Goal: Task Accomplishment & Management: Complete application form

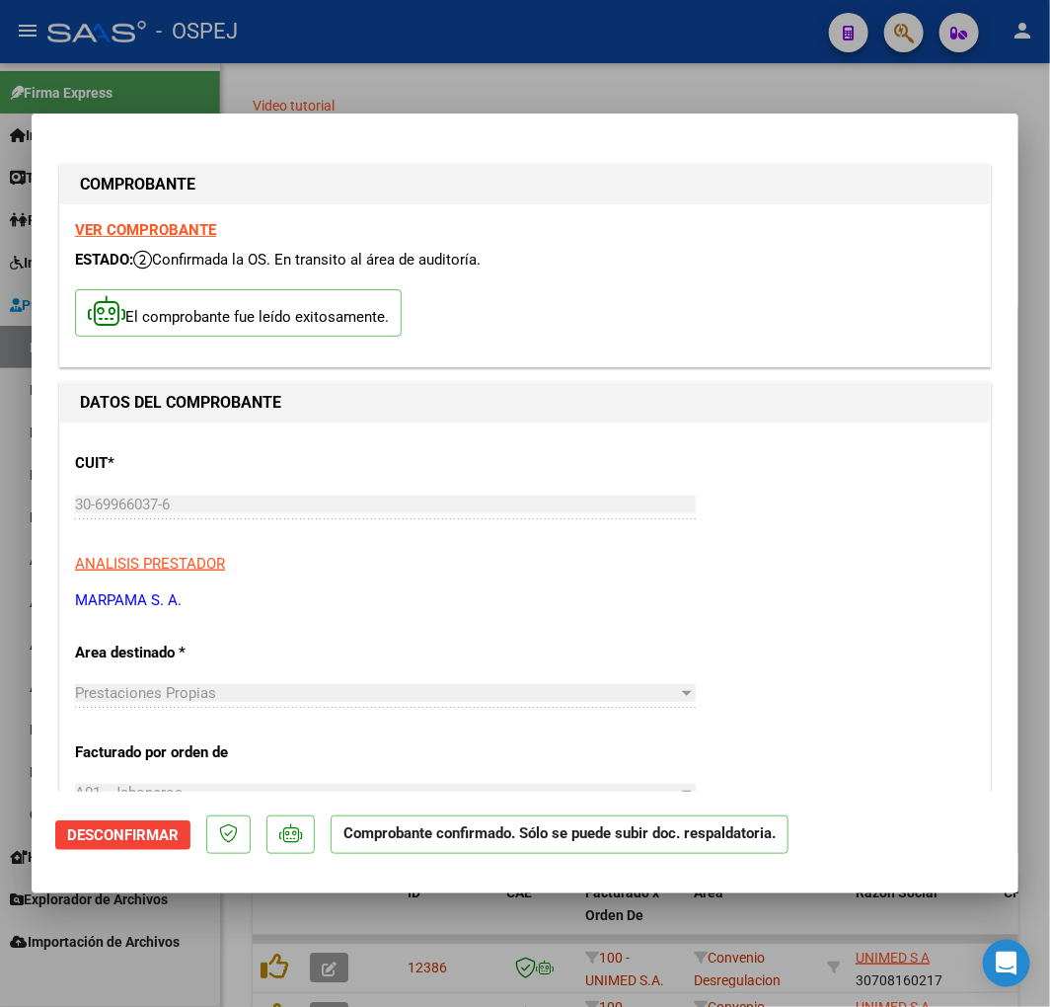
click at [448, 93] on div at bounding box center [525, 503] width 1050 height 1007
type input "$ 0,00"
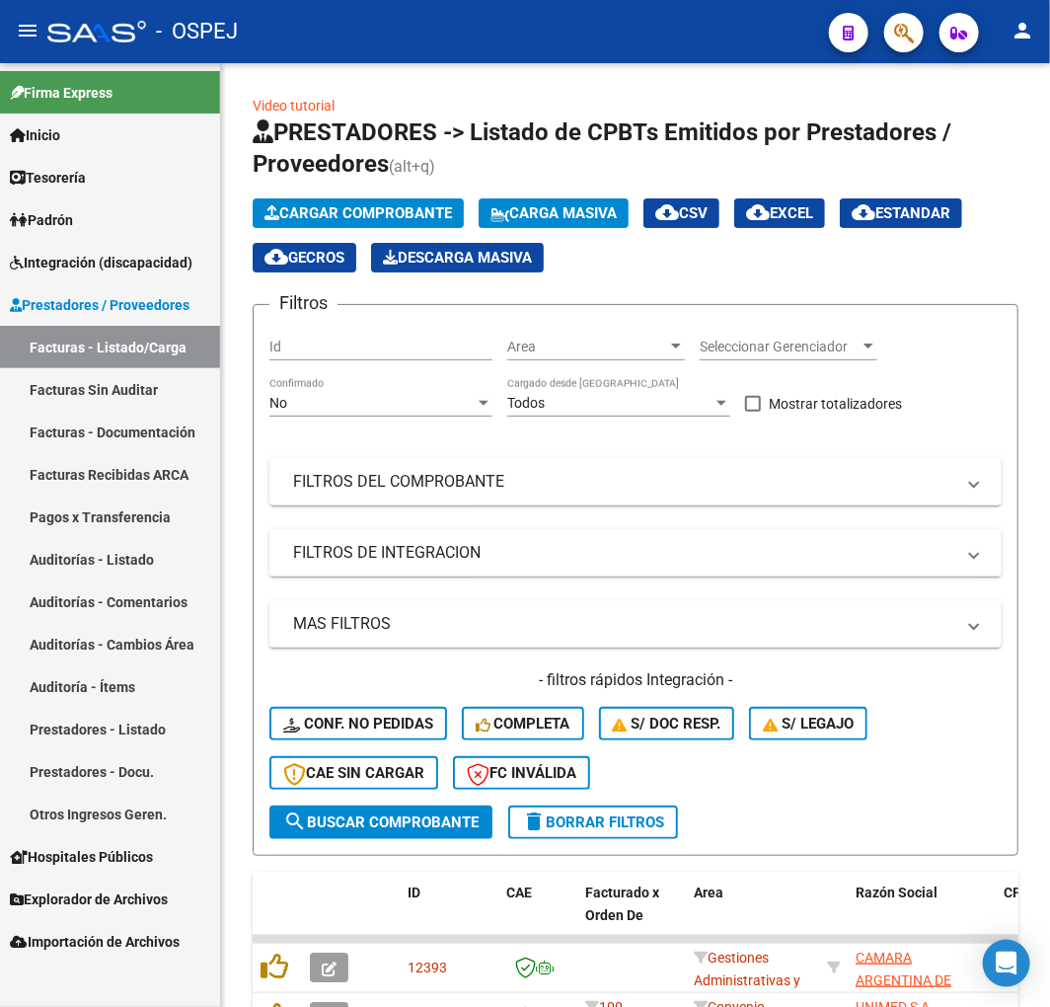
click at [154, 557] on link "Auditorías - Listado" at bounding box center [110, 559] width 220 height 42
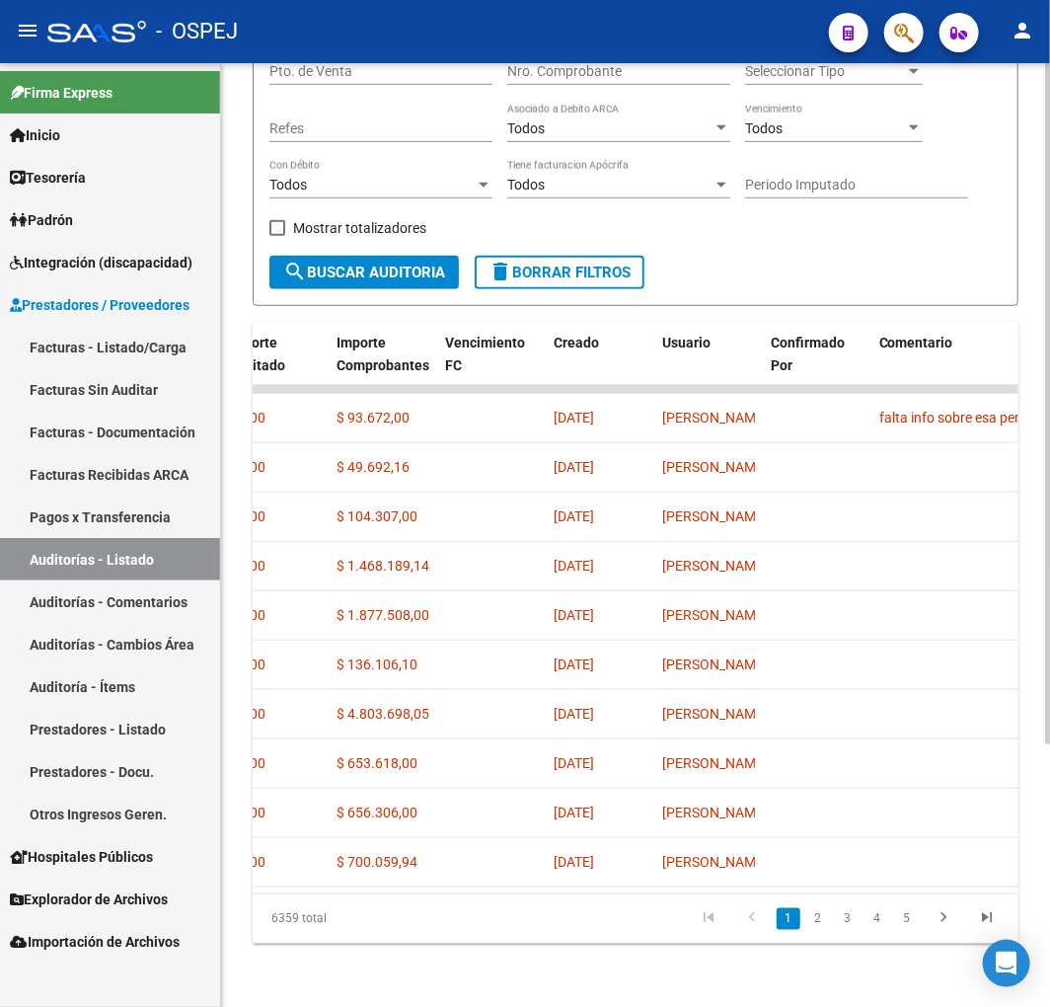
scroll to position [0, 971]
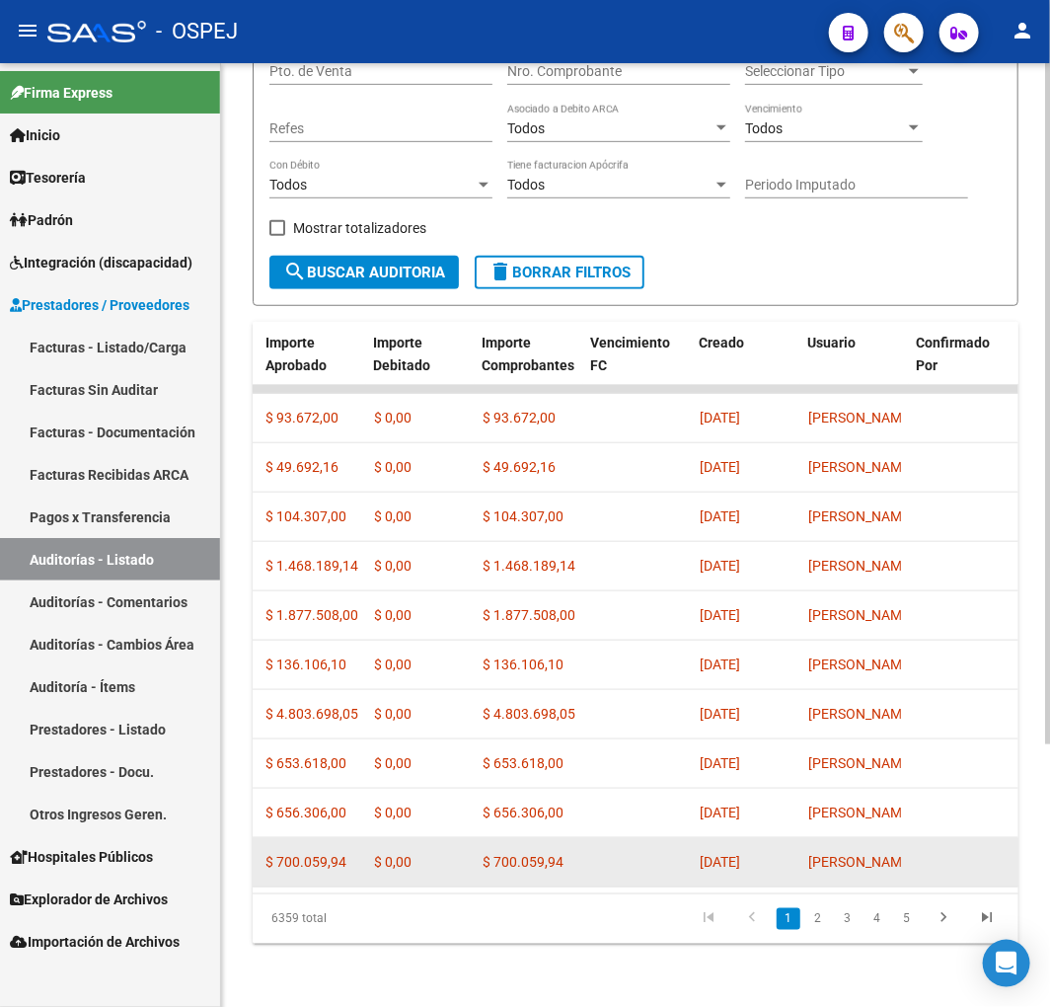
drag, startPoint x: 671, startPoint y: 871, endPoint x: 626, endPoint y: 871, distance: 45.4
click at [626, 871] on div "assignment 10869 Prestaciones Propias MATERNOS S R L - 30683748400 [DATE] Factu…" at bounding box center [662, 862] width 2763 height 49
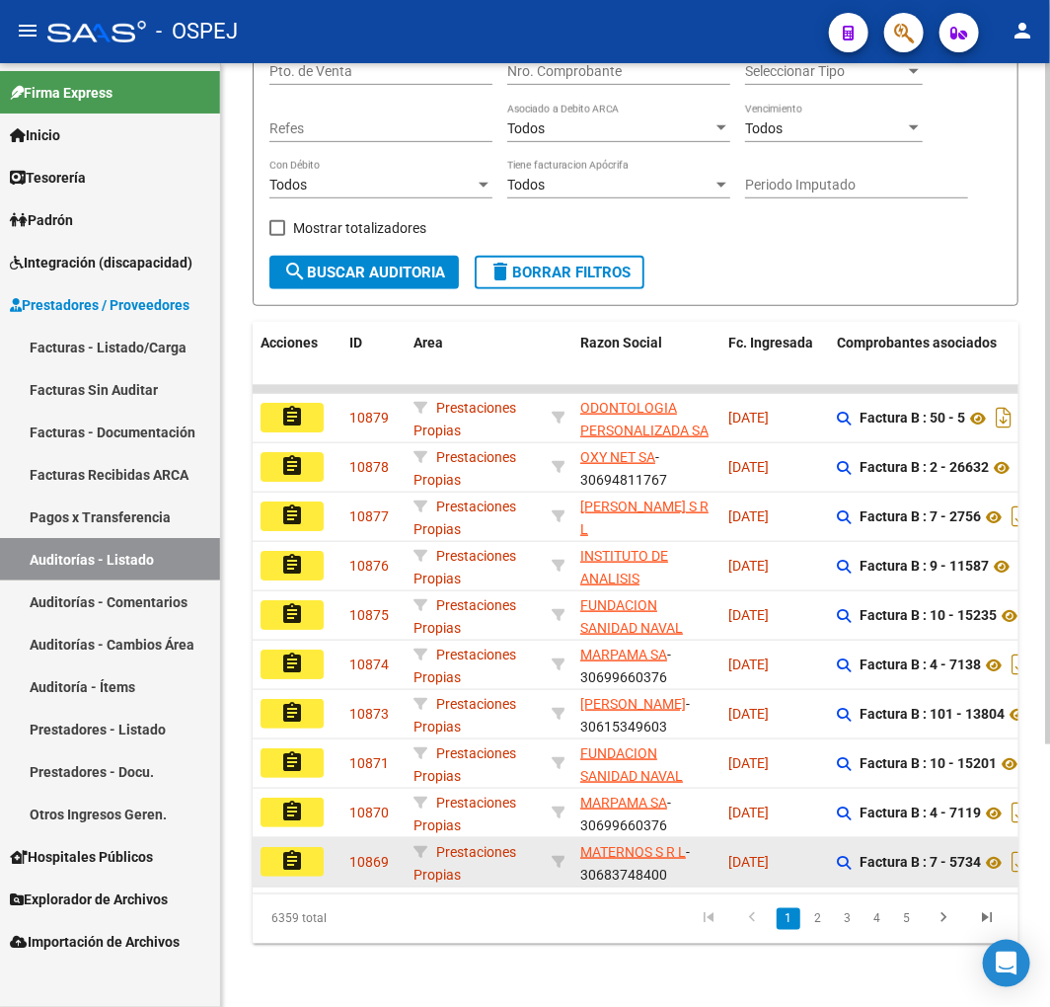
scroll to position [0, 0]
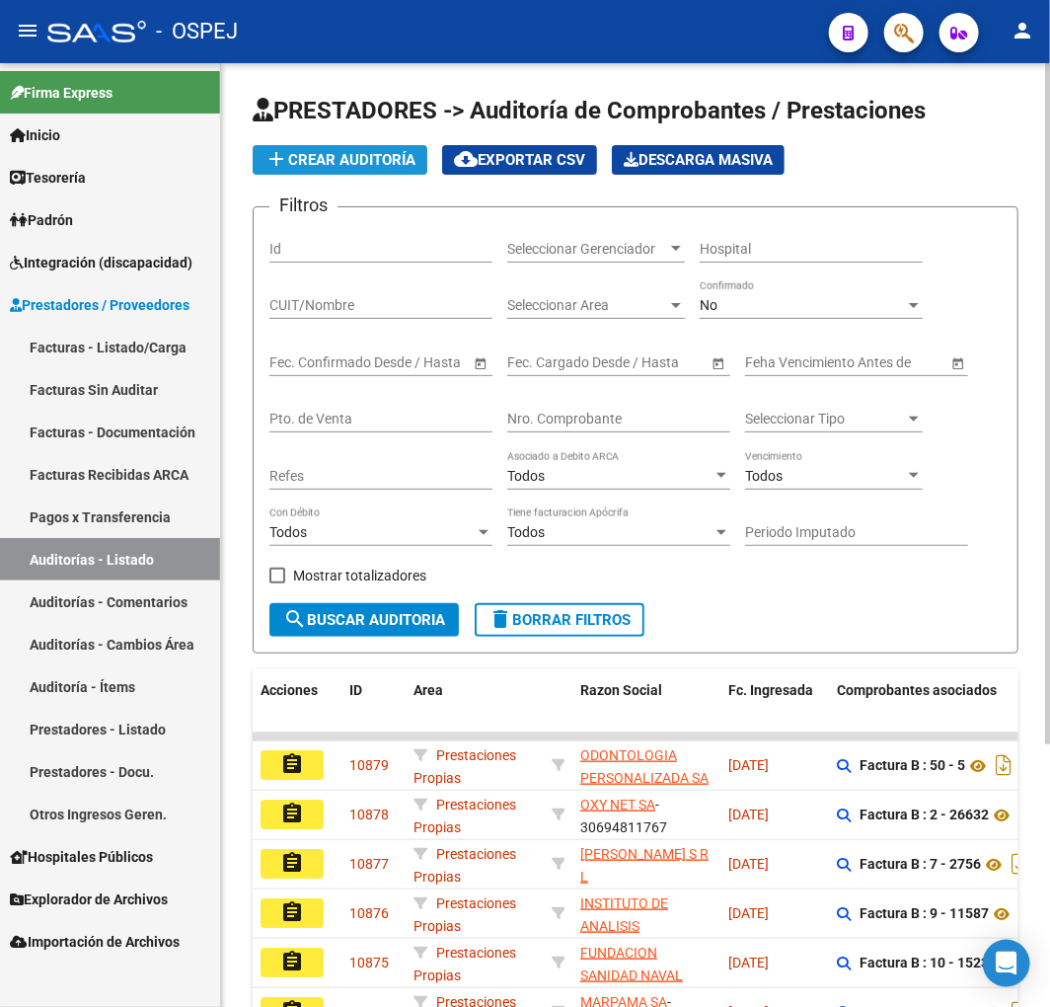
click at [316, 168] on span "add Crear Auditoría" at bounding box center [340, 160] width 151 height 18
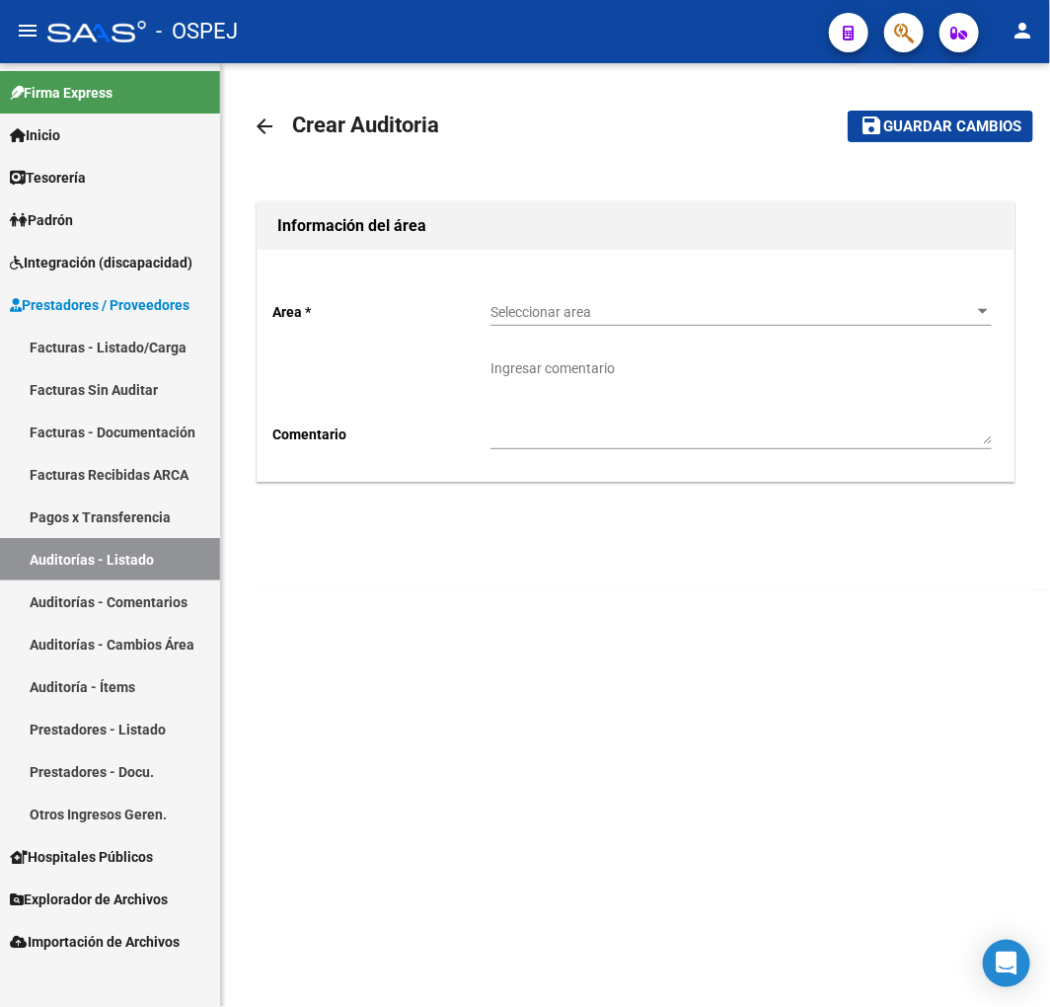
click at [587, 324] on div "Seleccionar area Seleccionar area" at bounding box center [742, 305] width 502 height 39
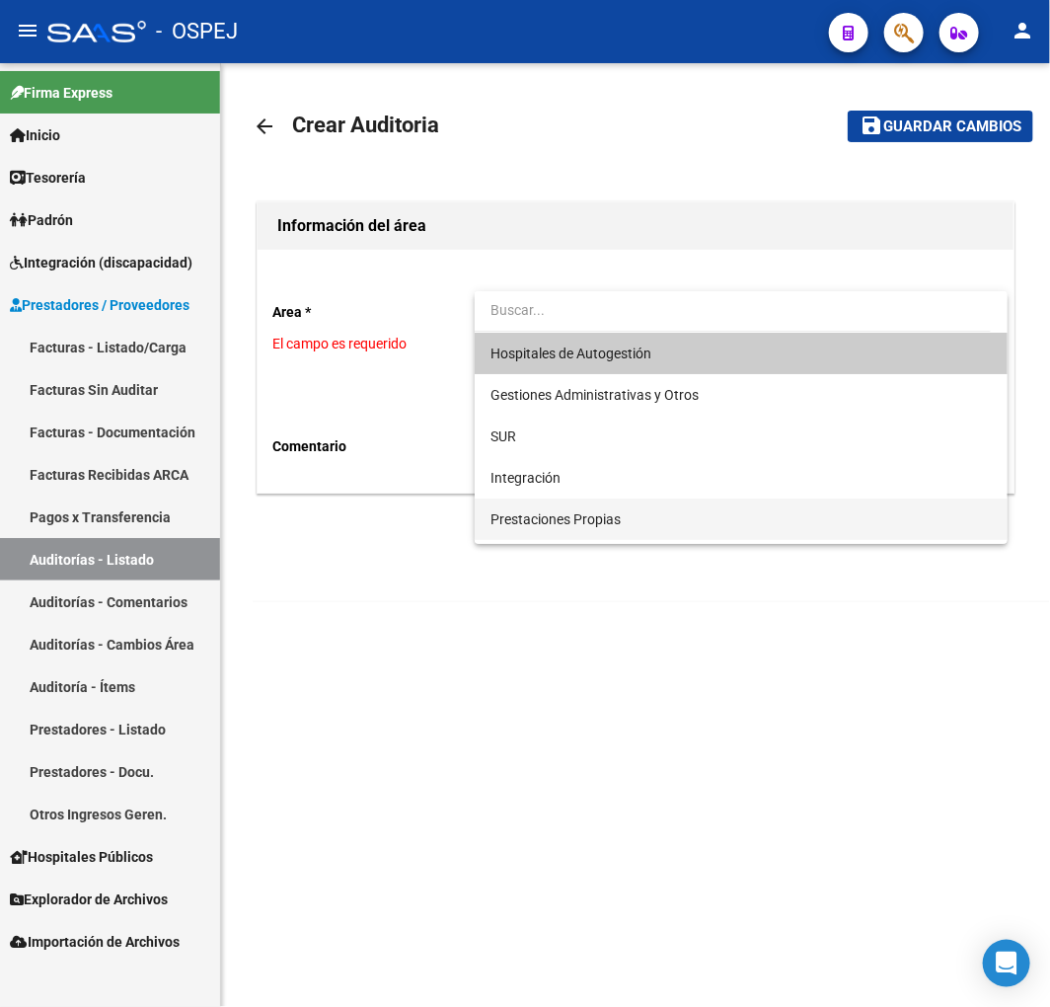
click at [594, 527] on span "Prestaciones Propias" at bounding box center [742, 519] width 502 height 41
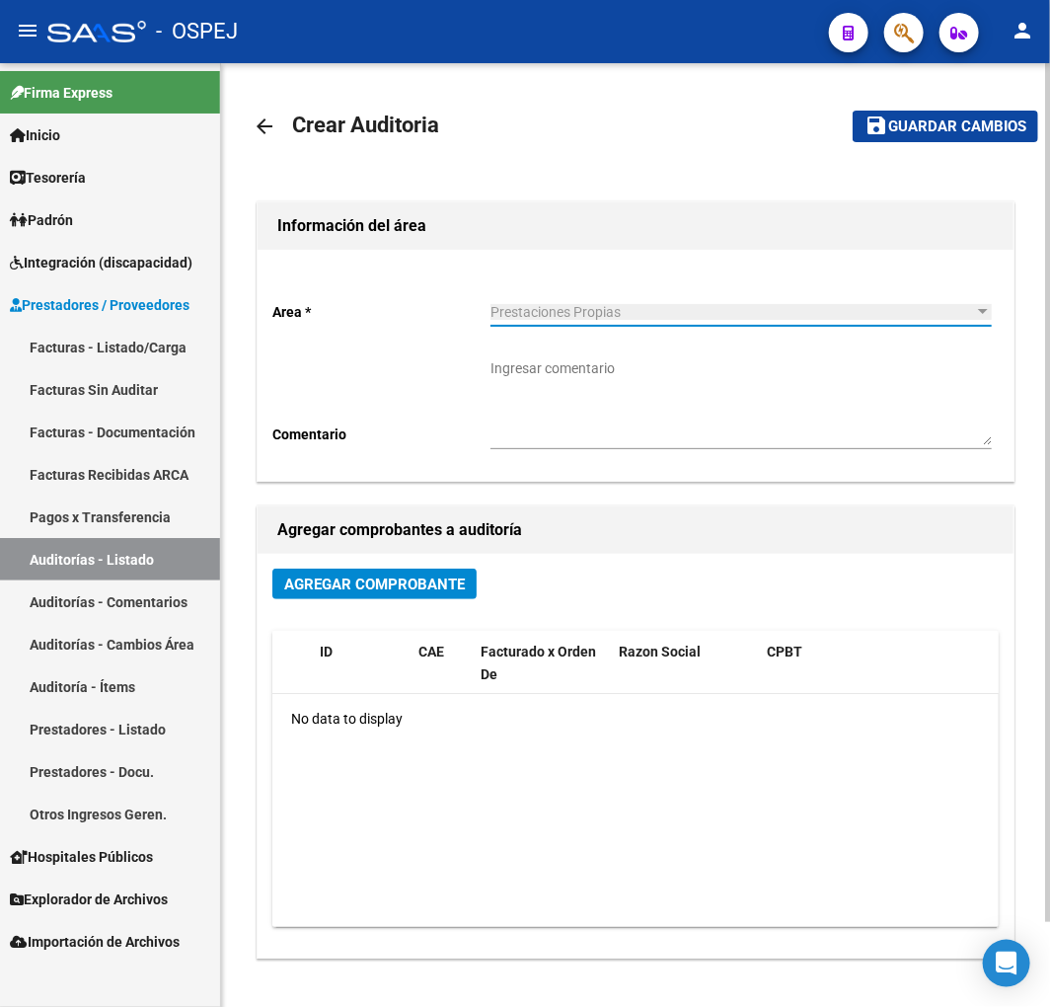
click at [446, 589] on span "Agregar Comprobante" at bounding box center [374, 585] width 181 height 18
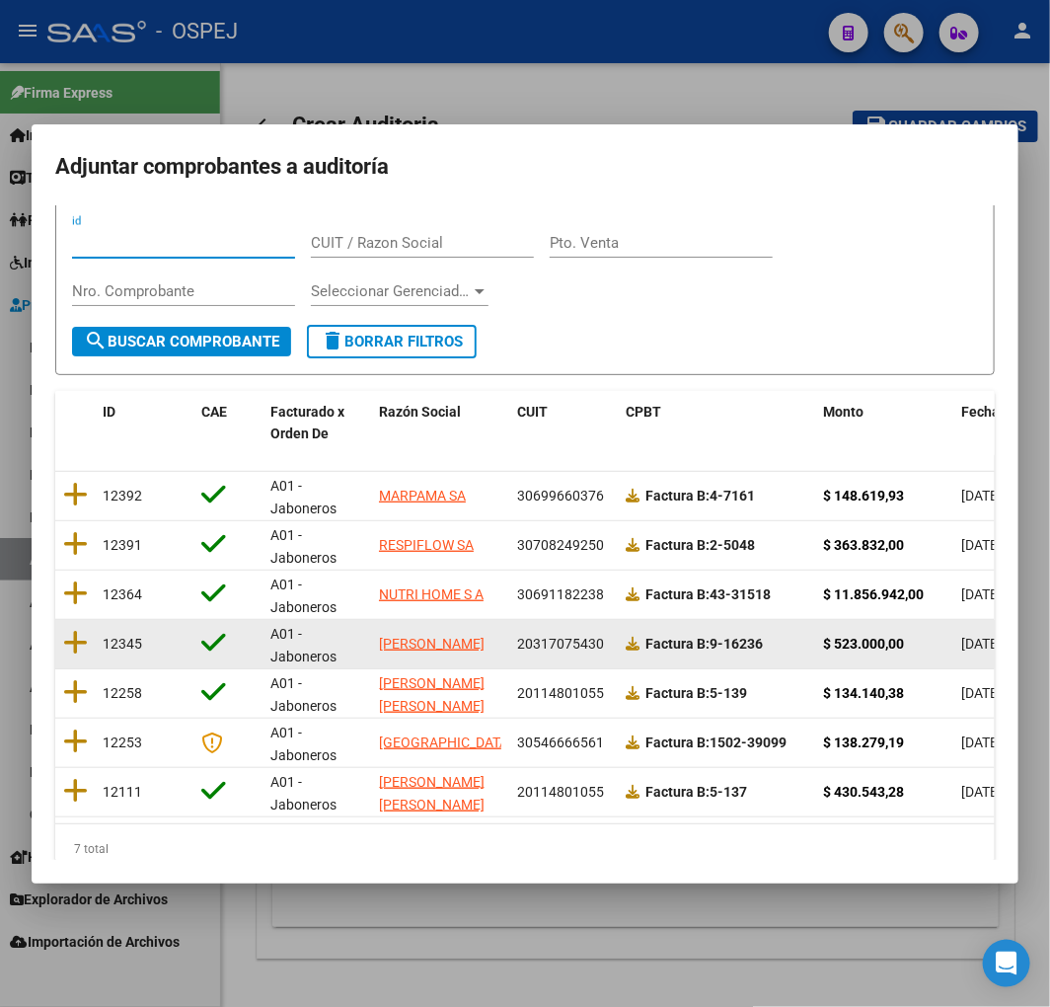
scroll to position [101, 0]
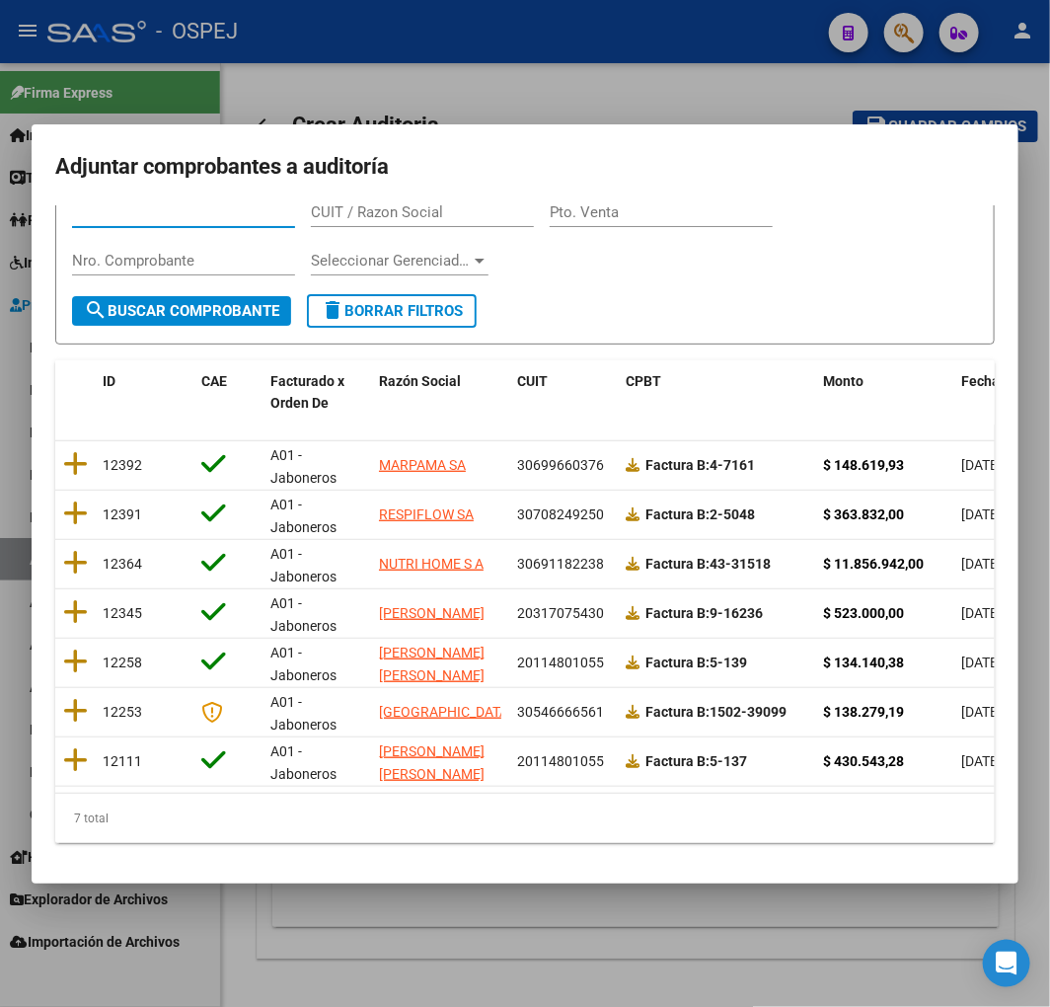
click at [517, 936] on div at bounding box center [525, 503] width 1050 height 1007
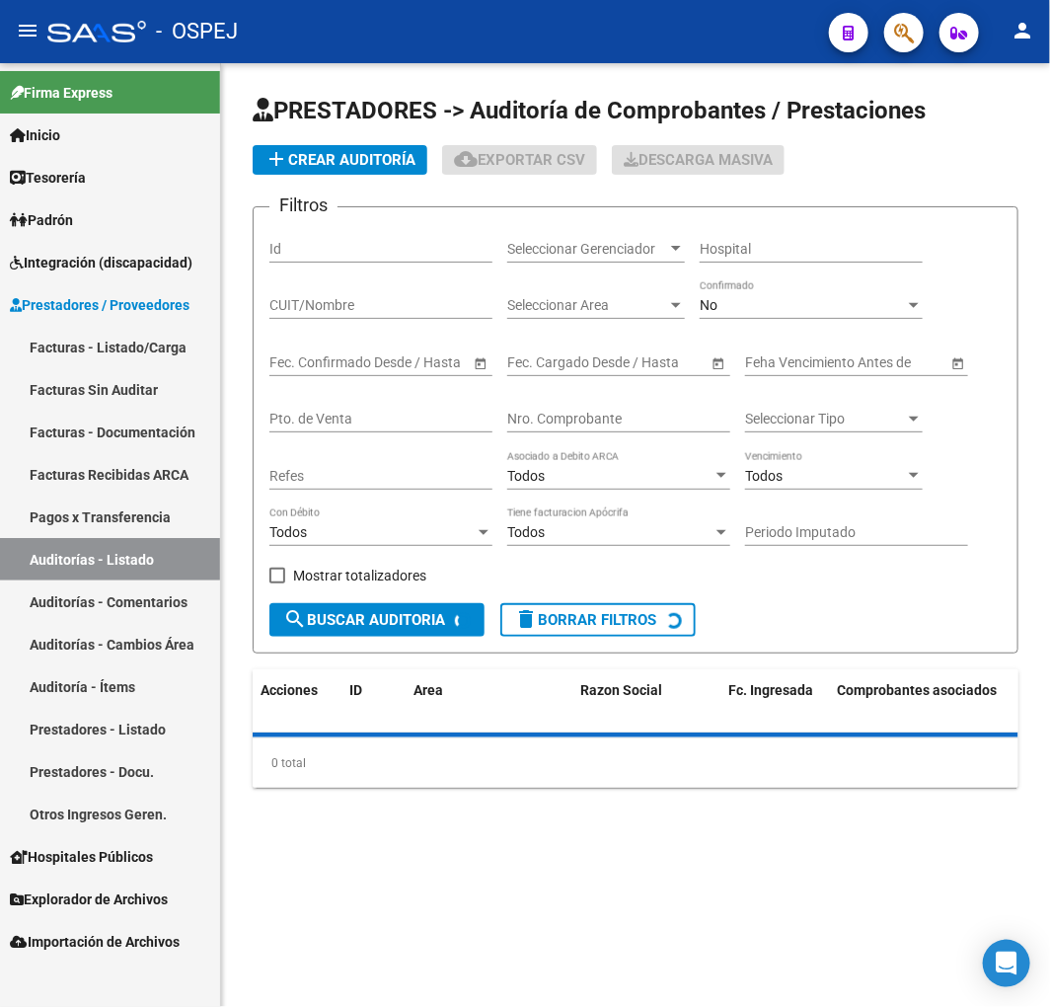
click at [422, 165] on button "add Crear Auditoría" at bounding box center [340, 160] width 175 height 30
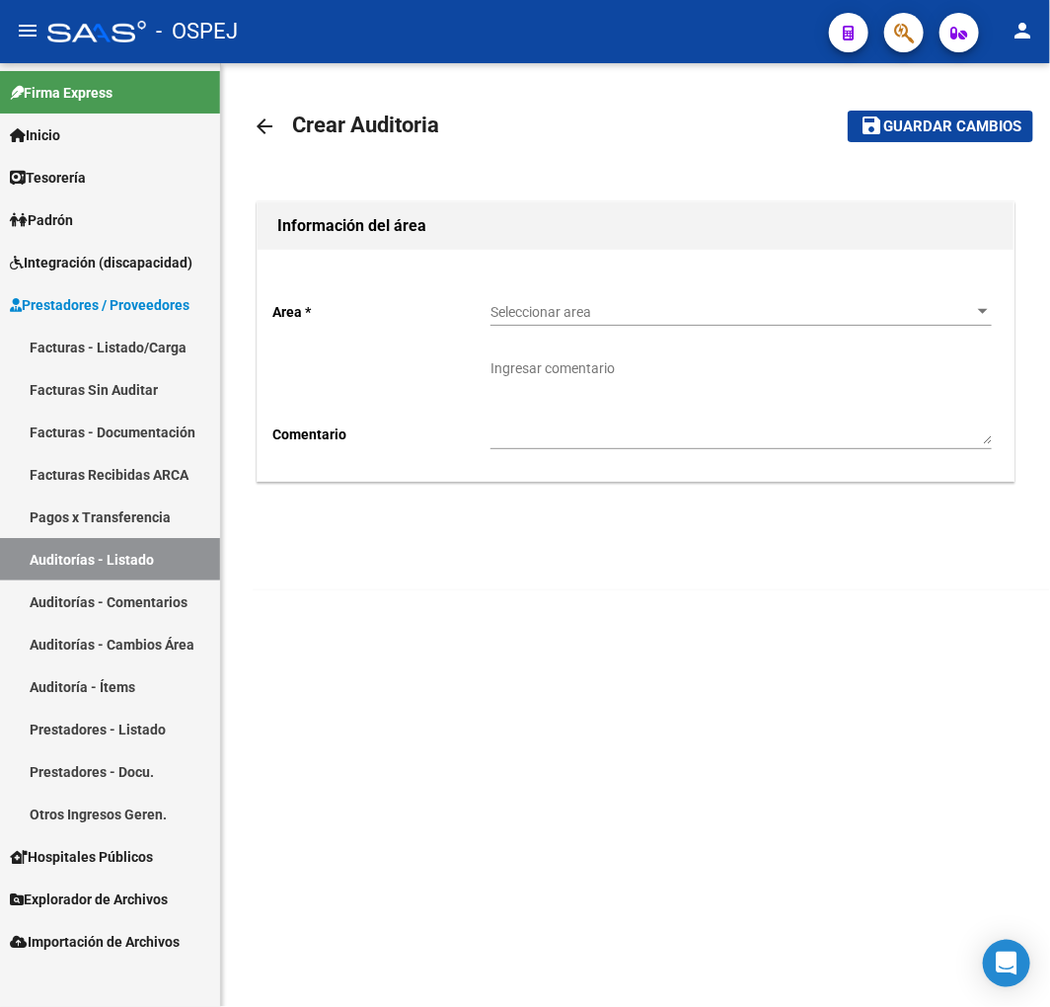
click at [609, 332] on div "Seleccionar area Seleccionar area" at bounding box center [742, 314] width 502 height 56
click at [643, 317] on span "Seleccionar area" at bounding box center [733, 312] width 484 height 17
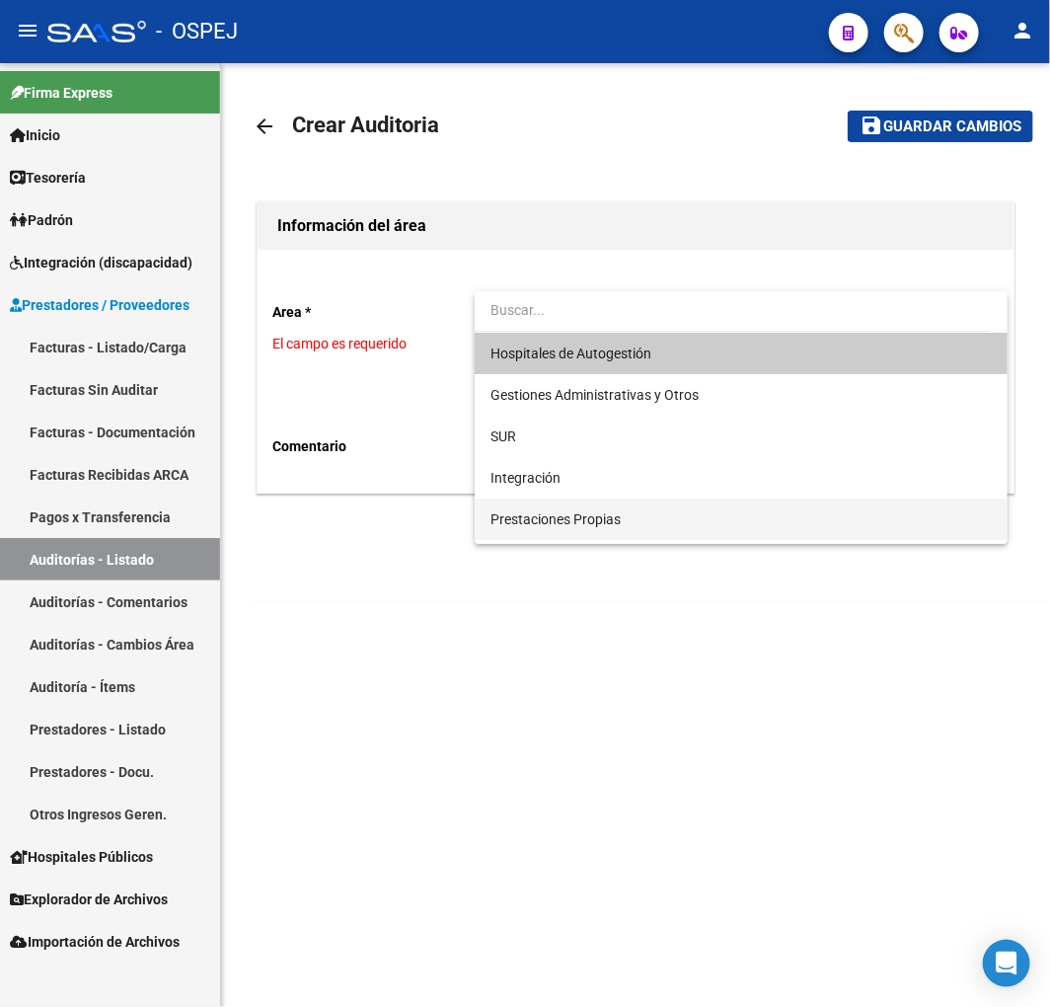
click at [570, 521] on span "Prestaciones Propias" at bounding box center [556, 519] width 130 height 16
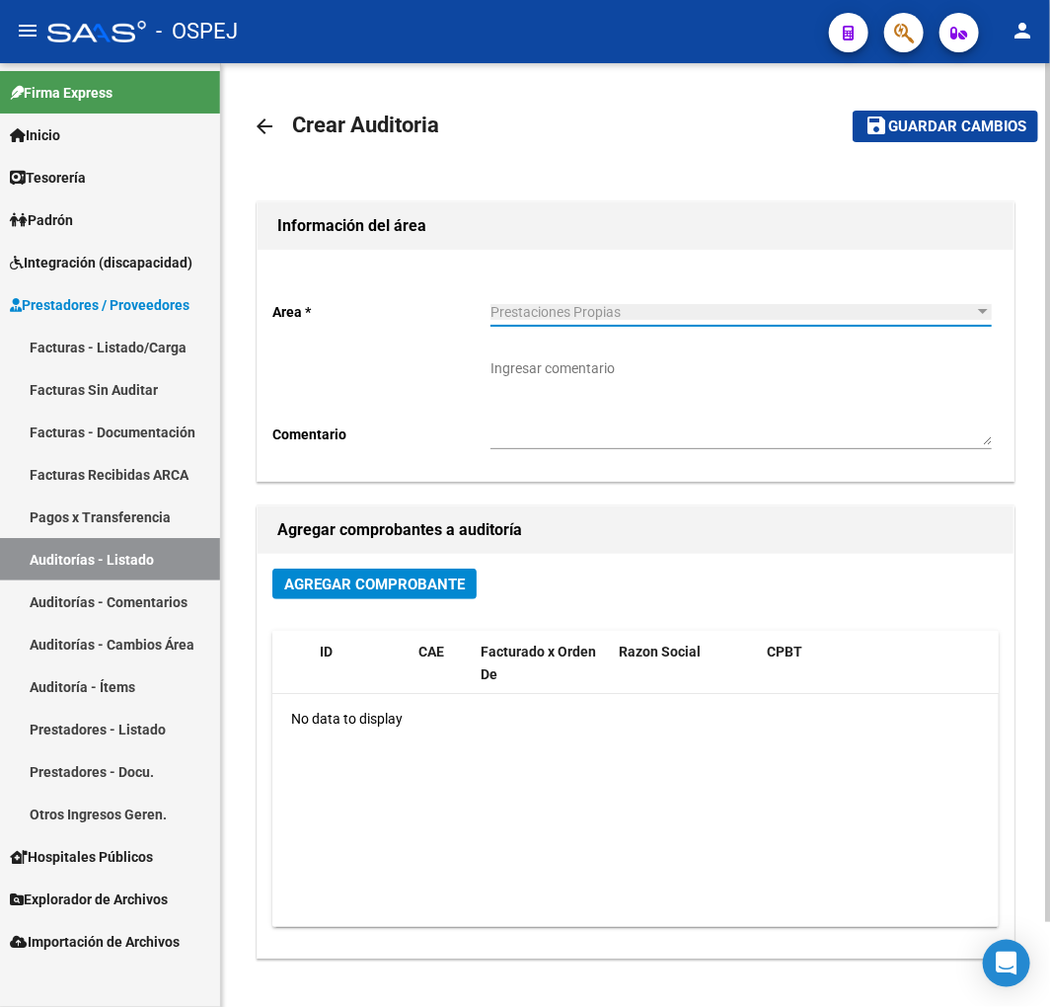
drag, startPoint x: 450, startPoint y: 503, endPoint x: 459, endPoint y: 492, distance: 14.8
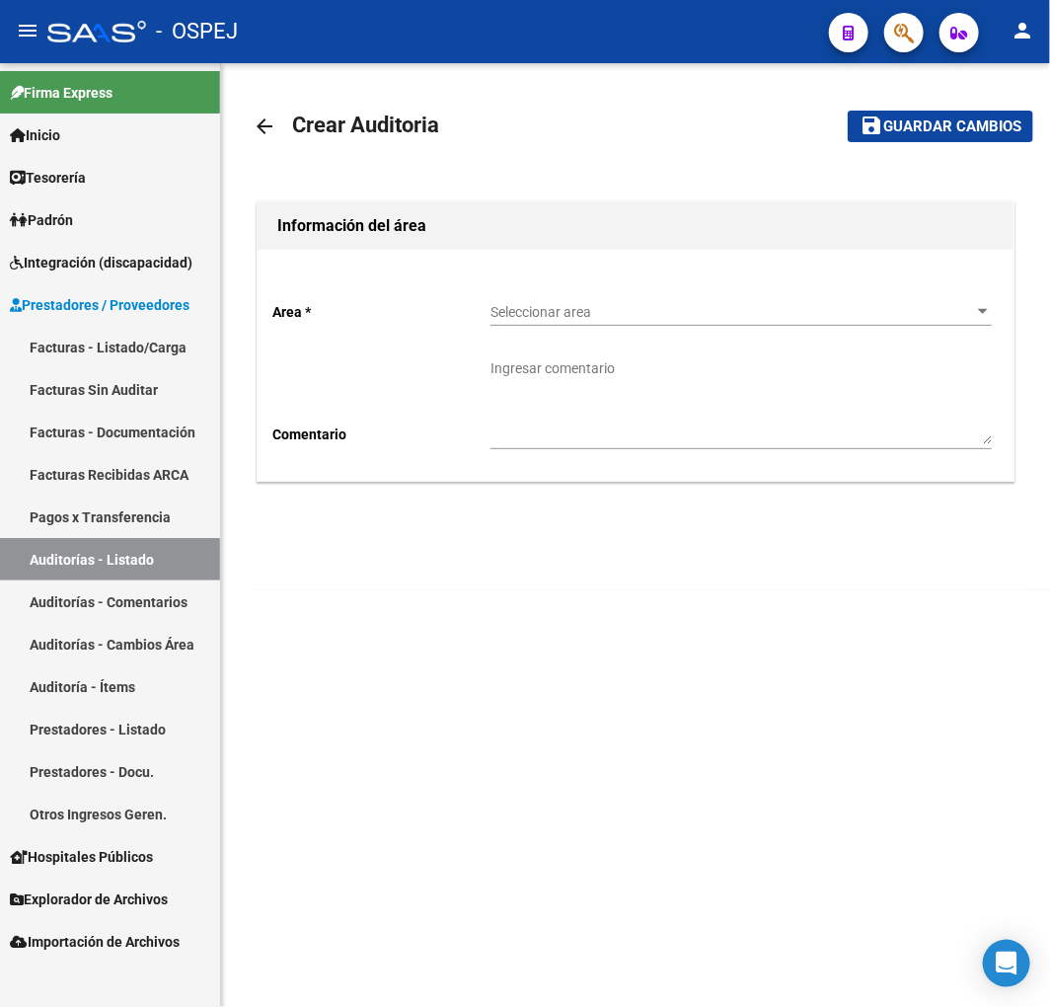
click at [597, 317] on span "Seleccionar area" at bounding box center [733, 312] width 484 height 17
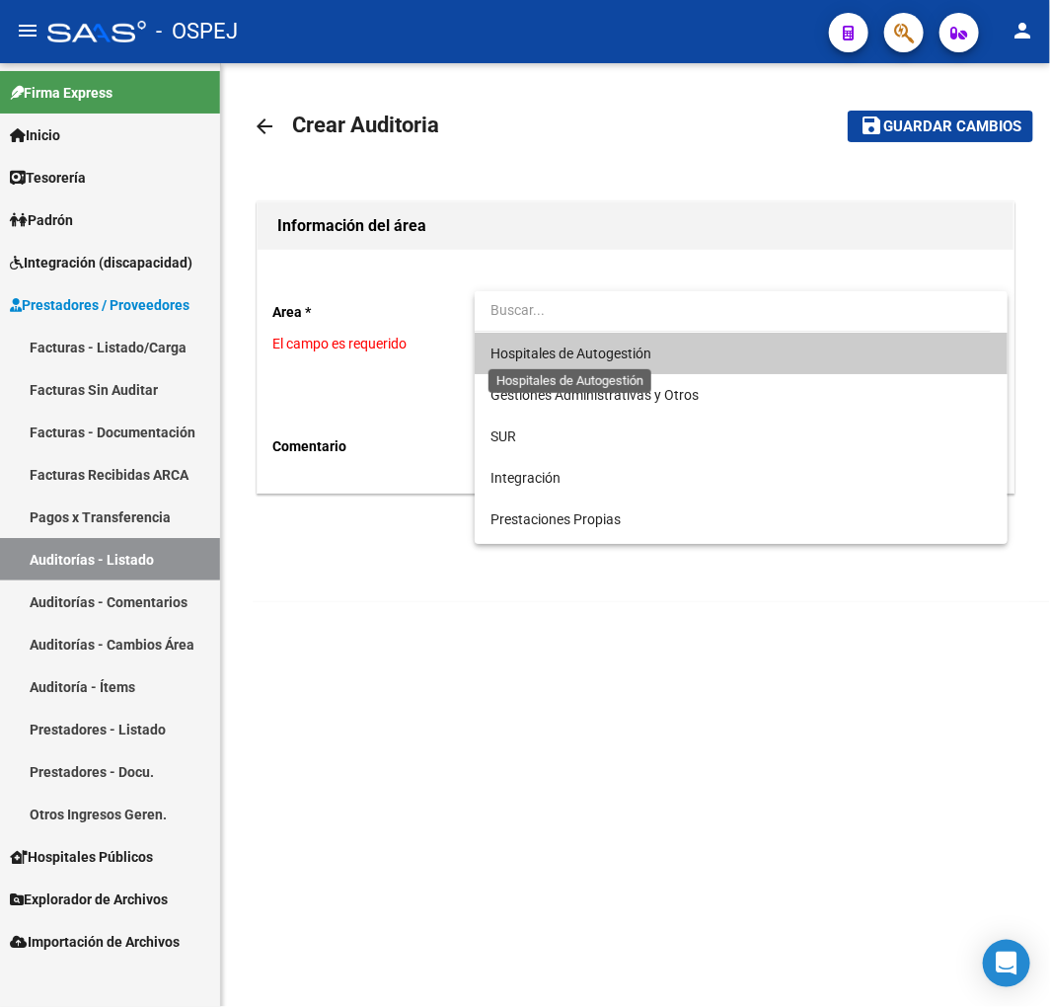
click at [585, 353] on span "Hospitales de Autogestión" at bounding box center [571, 354] width 161 height 16
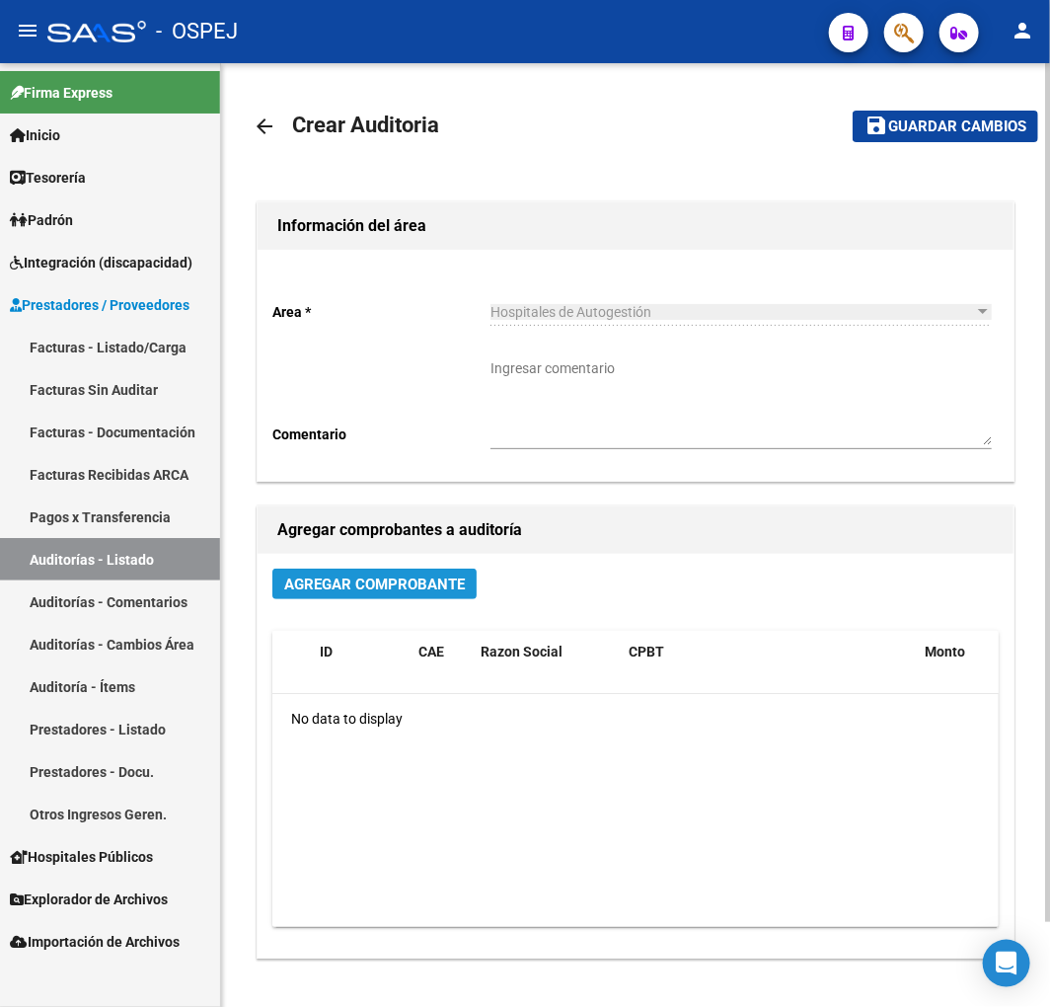
click at [419, 579] on span "Agregar Comprobante" at bounding box center [374, 585] width 181 height 18
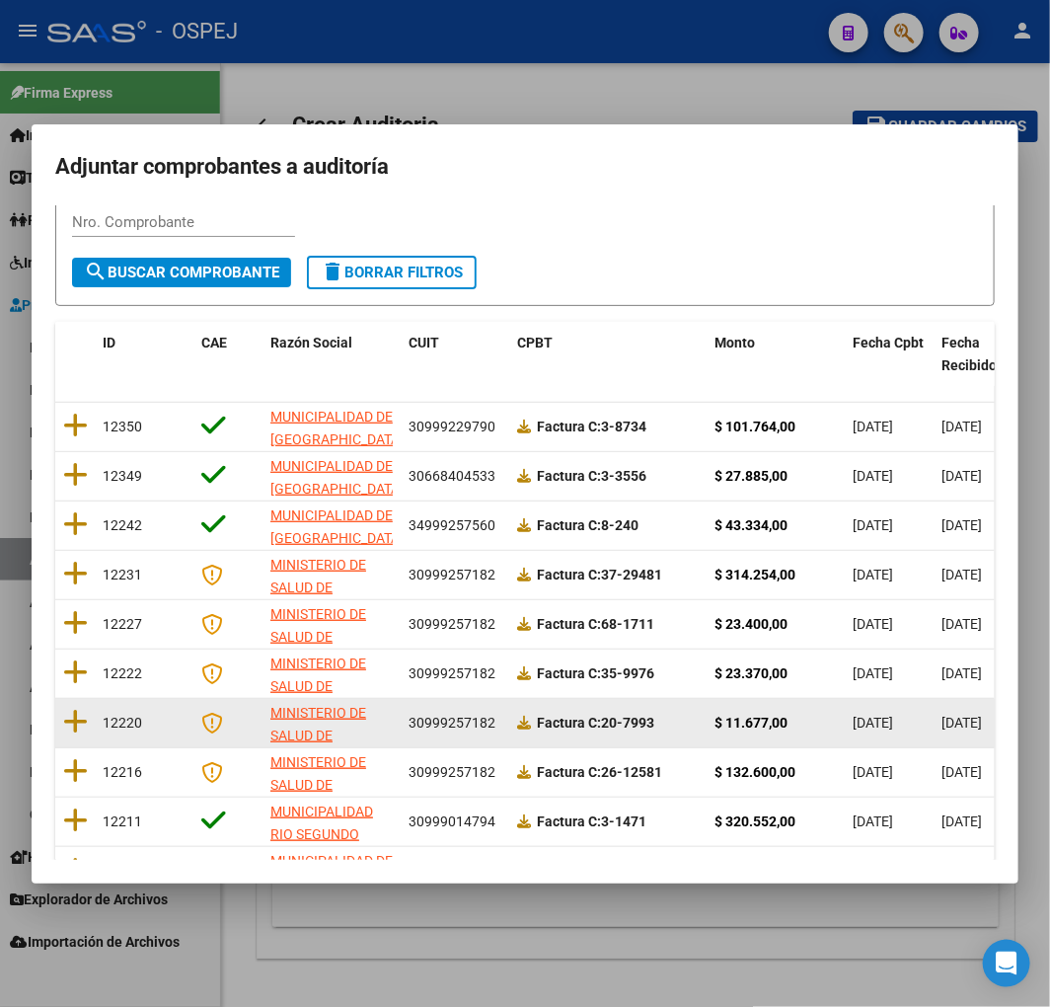
scroll to position [249, 0]
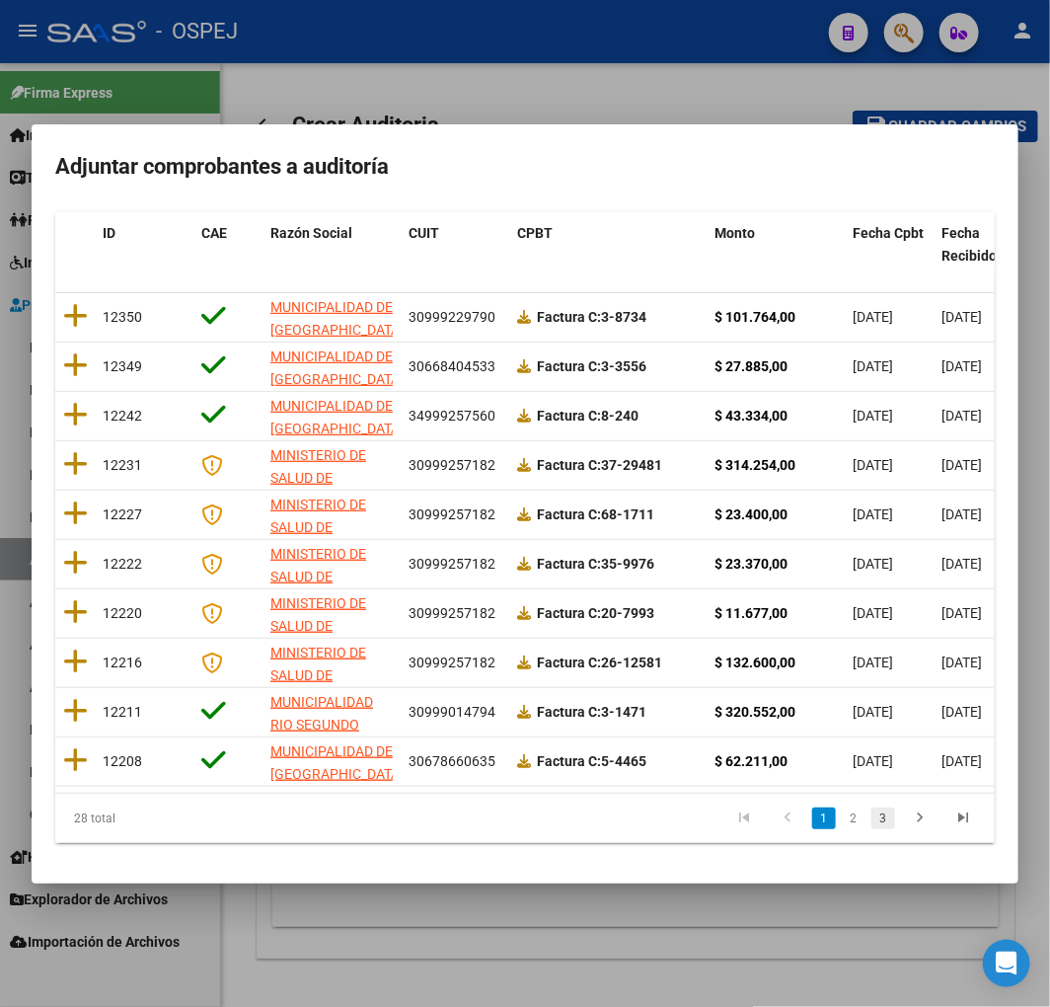
click at [872, 824] on link "3" at bounding box center [884, 819] width 24 height 22
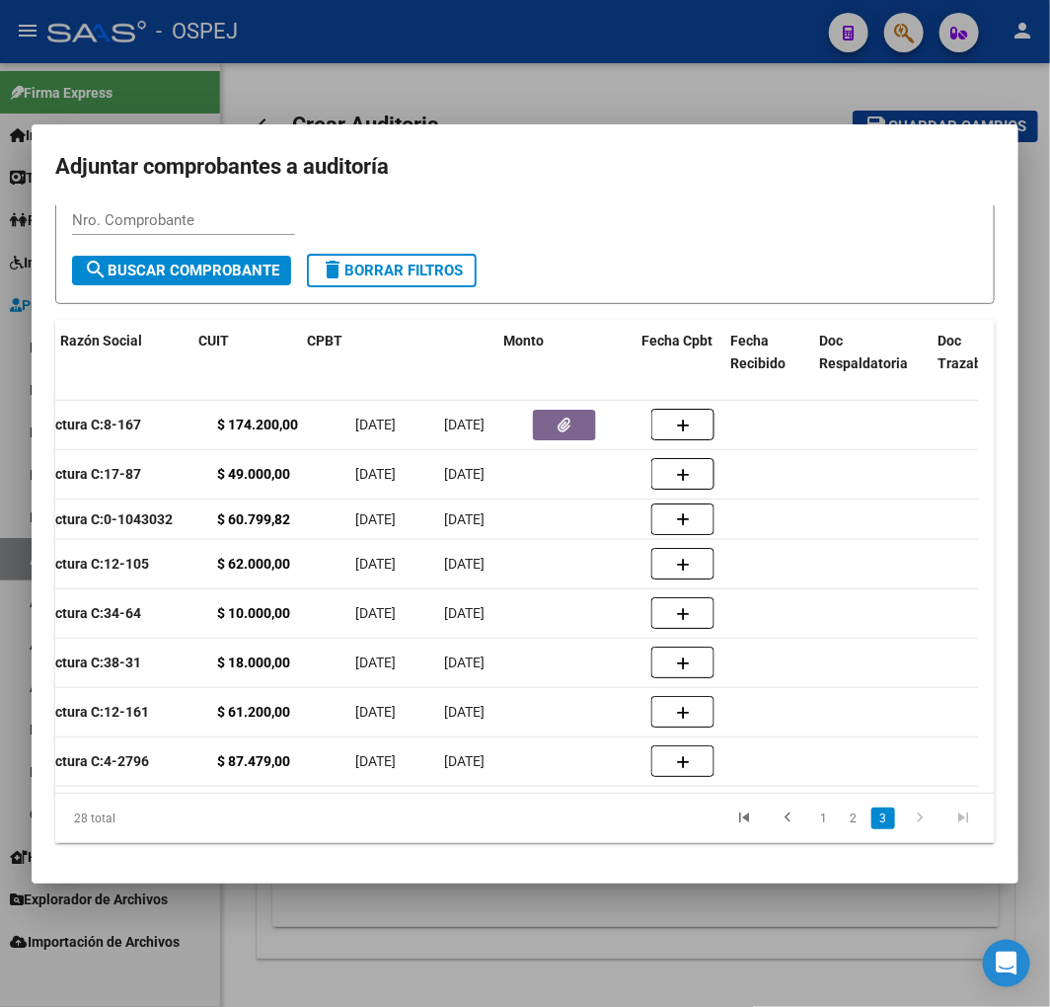
scroll to position [0, 0]
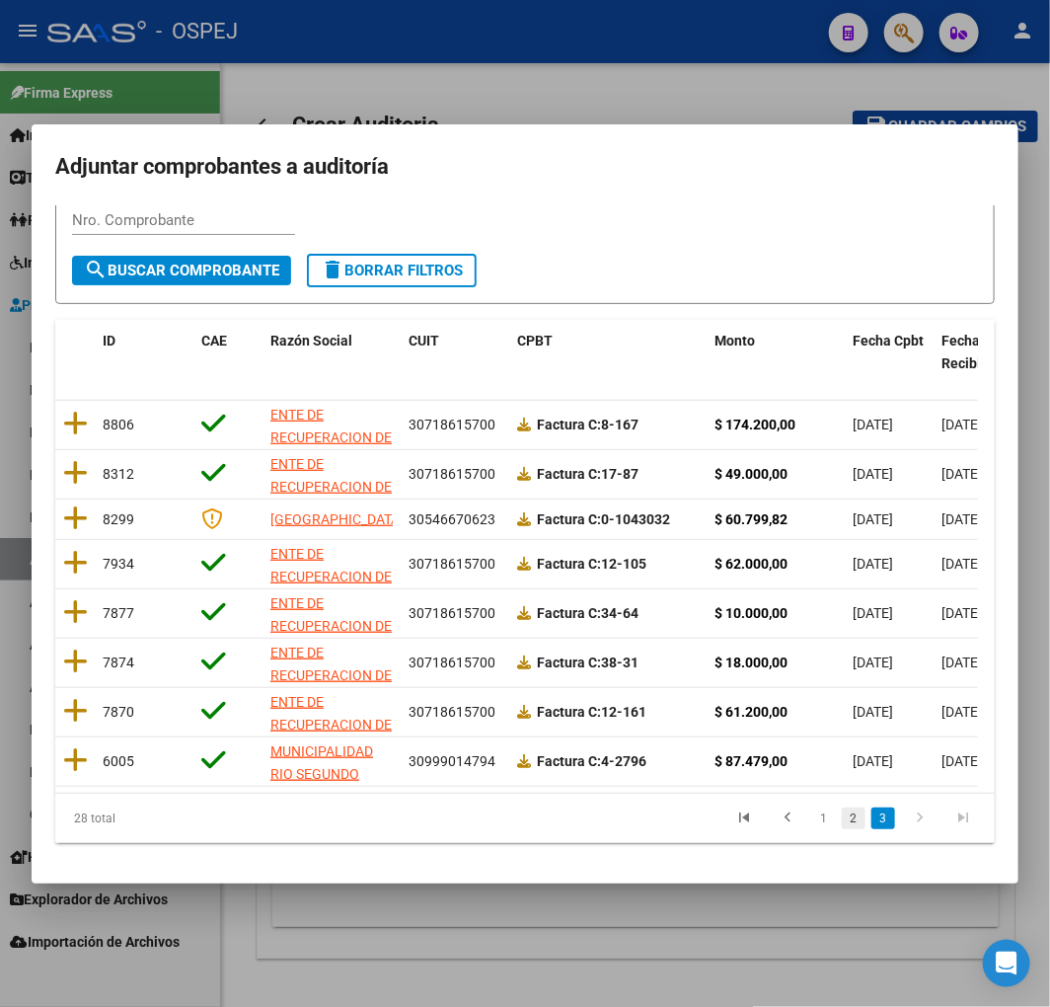
click at [842, 813] on link "2" at bounding box center [854, 819] width 24 height 22
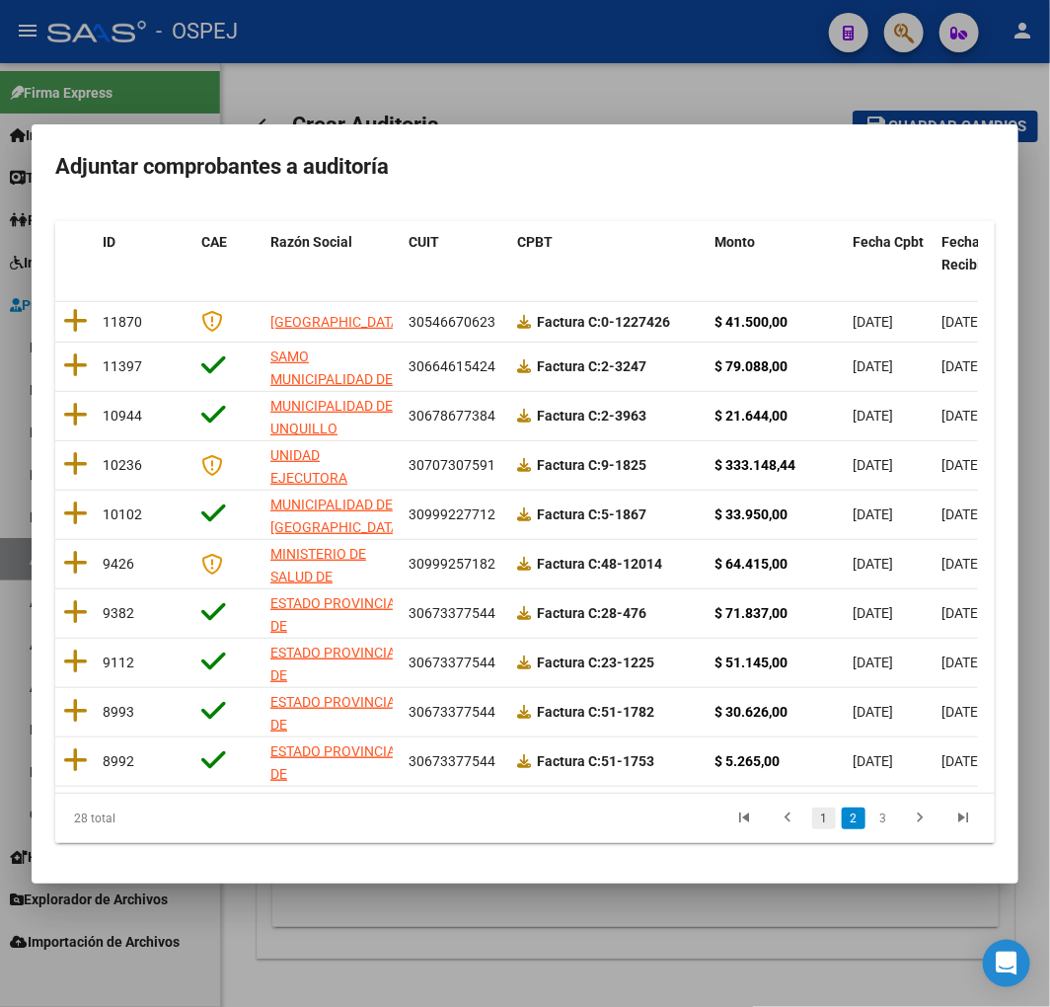
click at [812, 816] on link "1" at bounding box center [824, 819] width 24 height 22
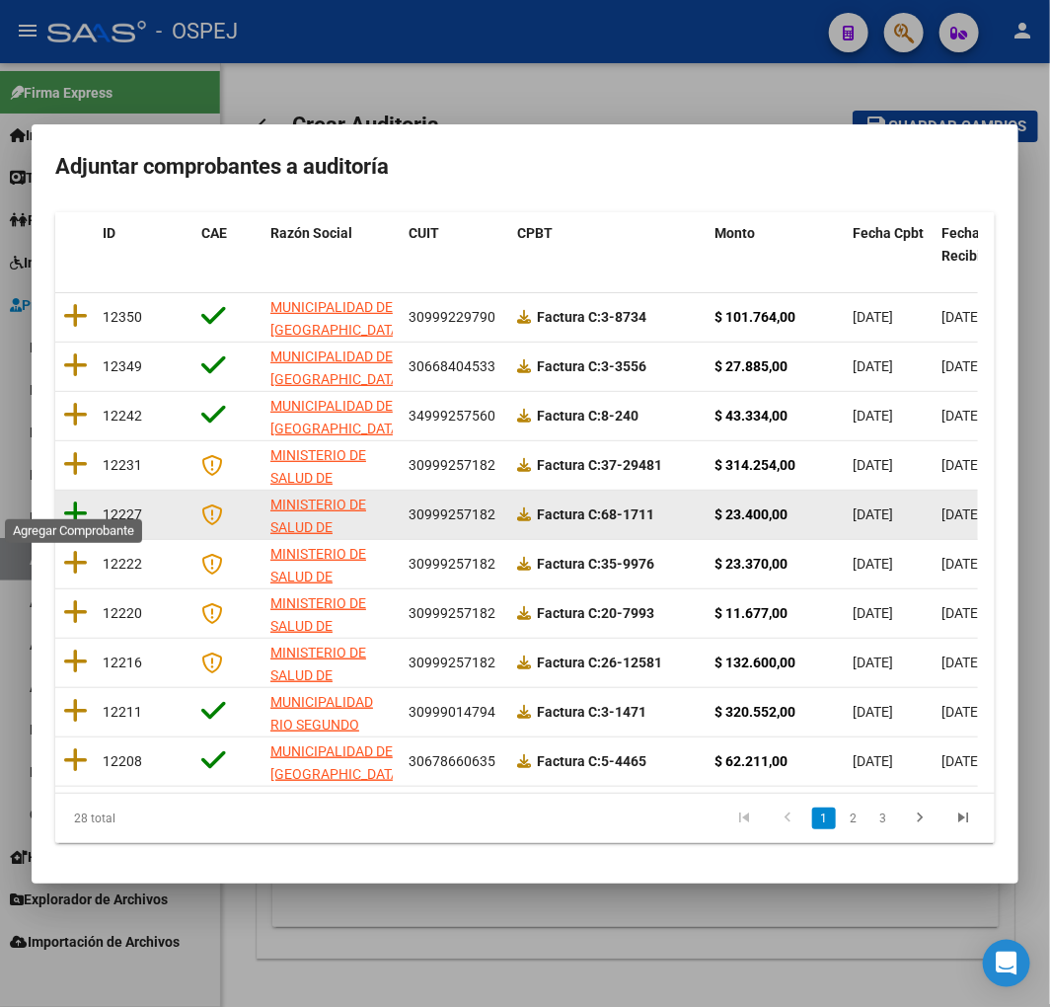
click at [72, 500] on icon at bounding box center [75, 514] width 25 height 28
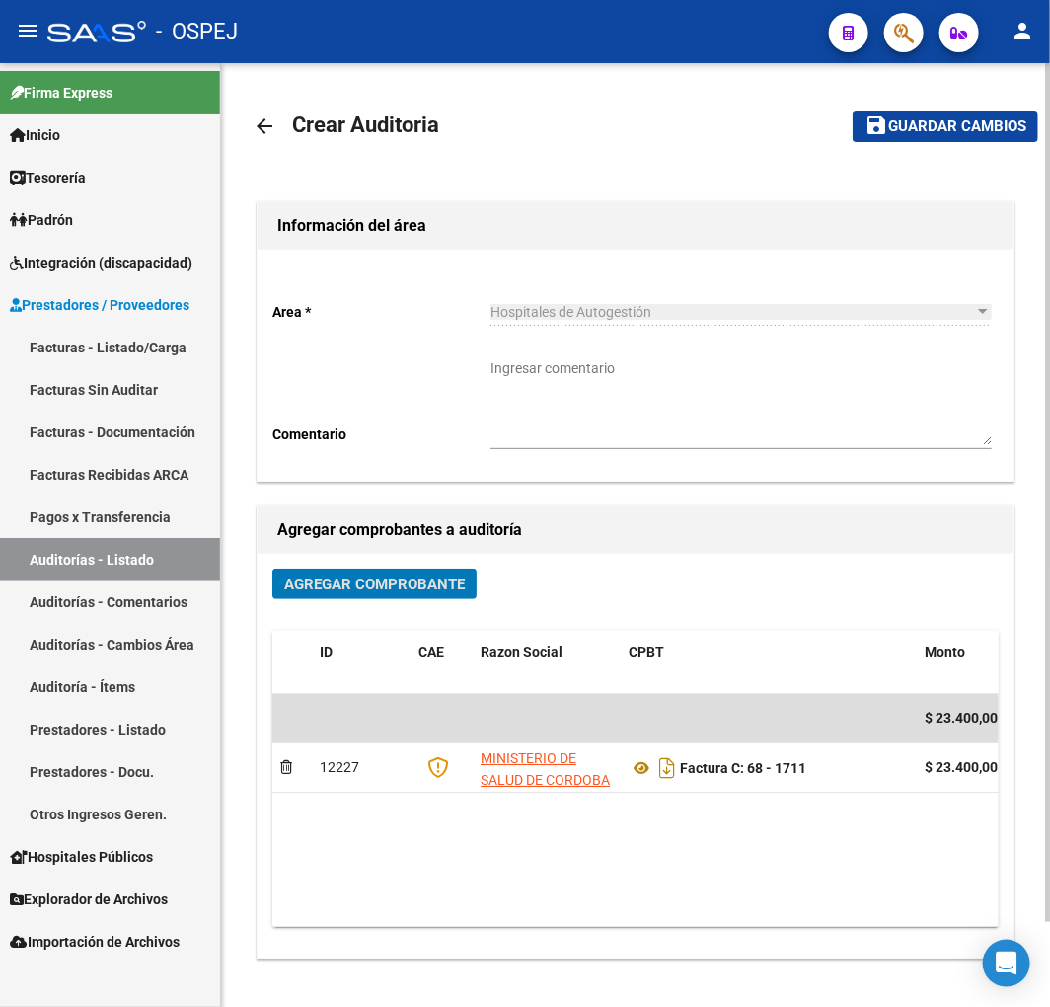
click at [971, 126] on span "Guardar cambios" at bounding box center [958, 127] width 138 height 18
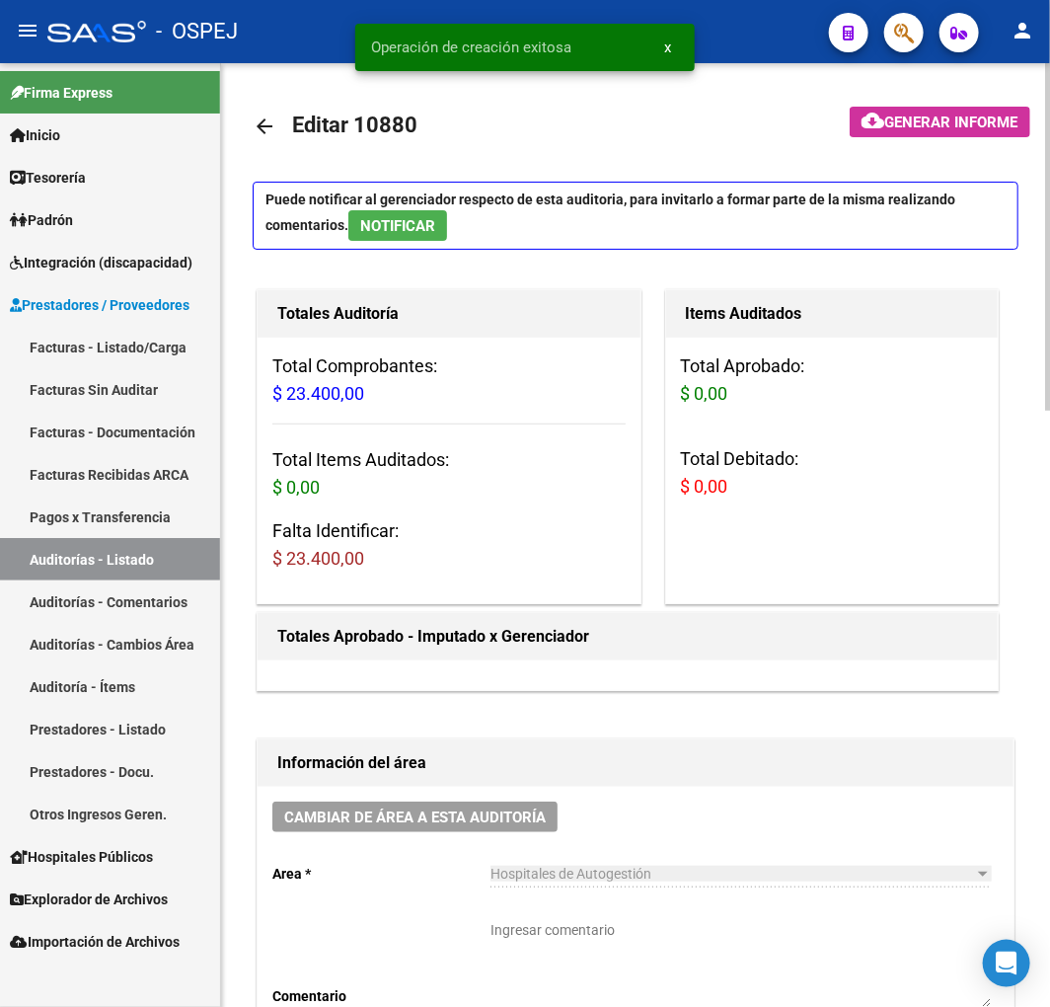
scroll to position [767, 0]
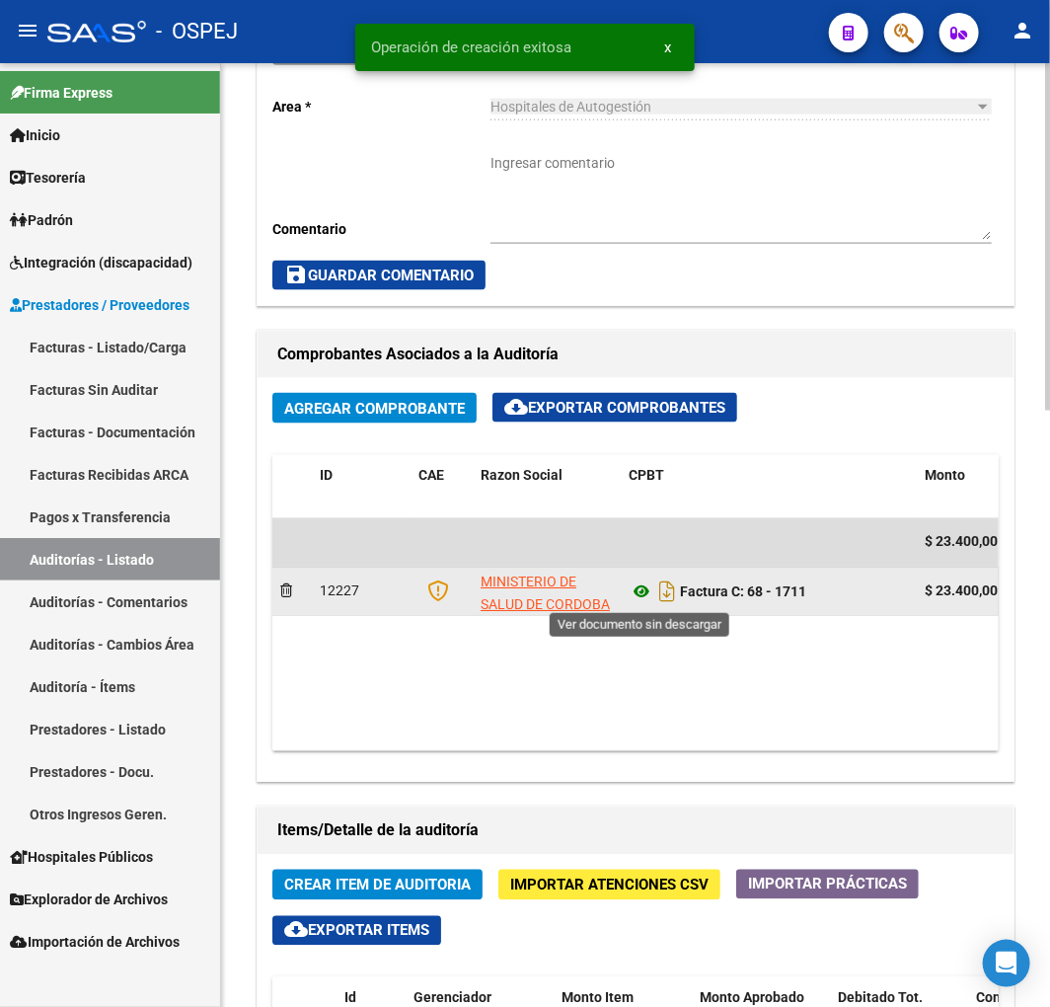
click at [634, 590] on icon at bounding box center [642, 592] width 26 height 24
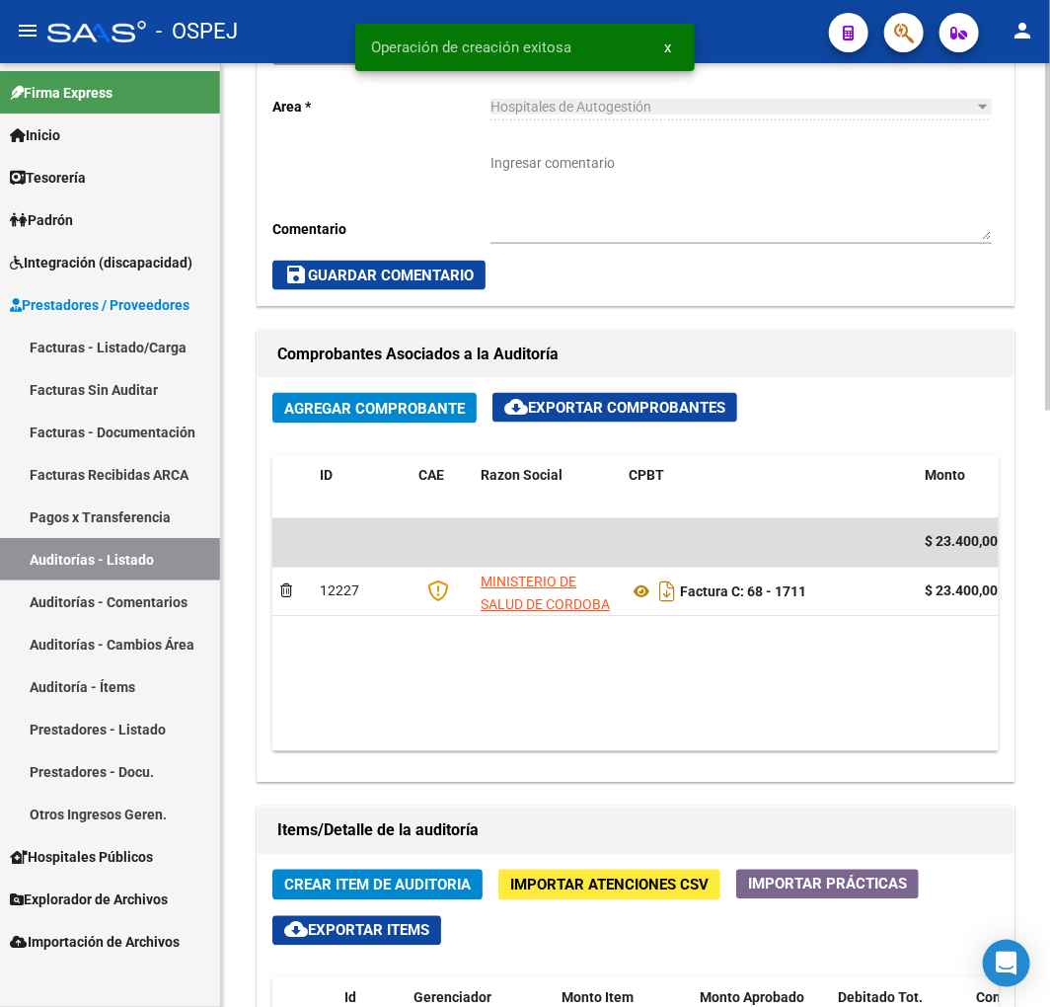
scroll to position [987, 0]
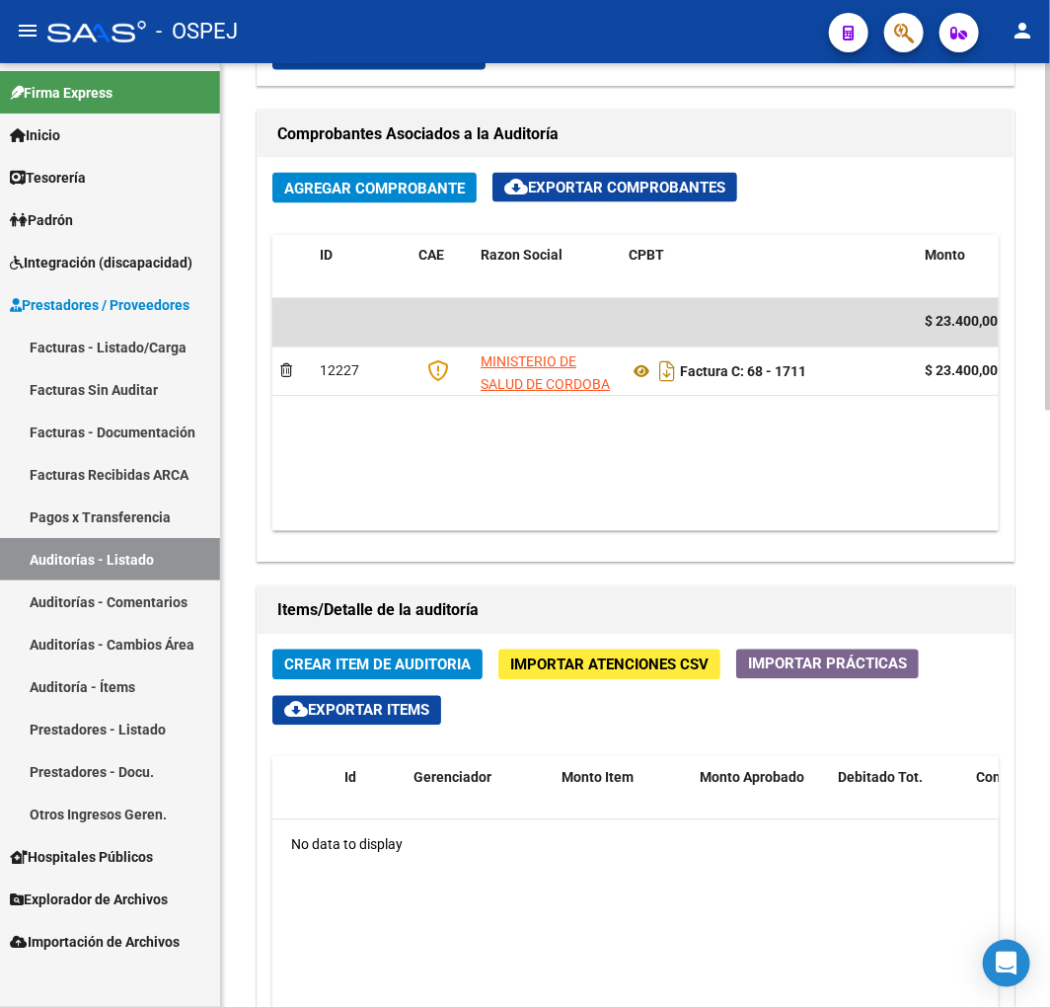
click at [425, 661] on span "Crear Item de Auditoria" at bounding box center [377, 666] width 187 height 18
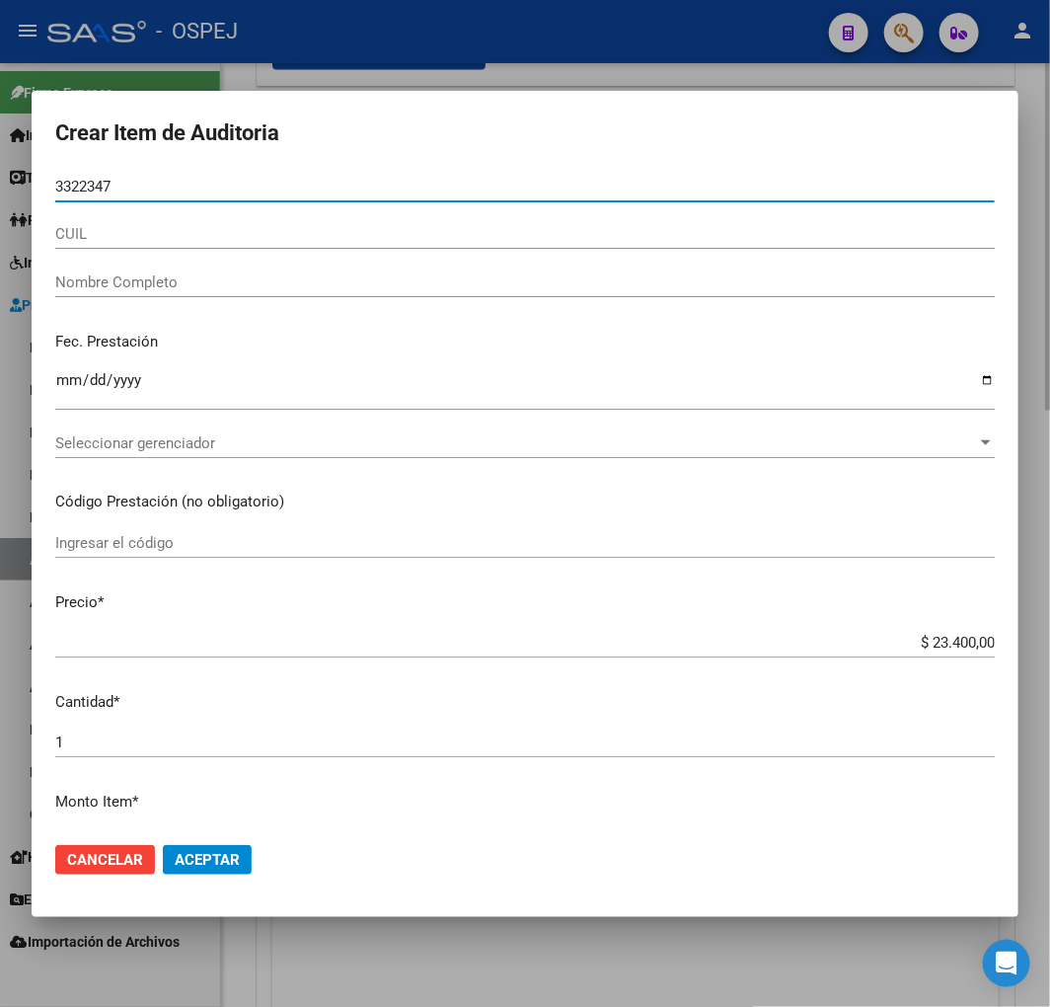
type input "33223479"
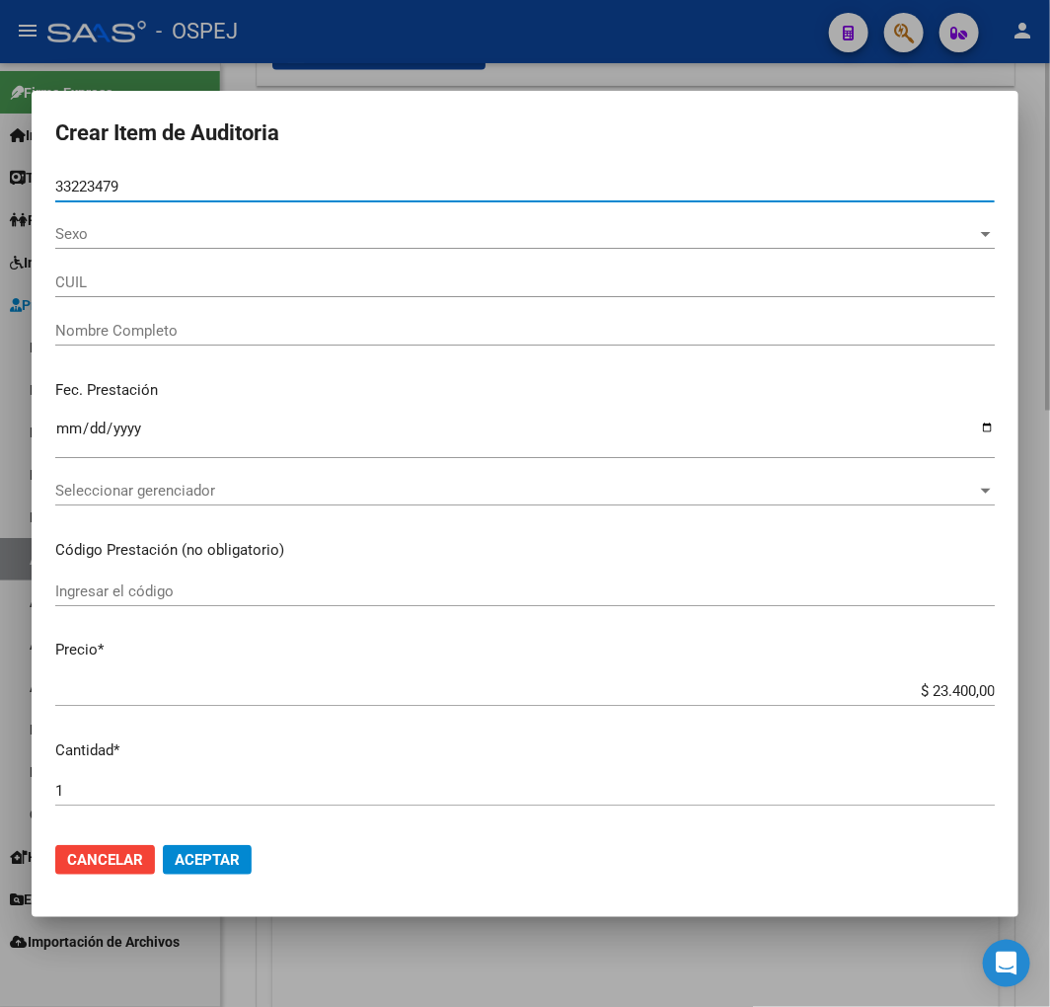
type input "20332234790"
type input "[PERSON_NAME] [PERSON_NAME]"
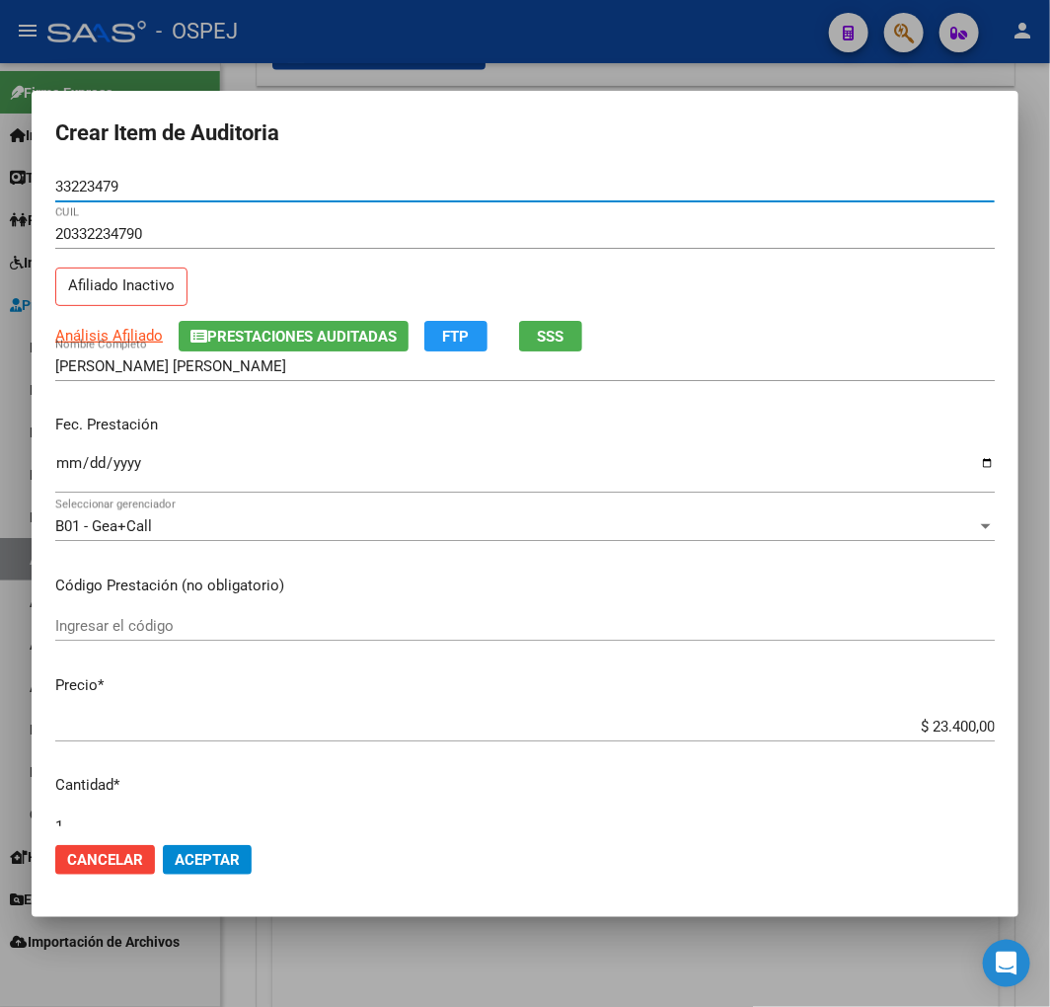
type input "33223479"
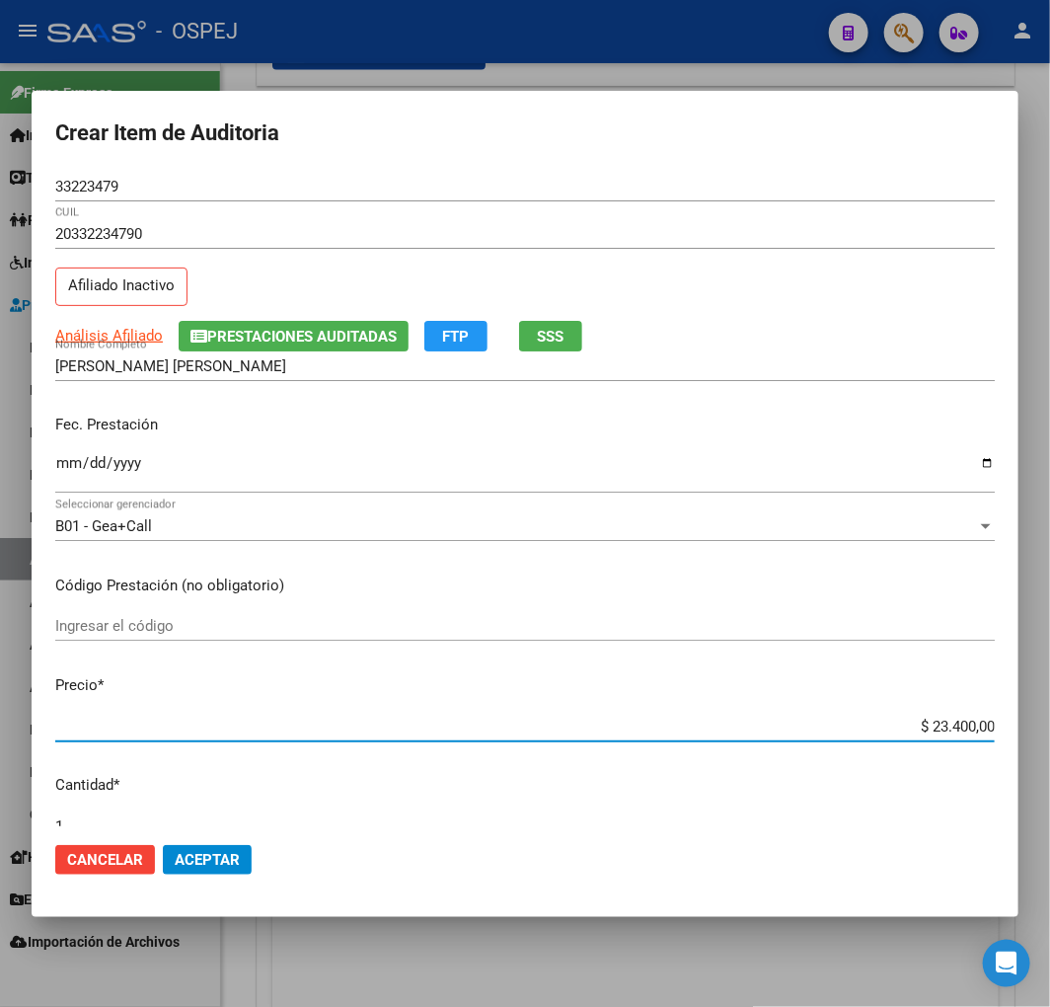
click at [946, 734] on input "$ 23.400,00" at bounding box center [525, 727] width 940 height 18
type input "$ 0,01"
type input "$ 0,11"
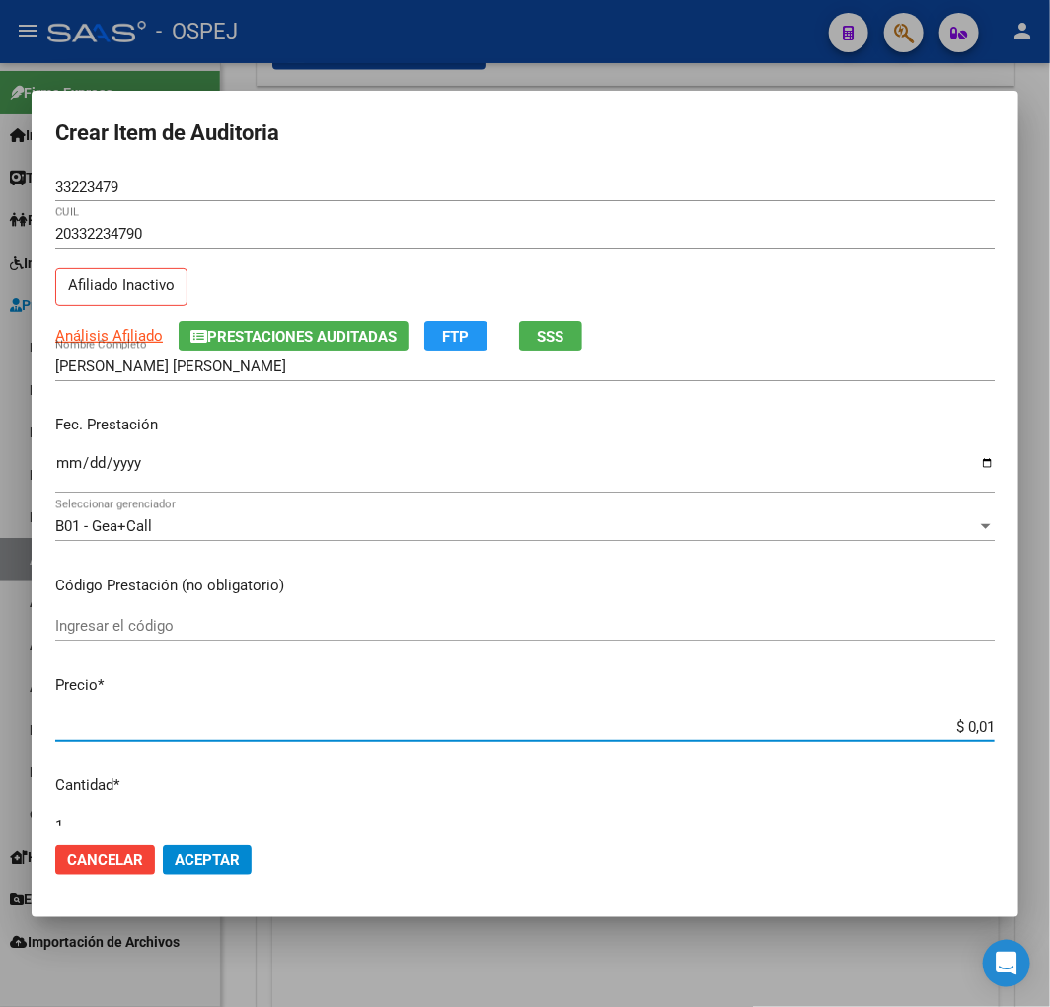
type input "$ 0,11"
type input "$ 1,17"
type input "$ 11,70"
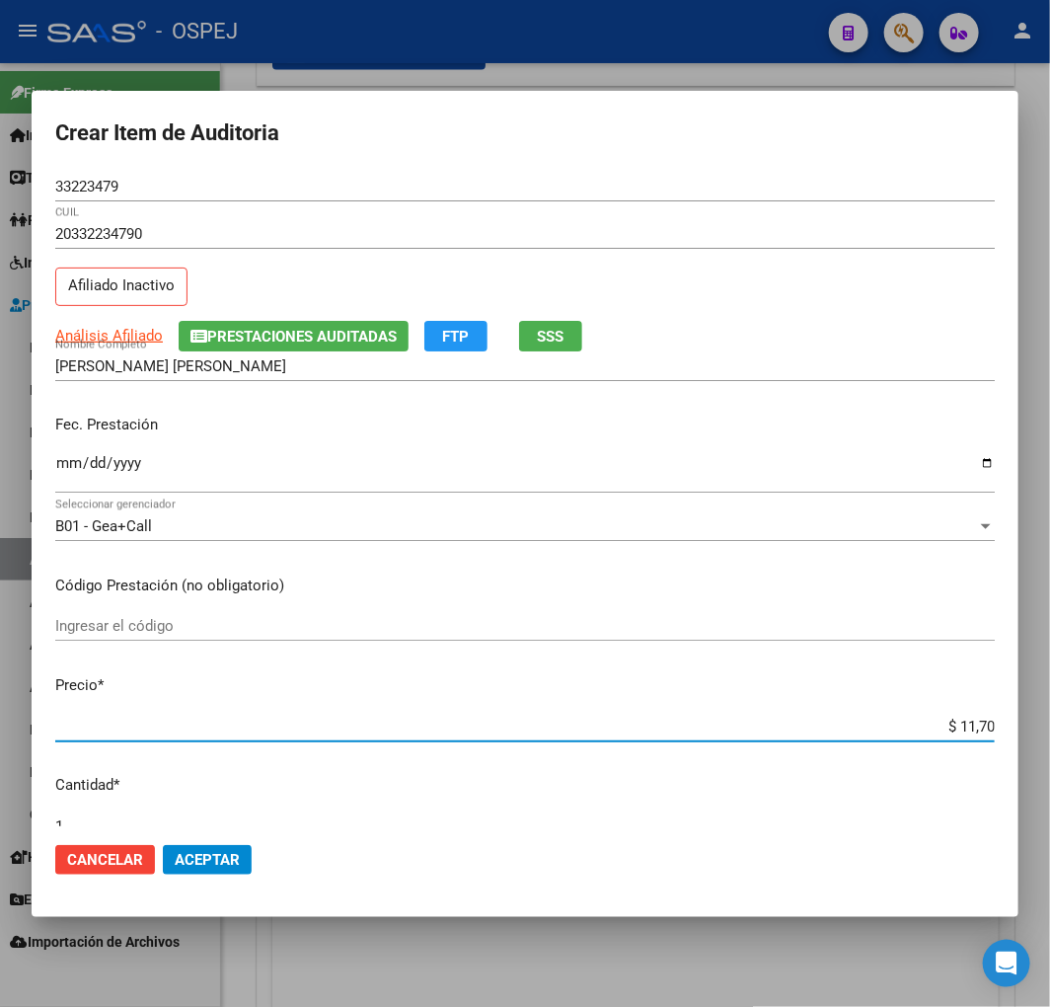
type input "$ 117,00"
type input "$ 1.170,00"
type input "$ 11.700,00"
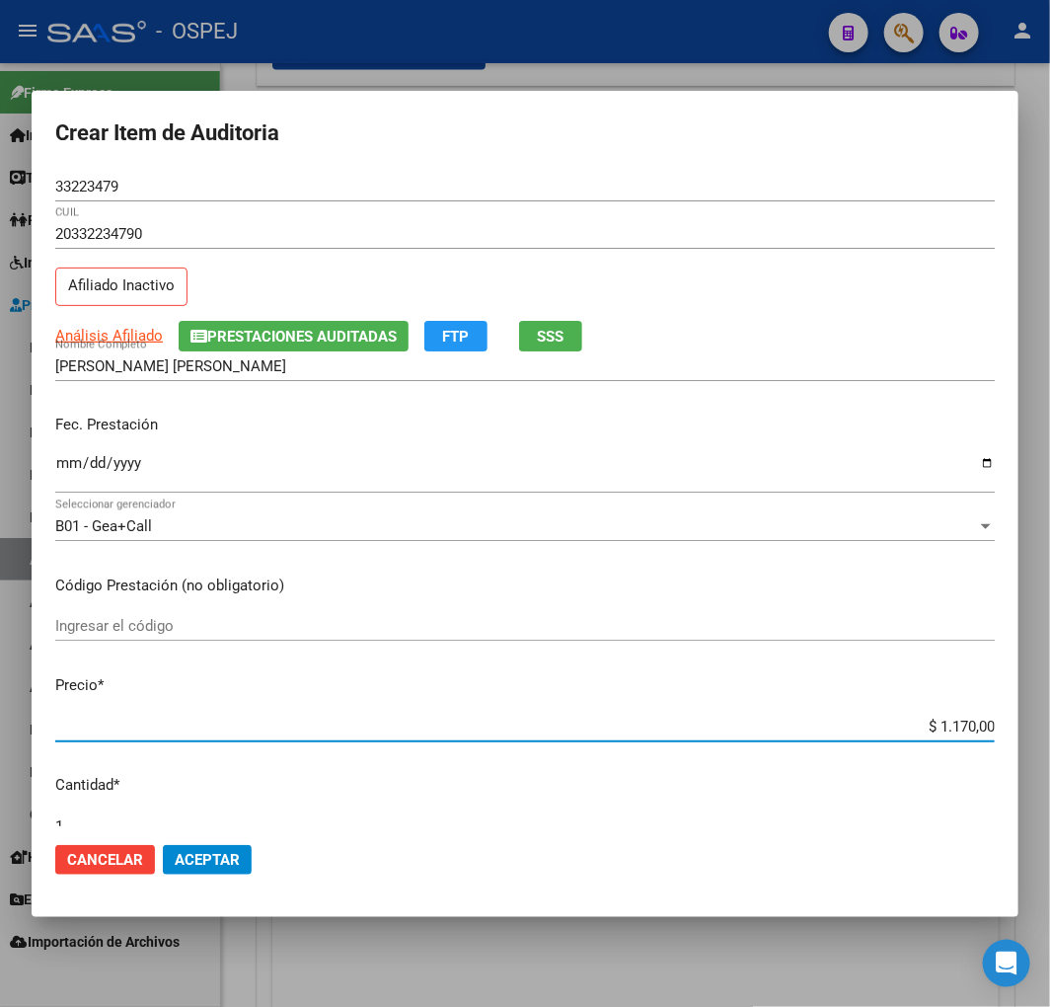
type input "$ 11.700,00"
click at [215, 852] on span "Aceptar" at bounding box center [207, 860] width 65 height 18
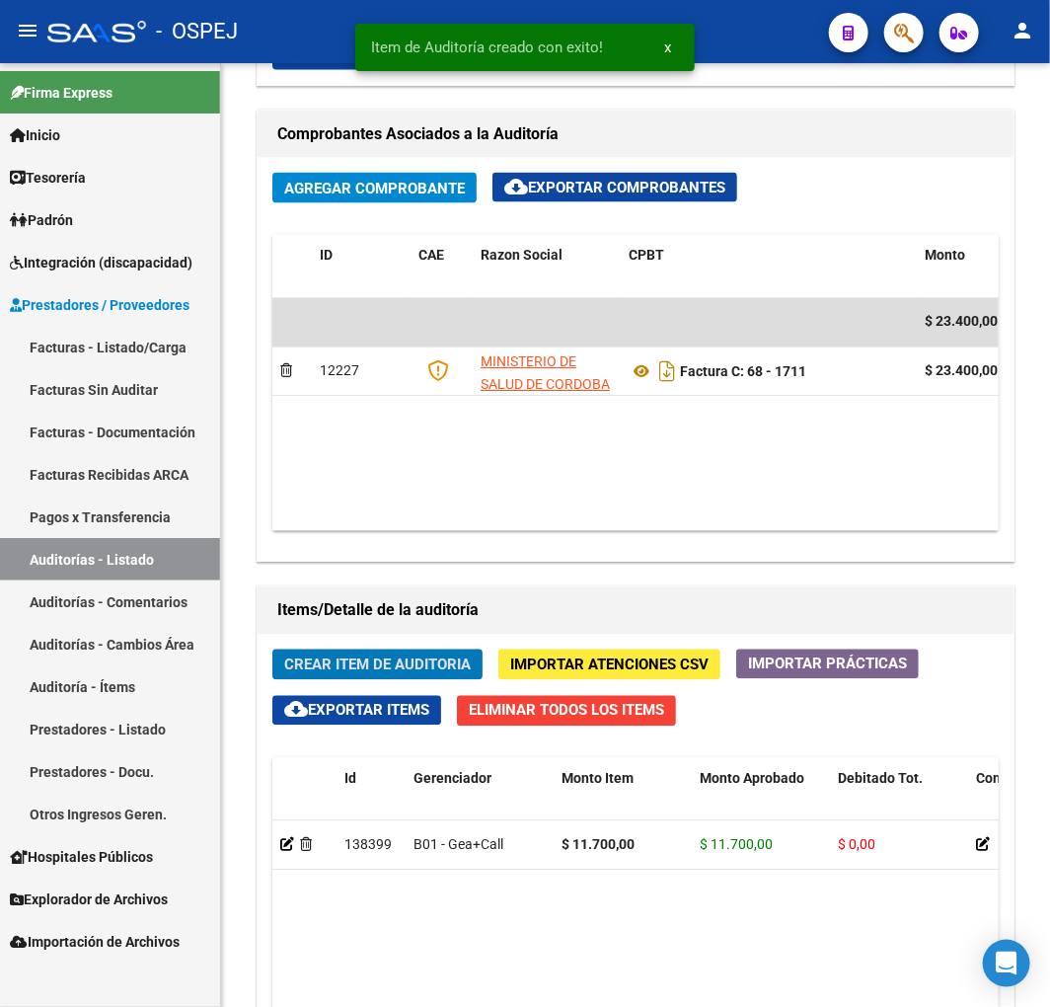
scroll to position [1224, 0]
click at [411, 658] on span "Crear Item de Auditoria" at bounding box center [377, 666] width 187 height 18
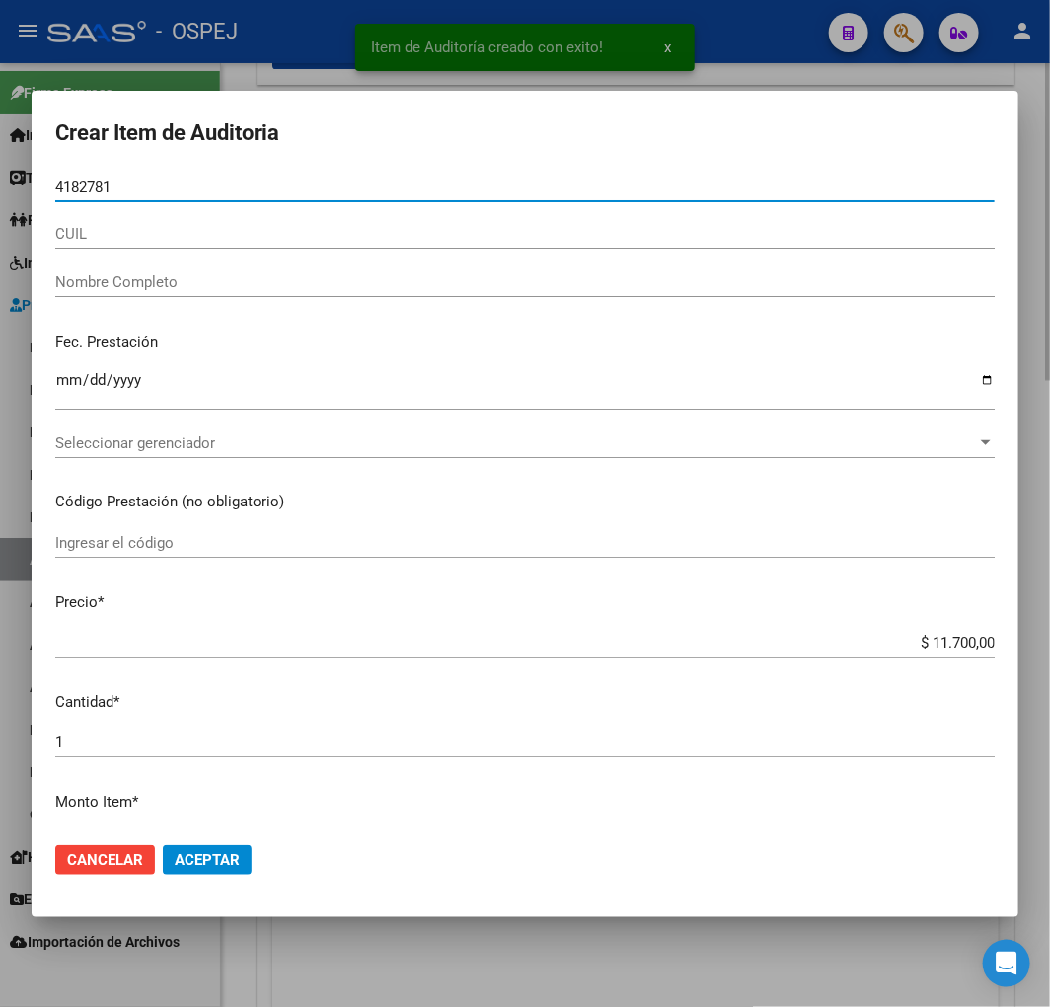
type input "41827815"
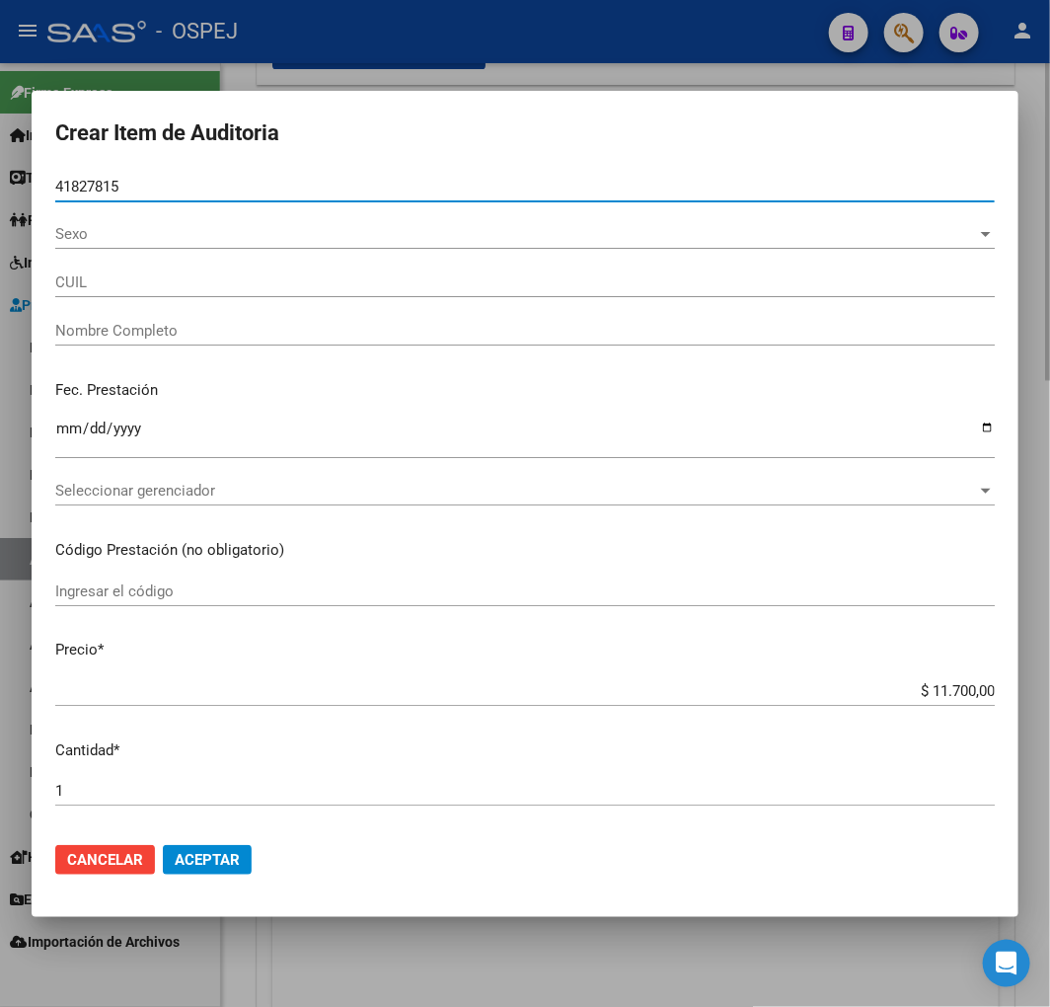
type input "27418278159"
type input "[PERSON_NAME] DEL [PERSON_NAME]"
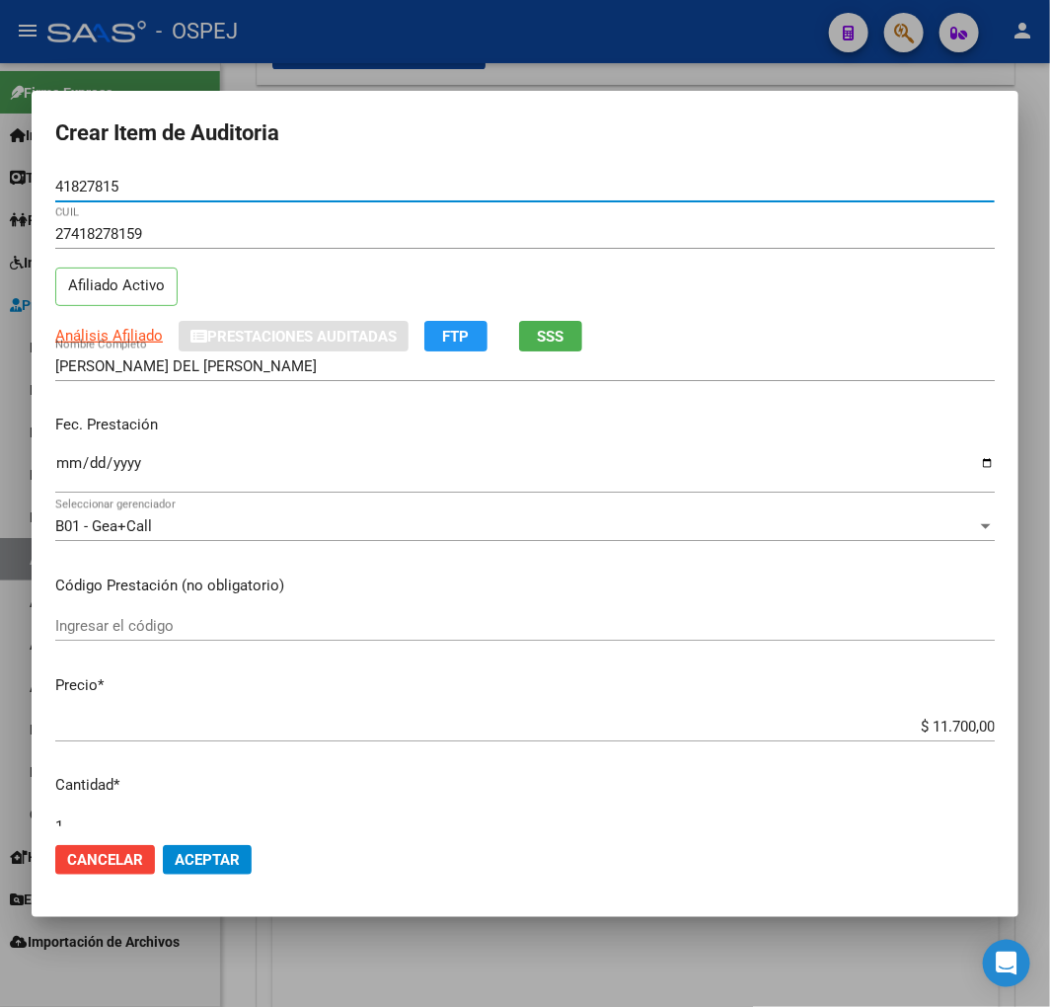
type input "41827815"
click at [240, 875] on mat-dialog-actions "Cancelar Aceptar" at bounding box center [525, 859] width 940 height 67
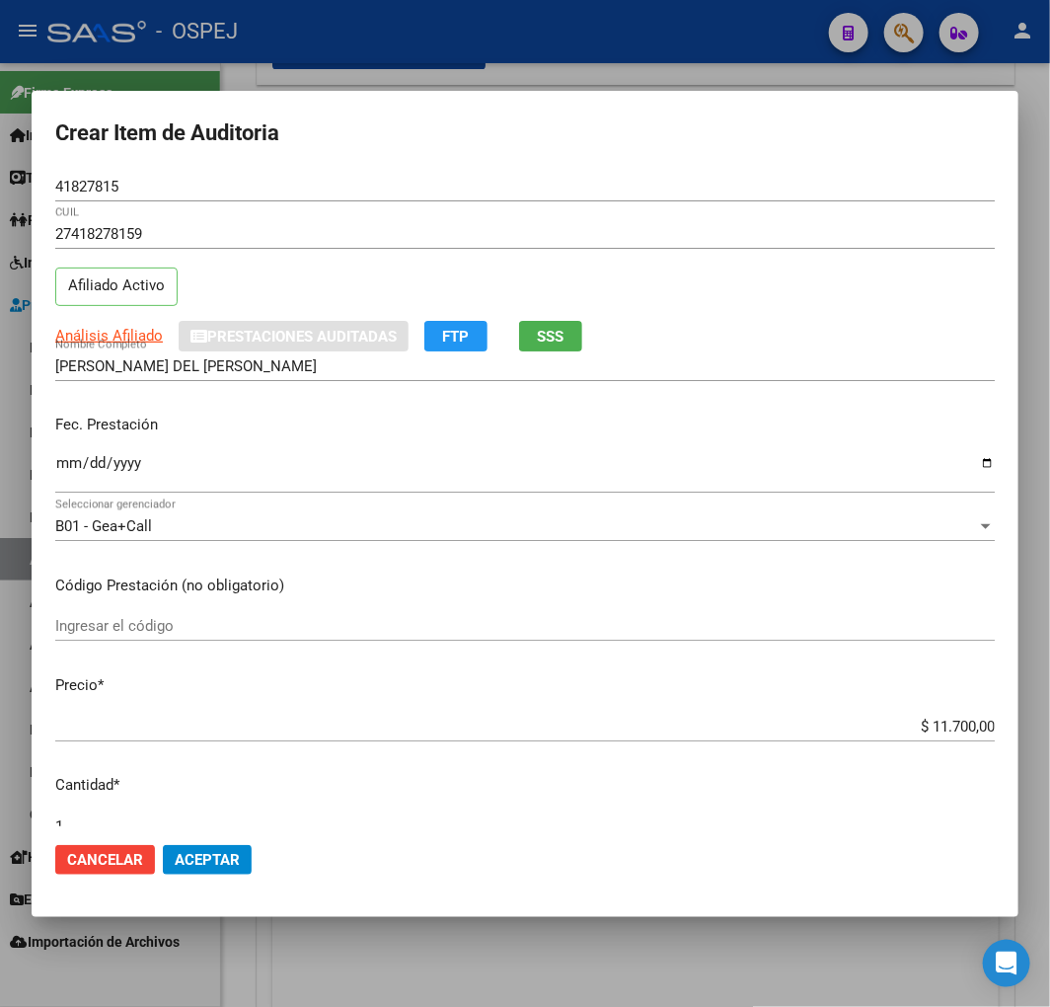
click at [239, 845] on button "Aceptar" at bounding box center [207, 860] width 89 height 30
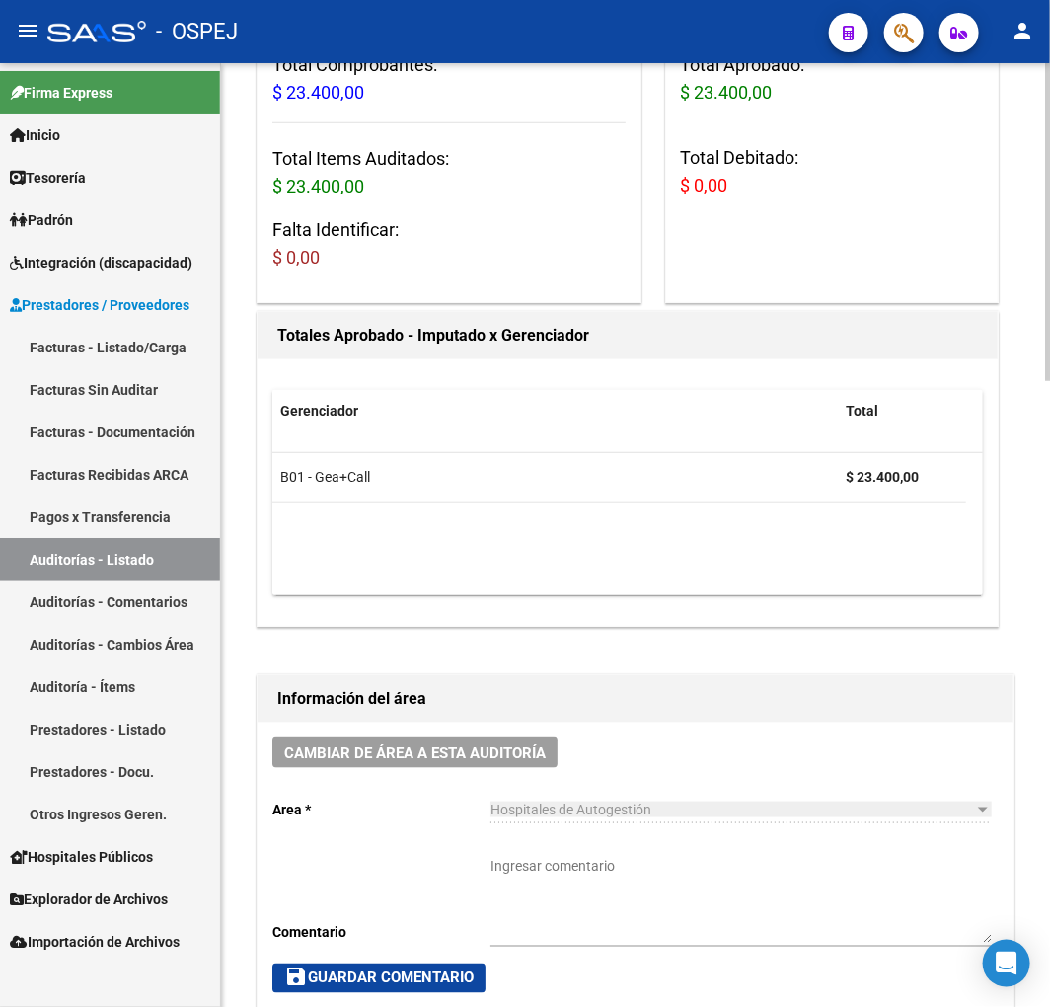
scroll to position [767, 0]
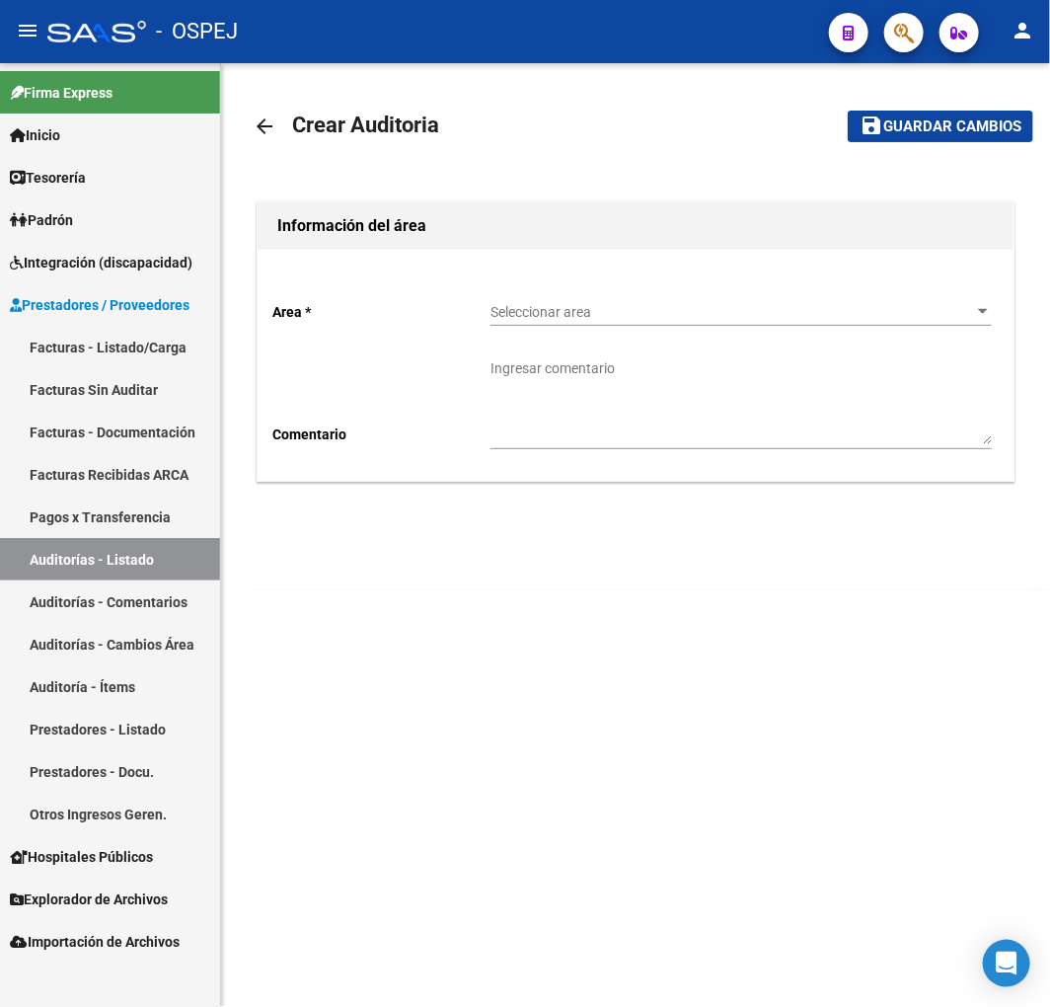
click at [540, 283] on div "Area * Seleccionar area Seleccionar area Comentario Ingresar comentario" at bounding box center [636, 365] width 756 height 231
click at [538, 300] on div "Seleccionar area Seleccionar area" at bounding box center [742, 305] width 502 height 39
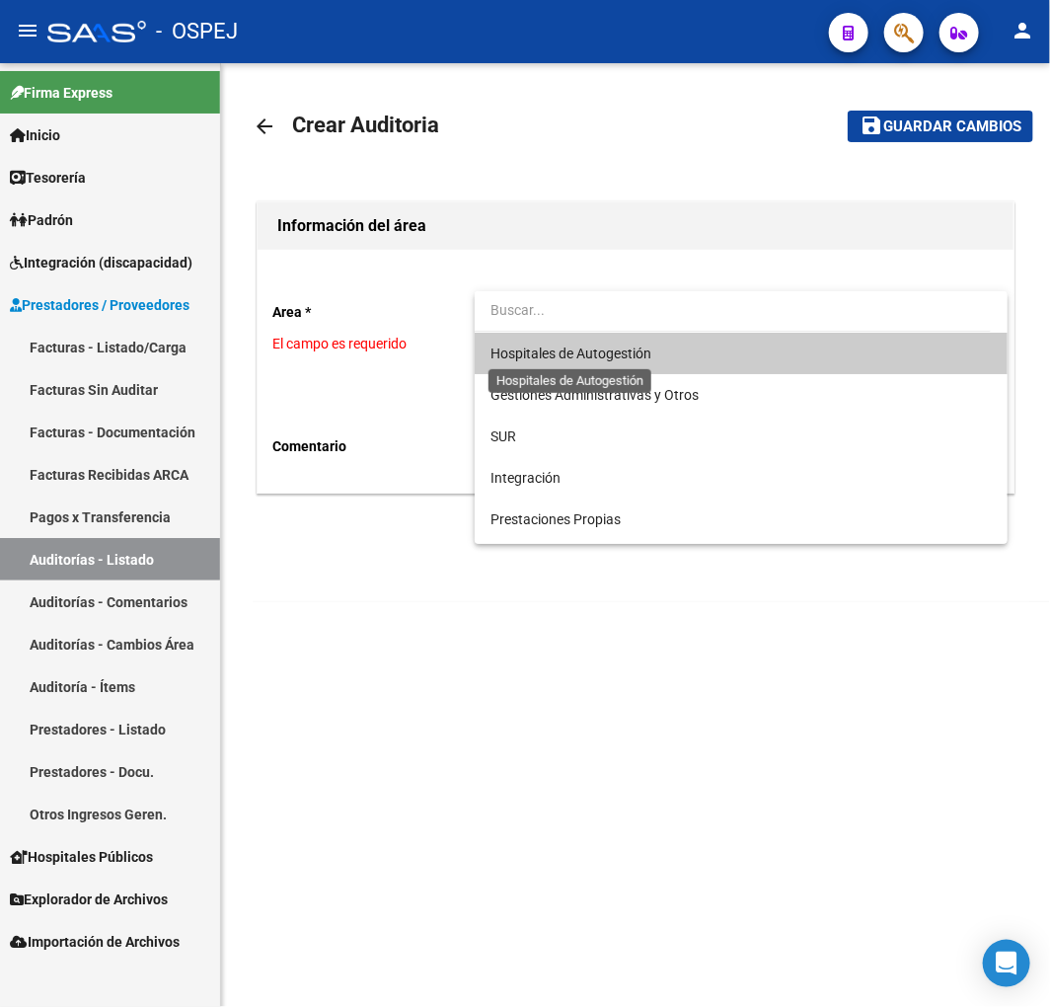
click at [574, 348] on span "Hospitales de Autogestión" at bounding box center [571, 354] width 161 height 16
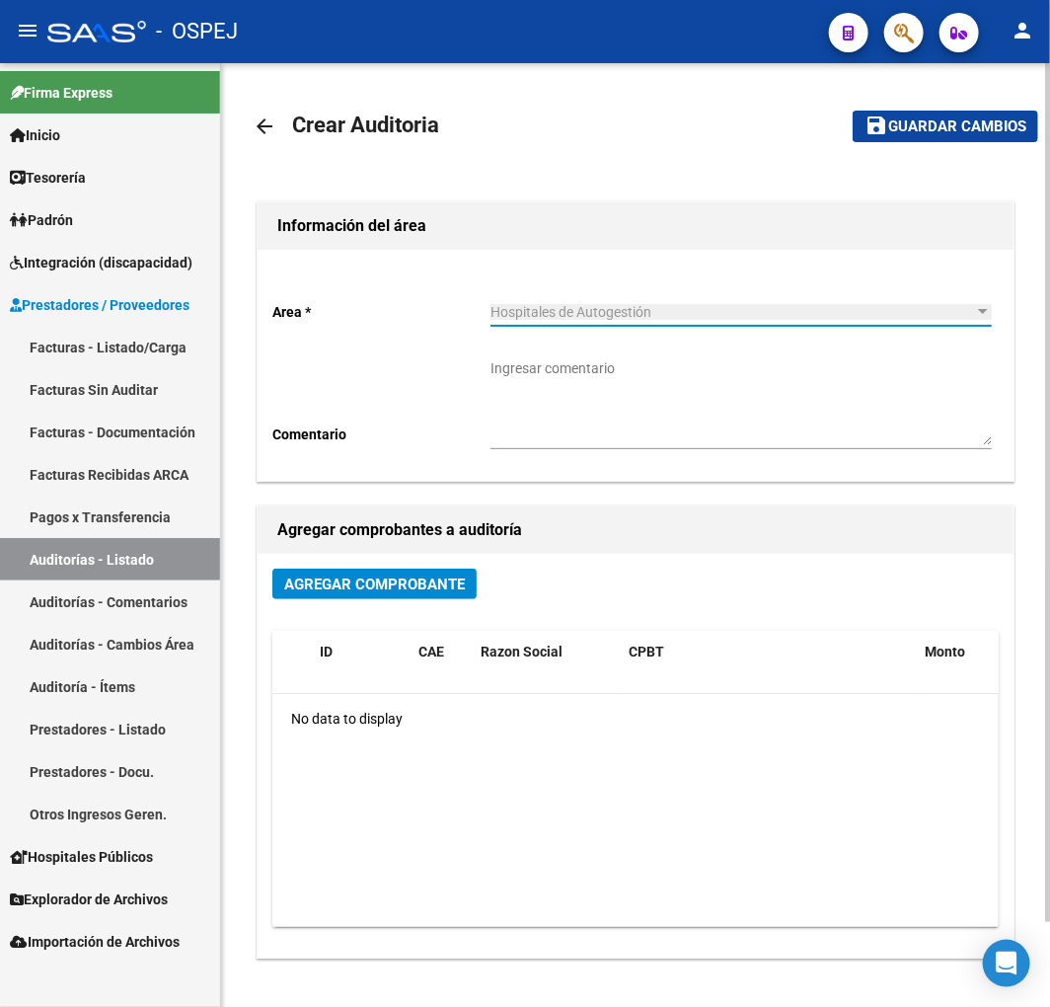
click at [380, 587] on span "Agregar Comprobante" at bounding box center [374, 585] width 181 height 18
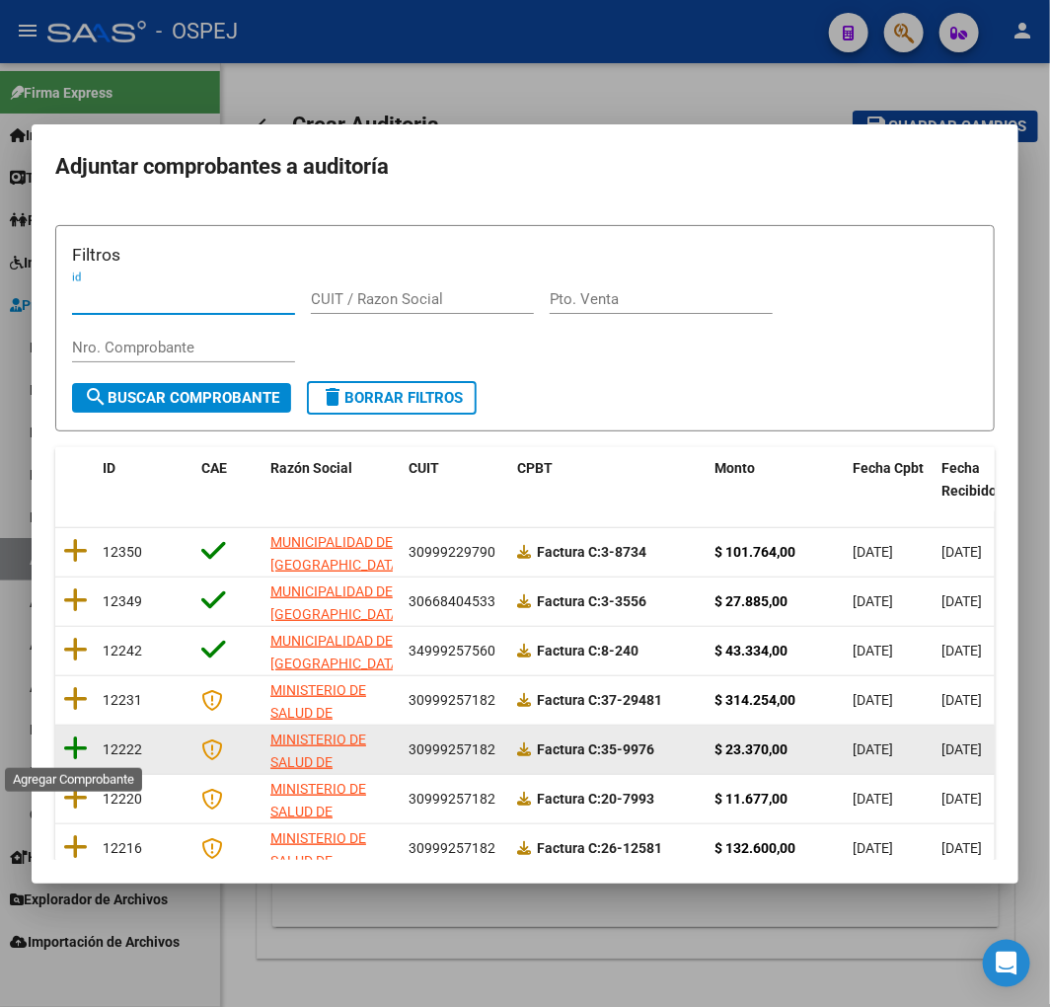
click at [79, 746] on icon at bounding box center [75, 748] width 25 height 28
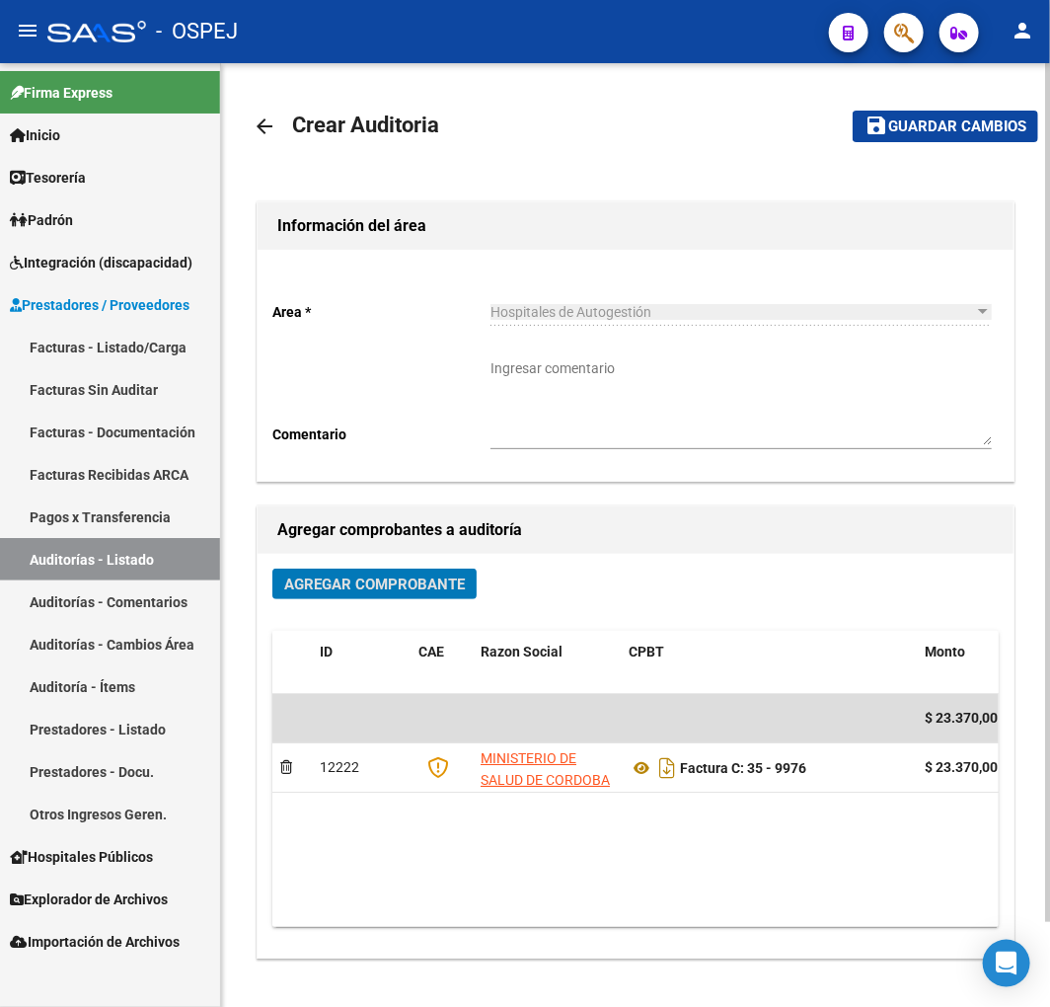
click at [998, 121] on span "Guardar cambios" at bounding box center [958, 127] width 138 height 18
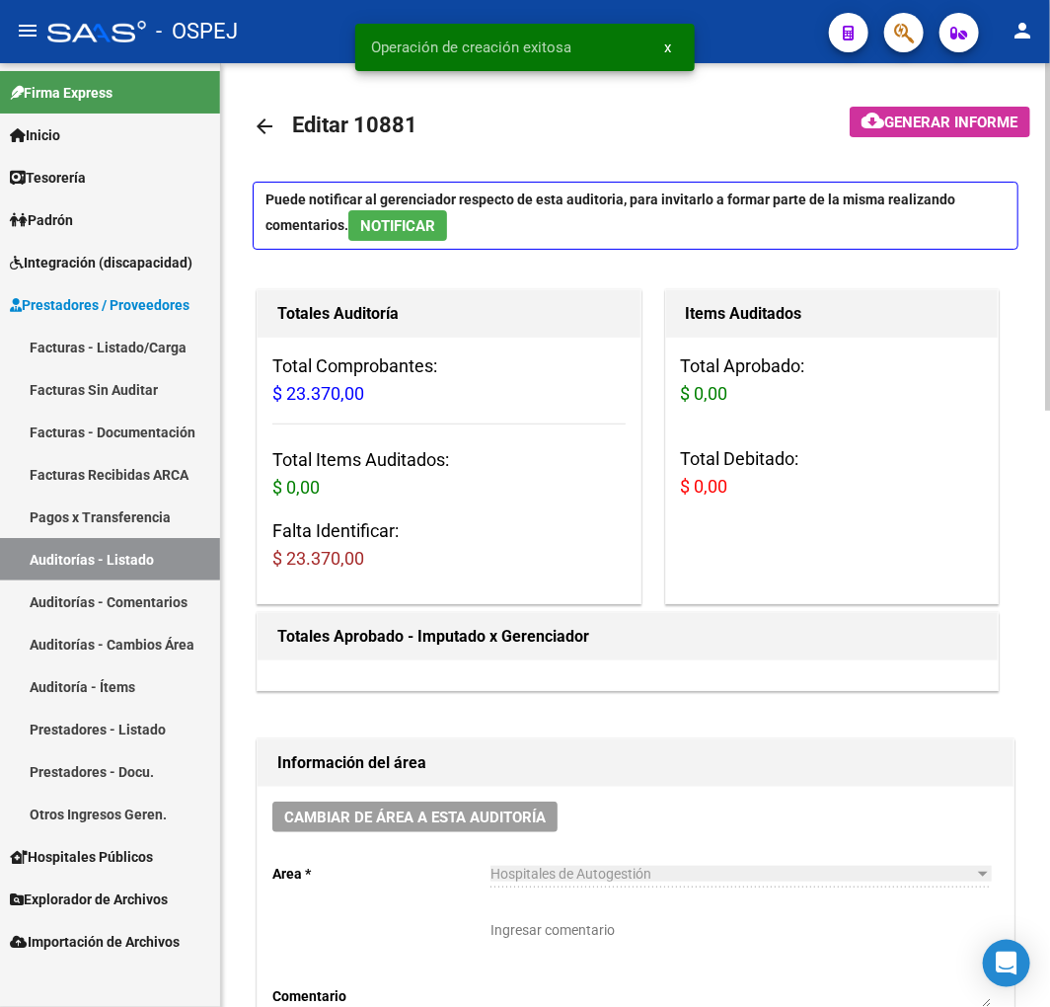
scroll to position [767, 0]
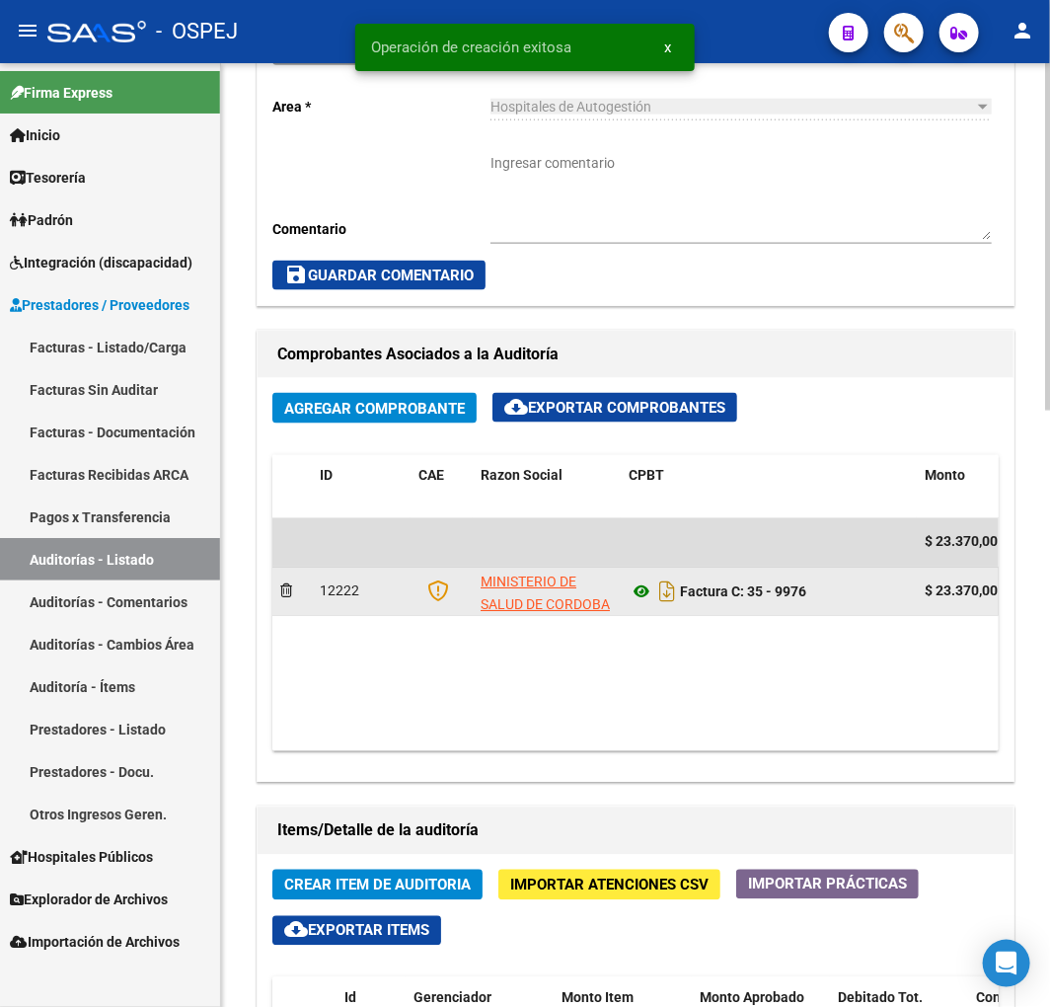
click at [650, 603] on icon at bounding box center [642, 592] width 26 height 24
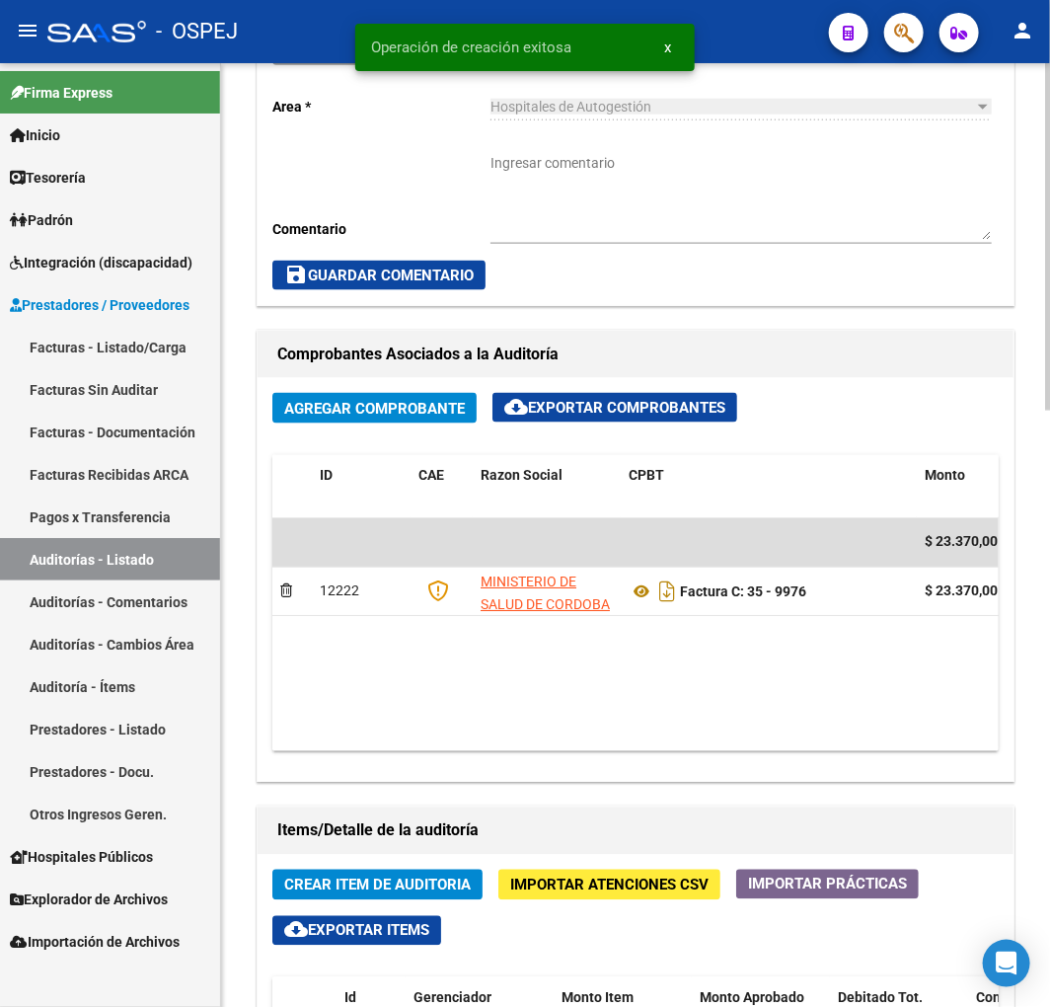
click at [448, 875] on button "Crear Item de Auditoria" at bounding box center [377, 885] width 210 height 31
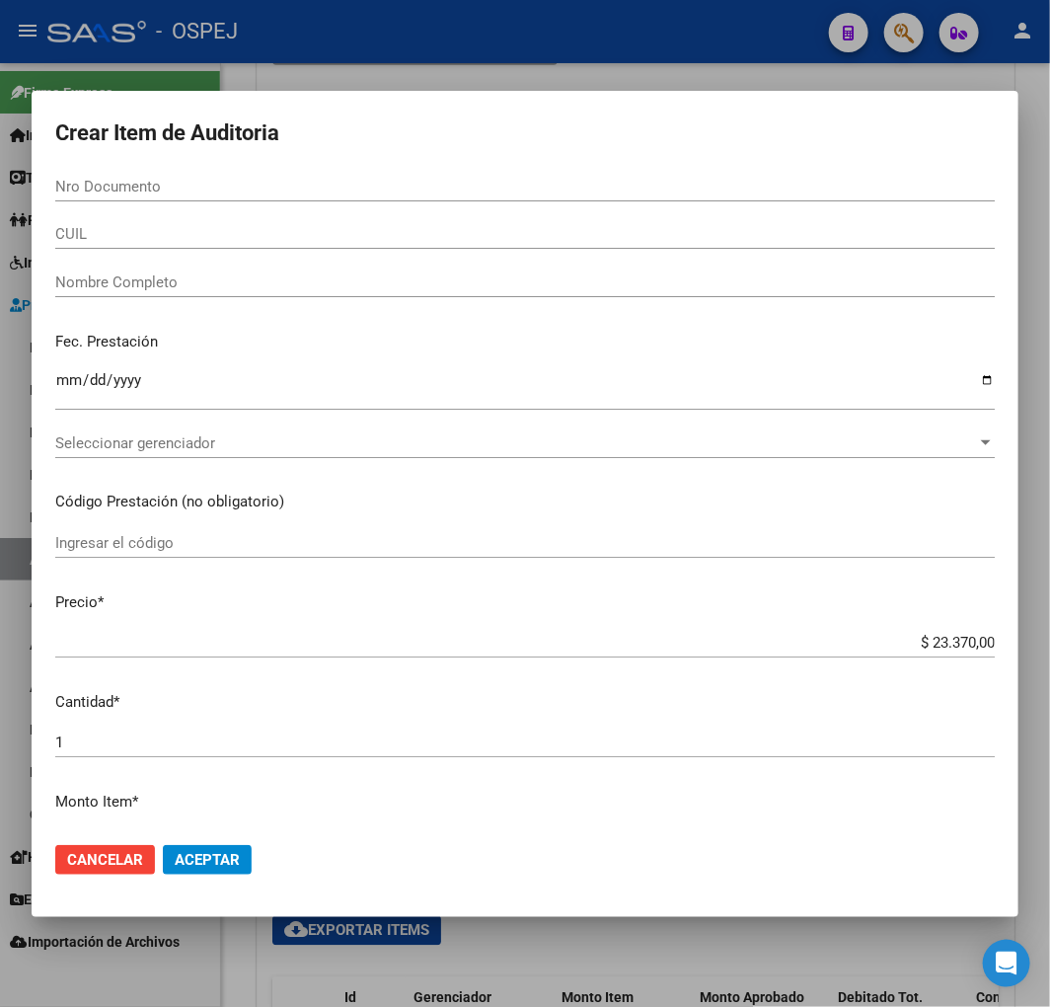
click at [128, 174] on div "Nro Documento" at bounding box center [525, 187] width 940 height 30
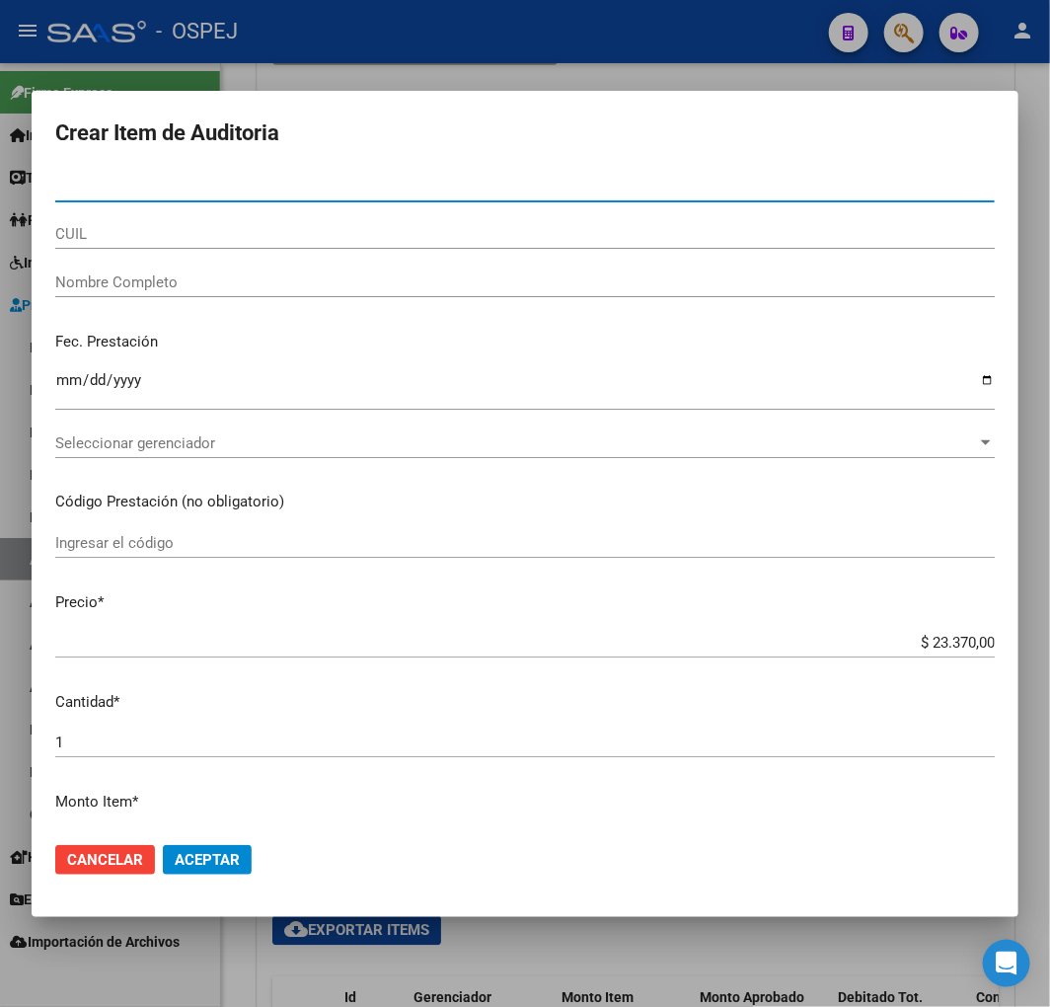
paste input "38417478"
type input "38417478"
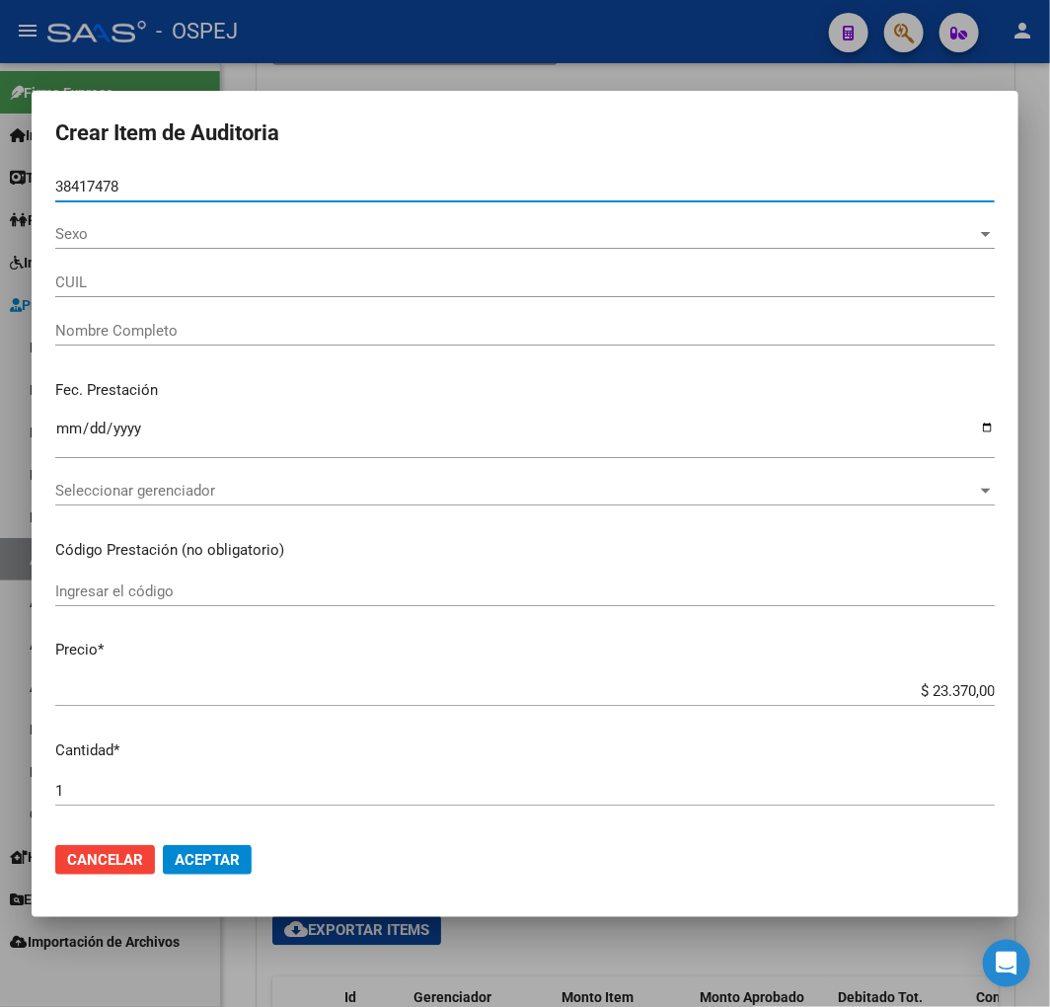
type input "27384174782"
type input "REACHI [PERSON_NAME] [PERSON_NAME]"
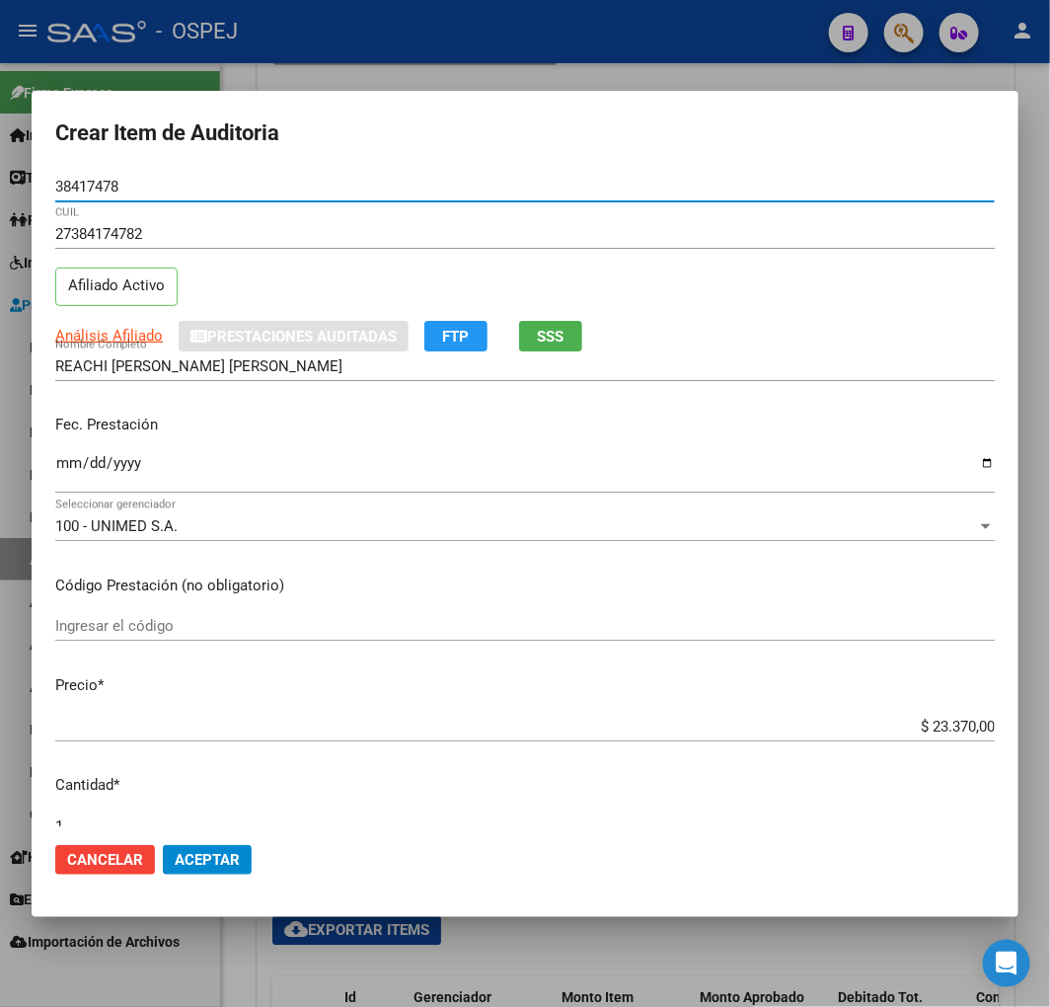
type input "38417478"
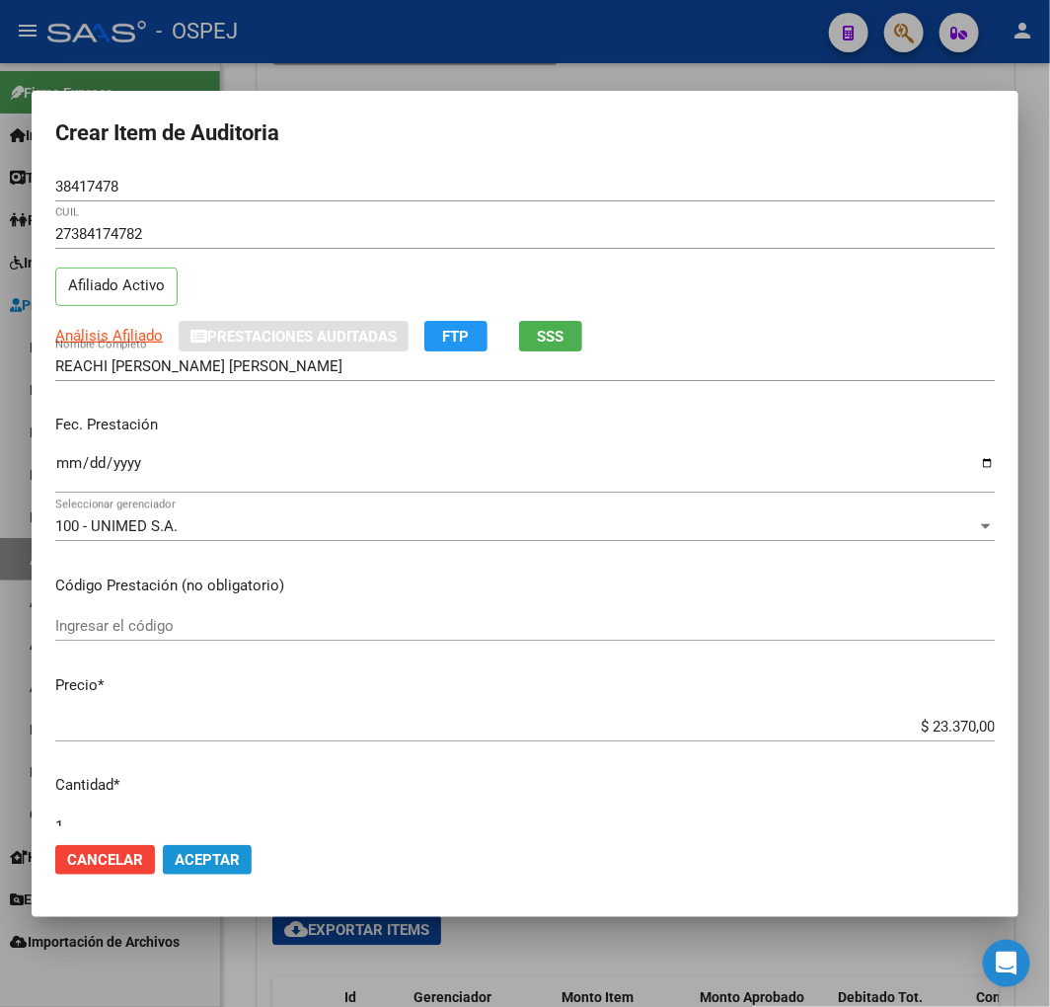
click at [202, 866] on span "Aceptar" at bounding box center [207, 860] width 65 height 18
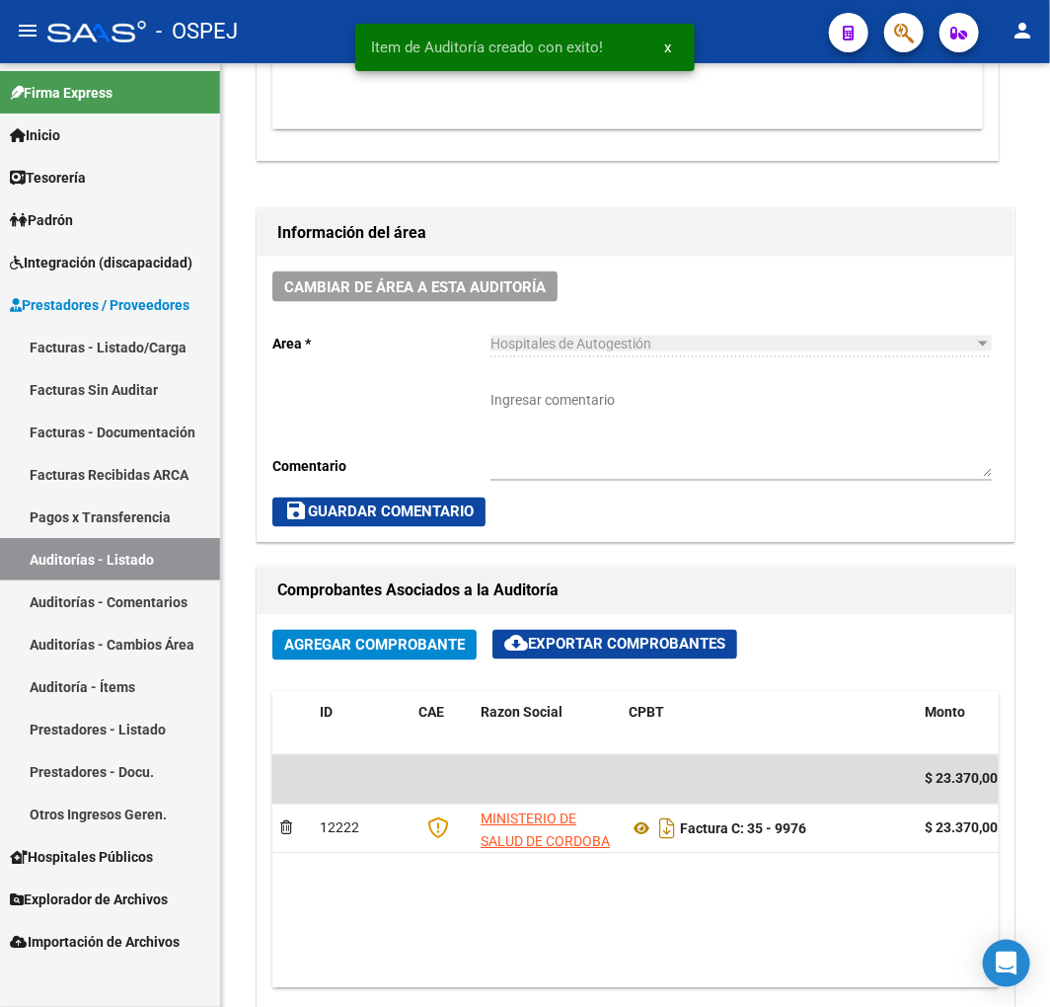
scroll to position [1004, 0]
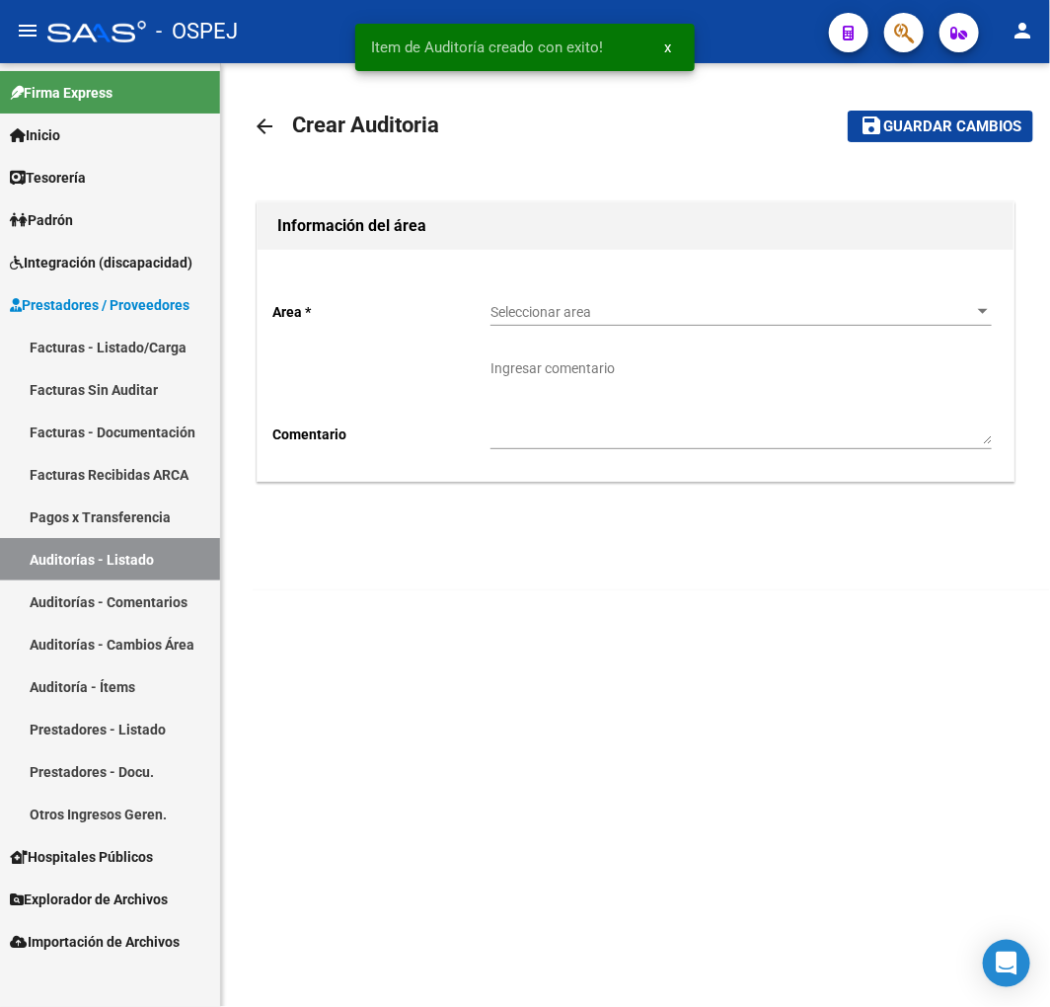
click at [662, 309] on span "Seleccionar area" at bounding box center [733, 312] width 484 height 17
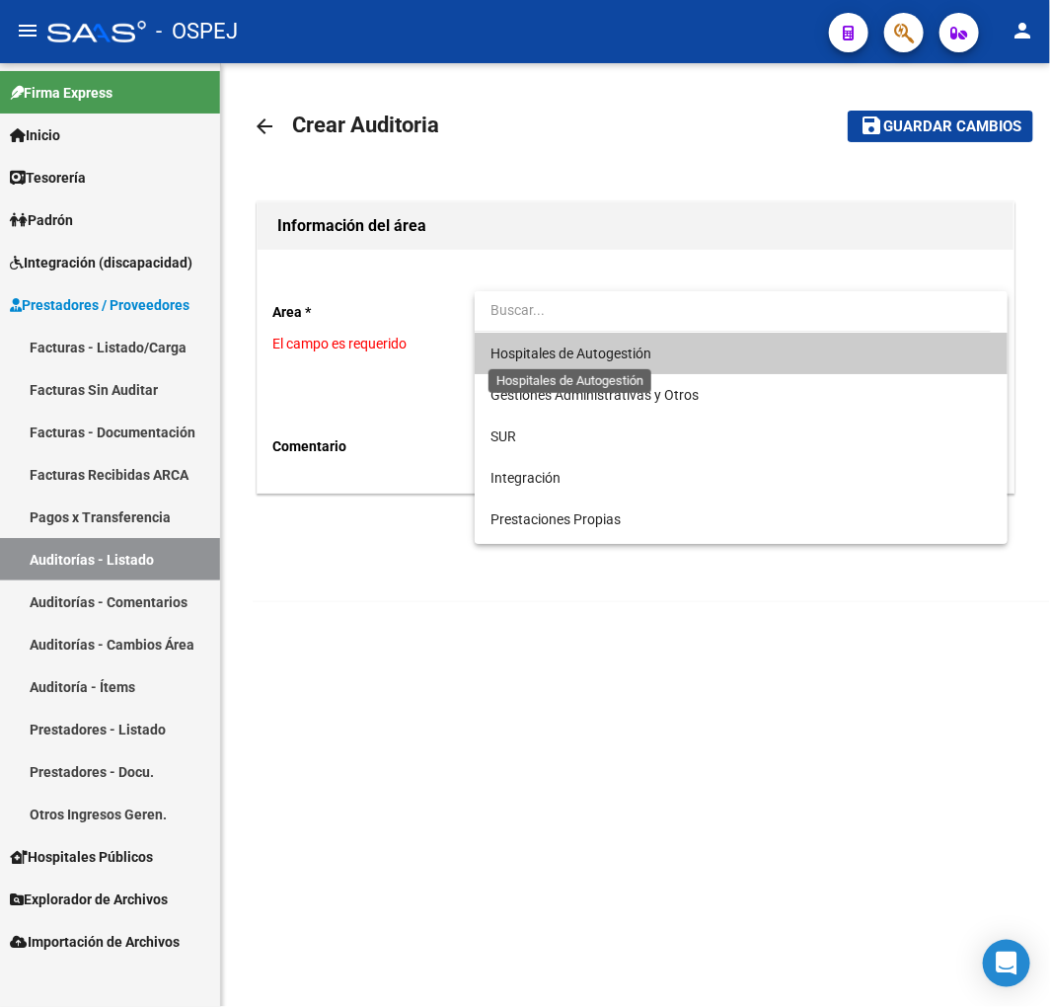
click at [598, 352] on span "Hospitales de Autogestión" at bounding box center [571, 354] width 161 height 16
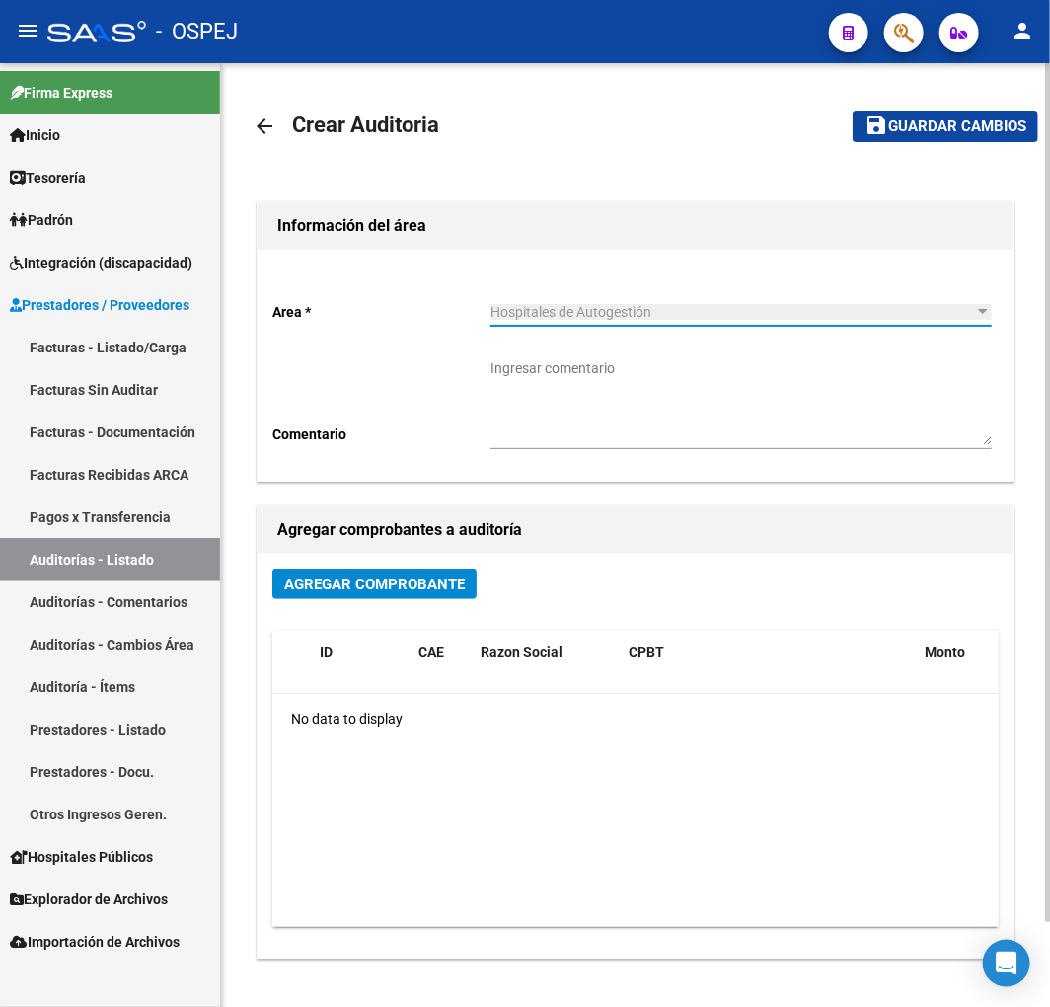
click at [385, 595] on button "Agregar Comprobante" at bounding box center [374, 584] width 204 height 31
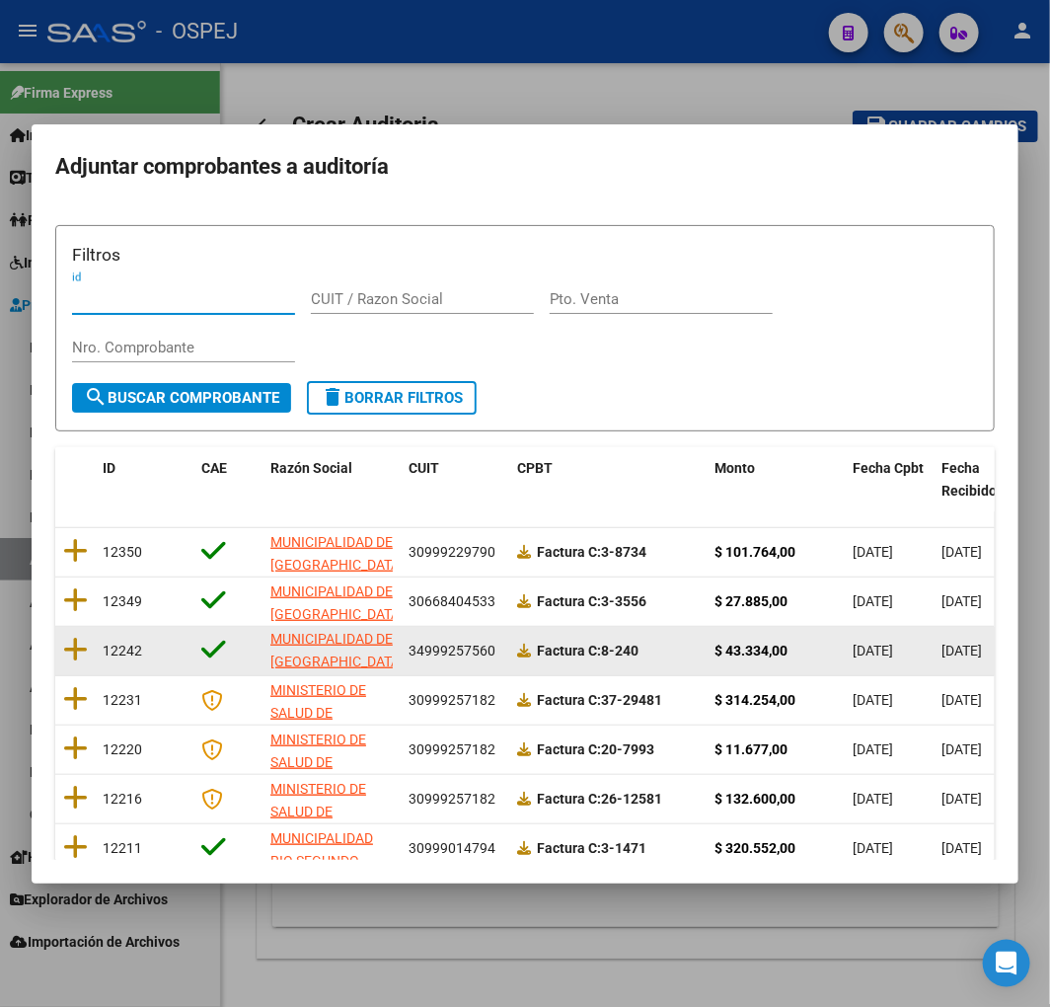
scroll to position [3, 0]
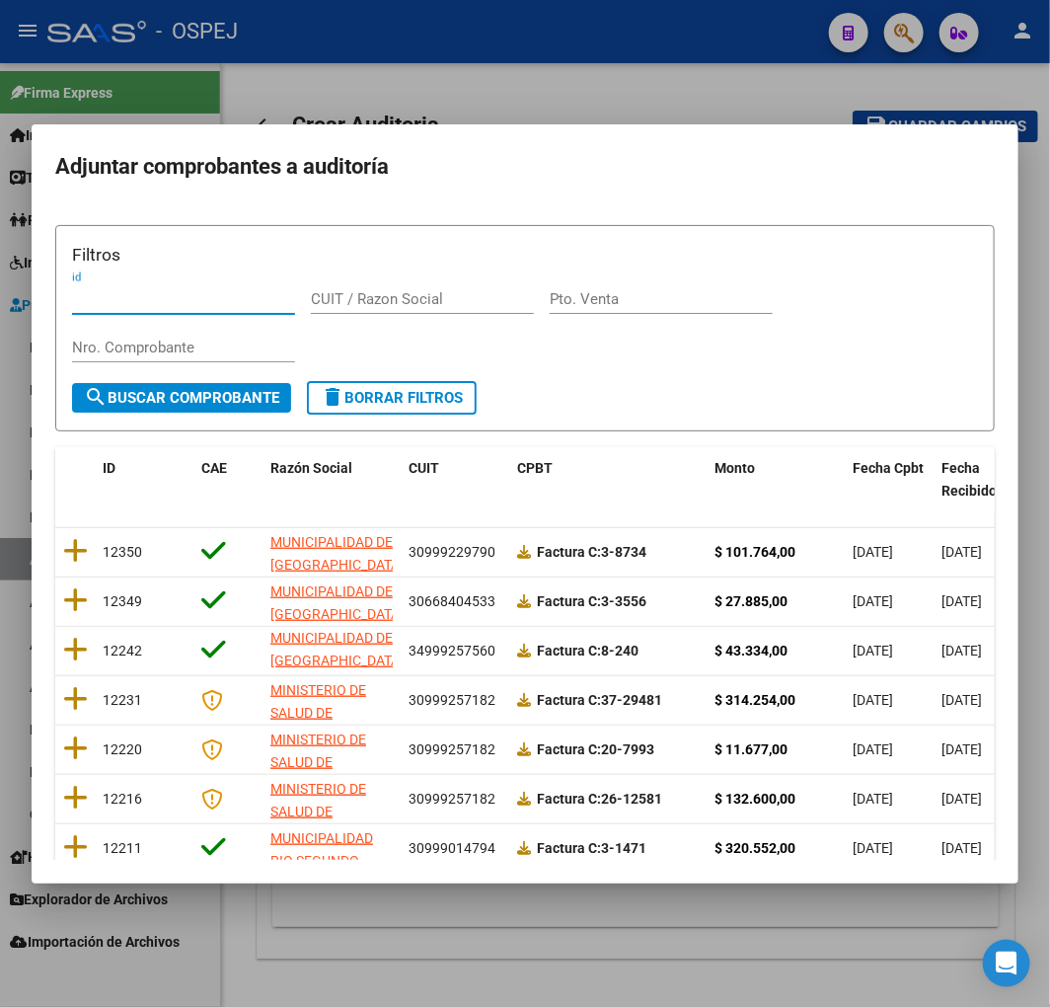
click at [79, 755] on icon at bounding box center [75, 748] width 25 height 28
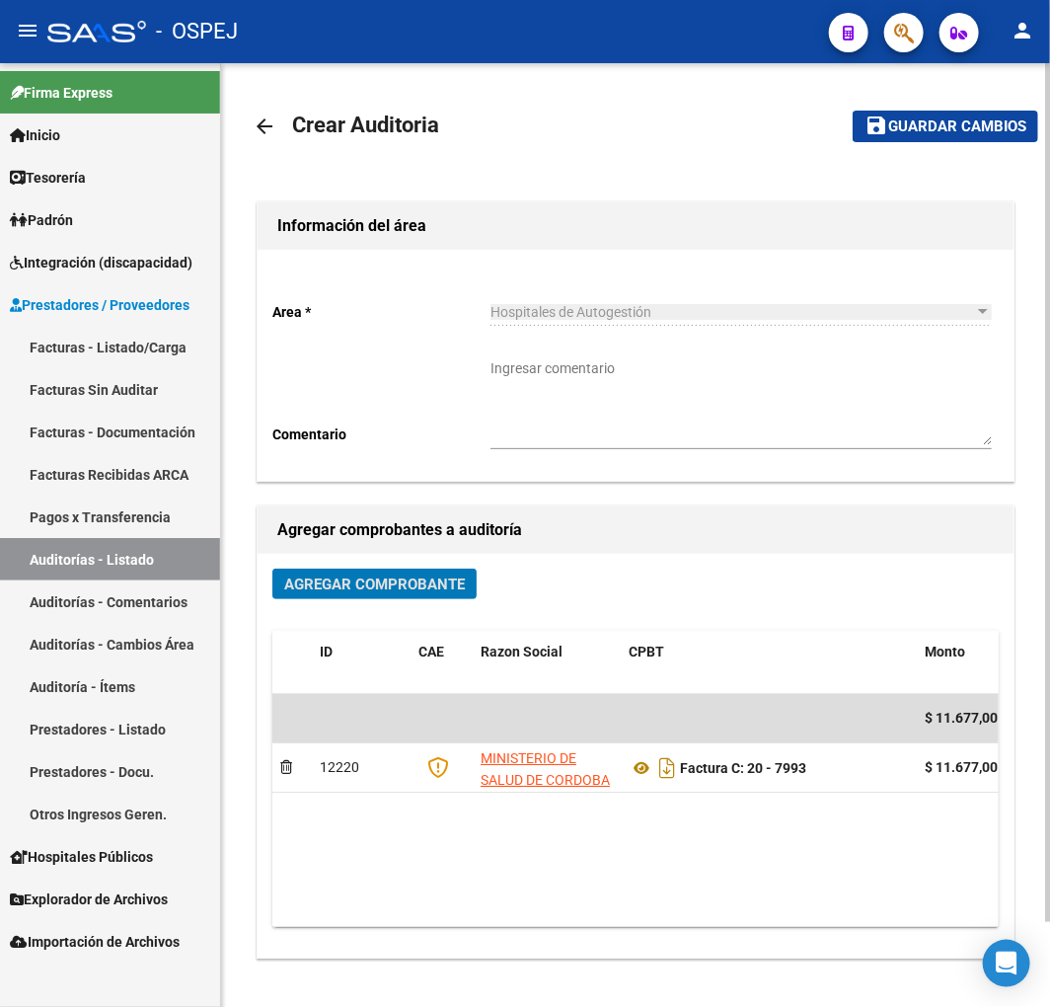
click at [960, 141] on button "save Guardar cambios" at bounding box center [946, 126] width 186 height 31
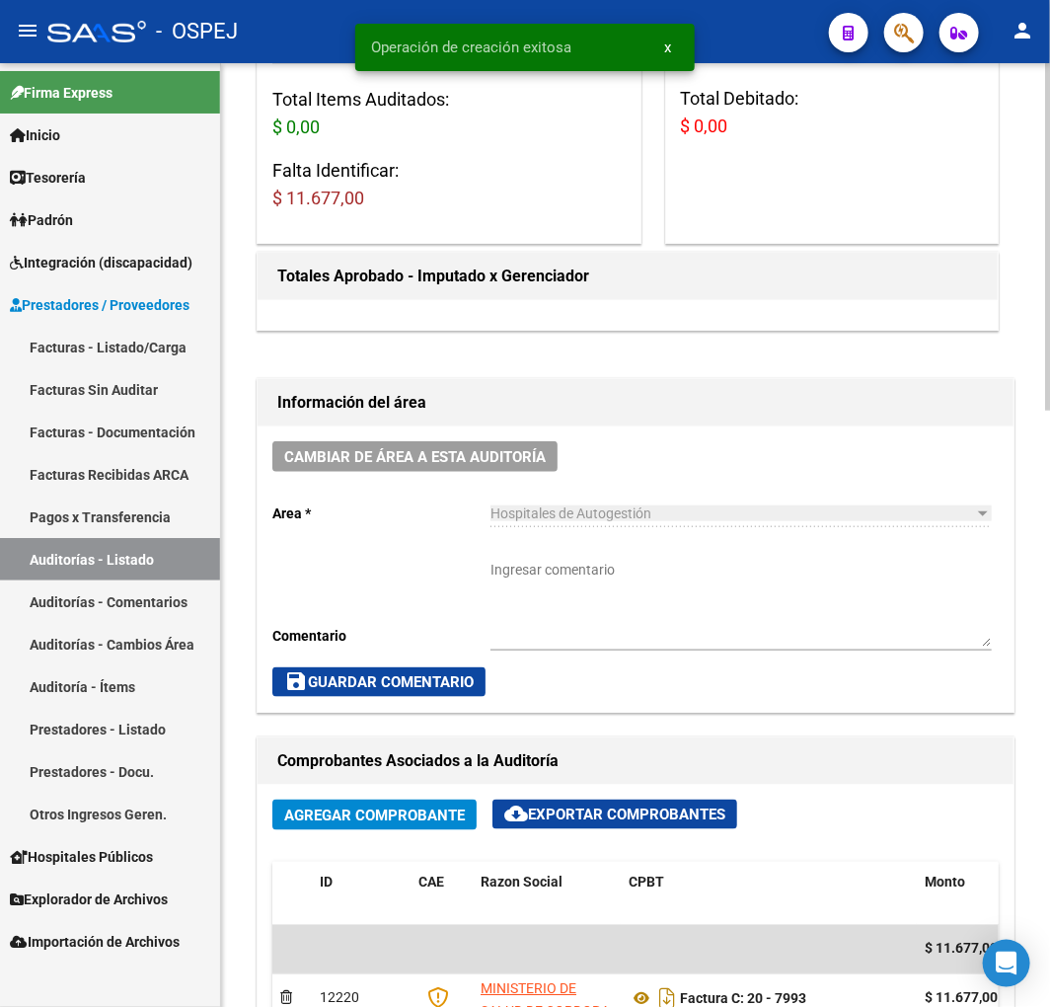
scroll to position [548, 0]
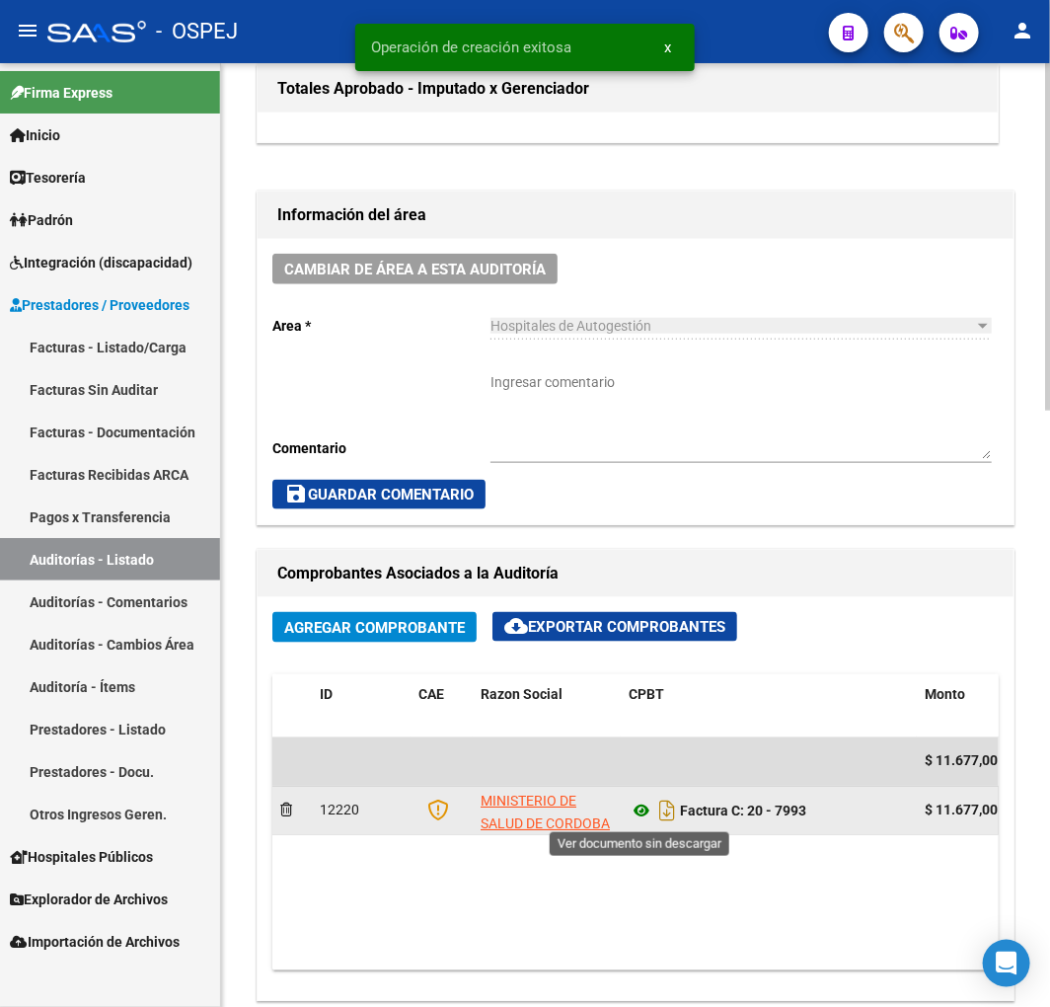
click at [643, 817] on icon at bounding box center [642, 812] width 26 height 24
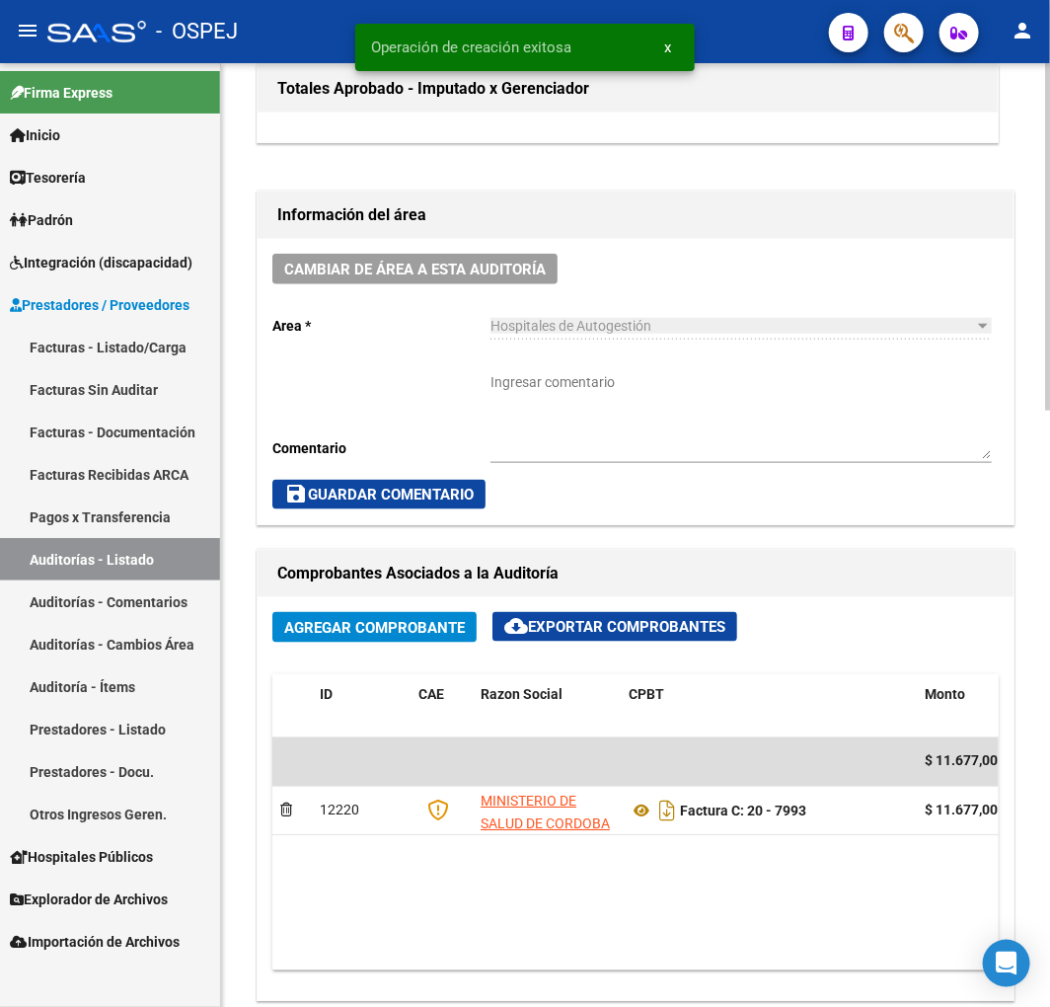
scroll to position [1097, 0]
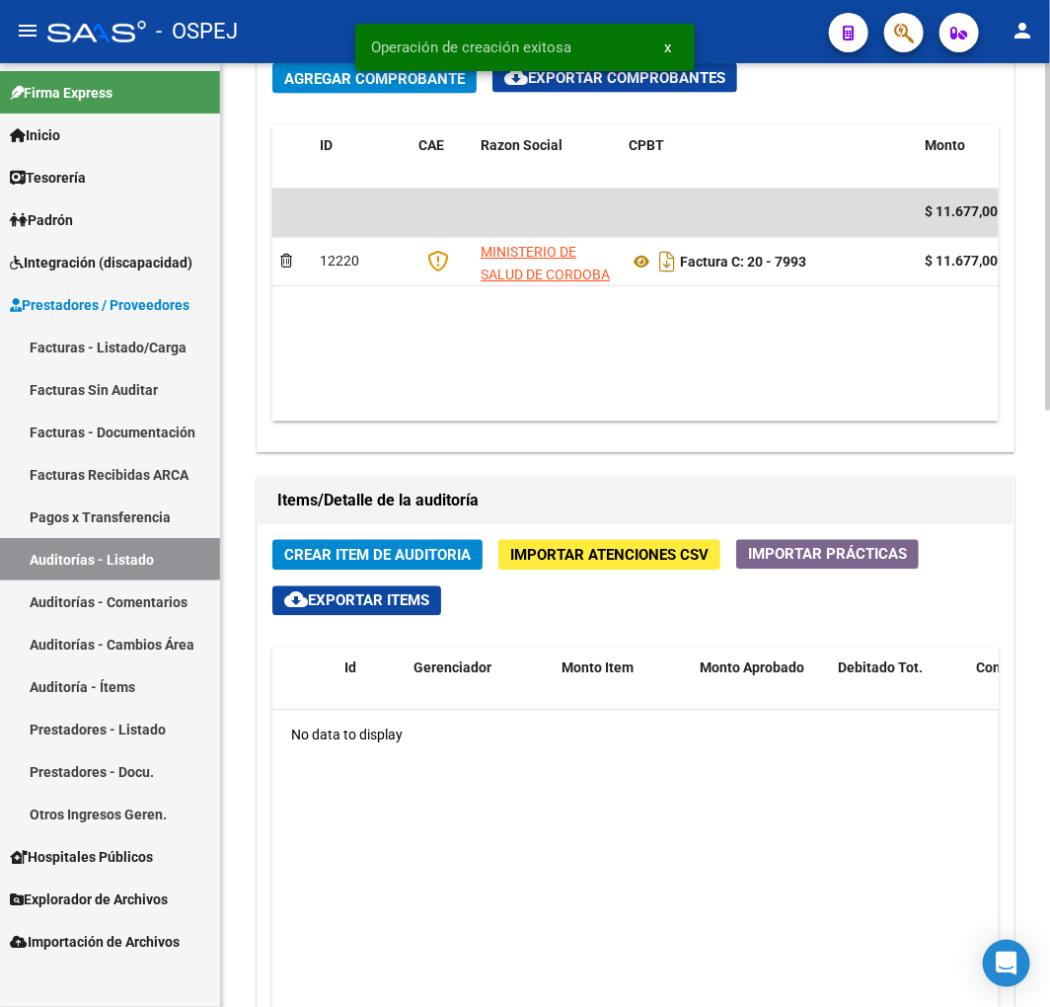
click at [428, 530] on div "Crear Item de Auditoria Importar Atenciones CSV Importar Prácticas cloud_downlo…" at bounding box center [636, 954] width 756 height 858
click at [432, 551] on span "Crear Item de Auditoria" at bounding box center [377, 556] width 187 height 18
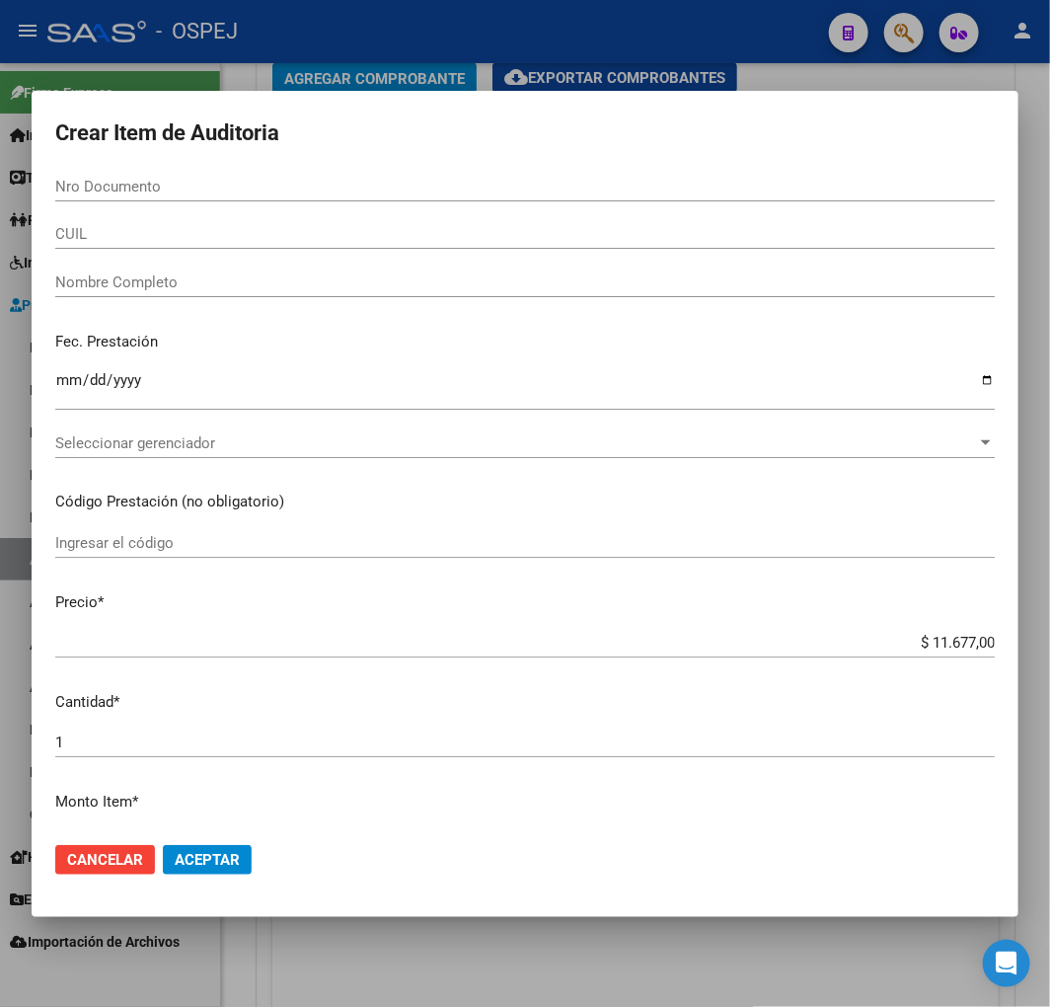
click at [151, 186] on input "Nro Documento" at bounding box center [525, 187] width 940 height 18
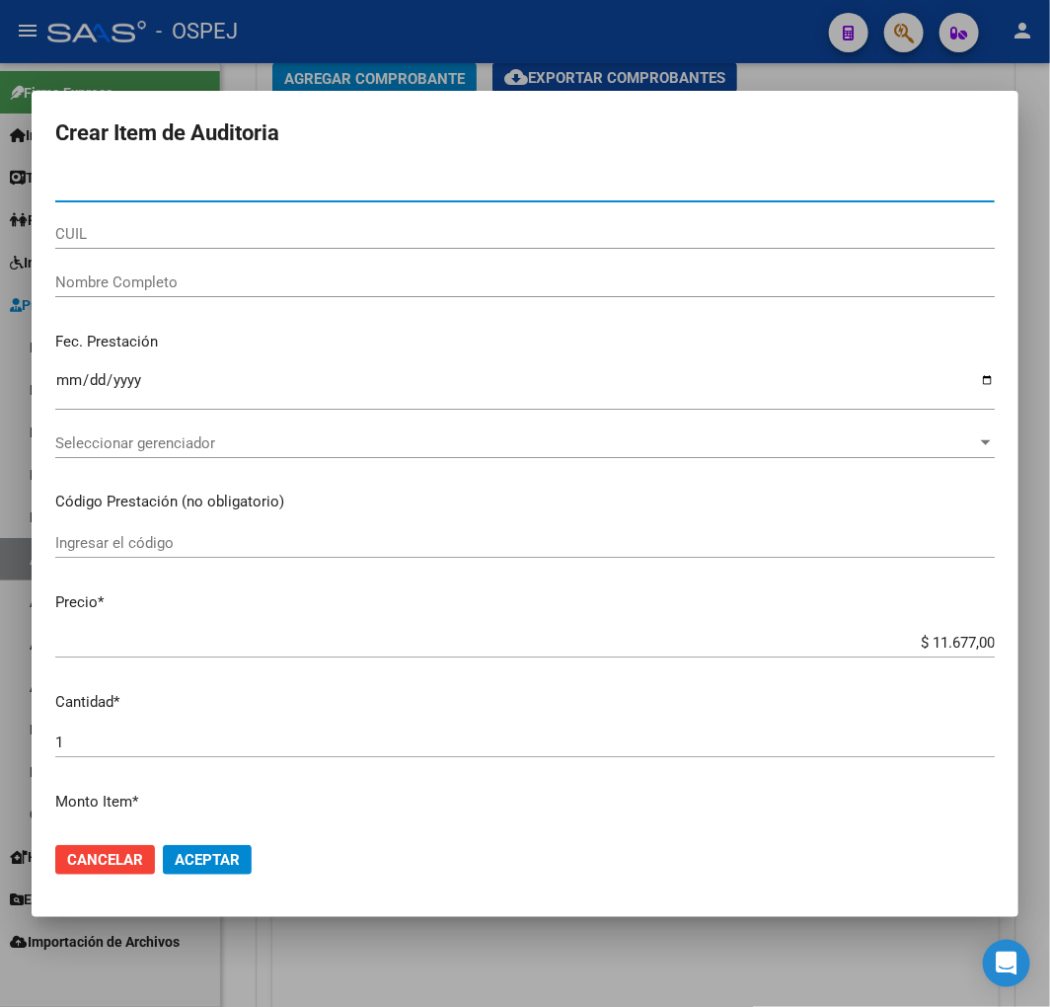
paste input "30756996"
type input "30756996"
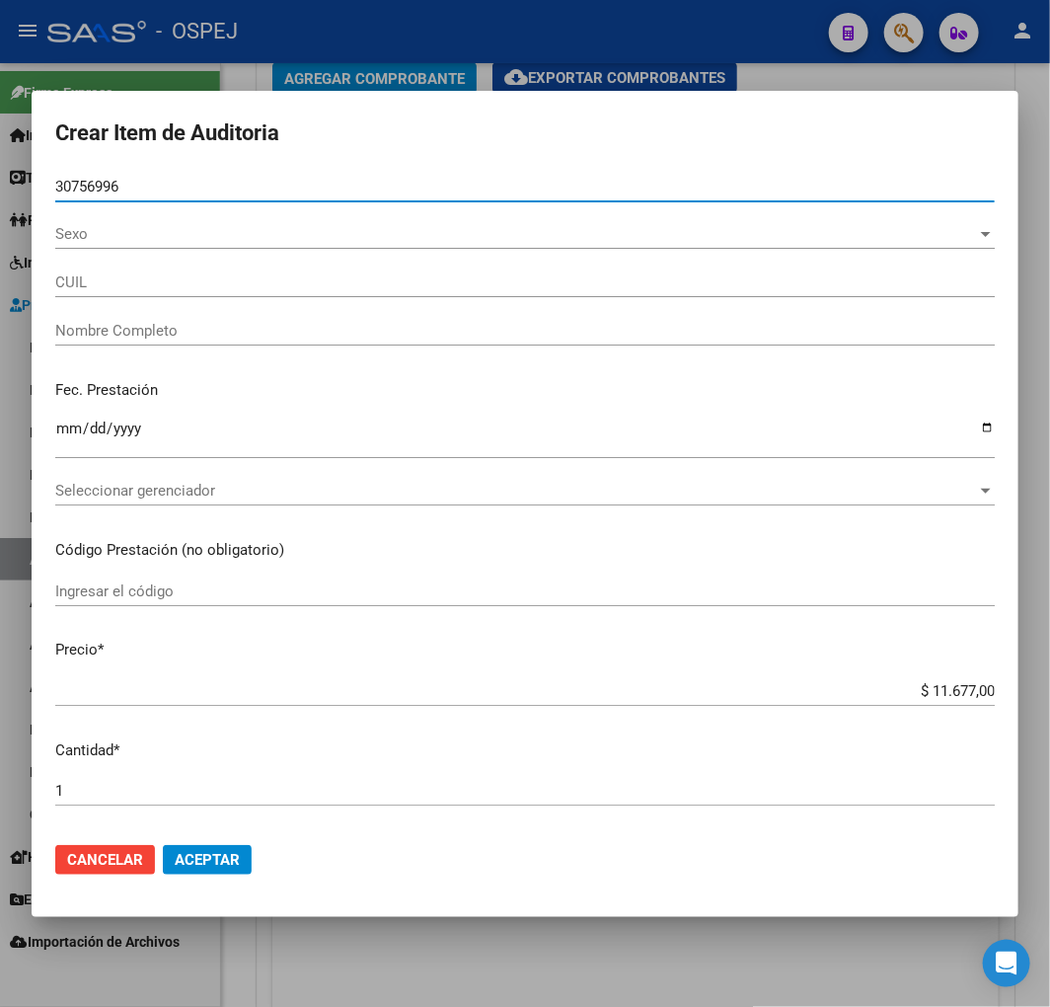
type input "20307569966"
type input "[PERSON_NAME]"
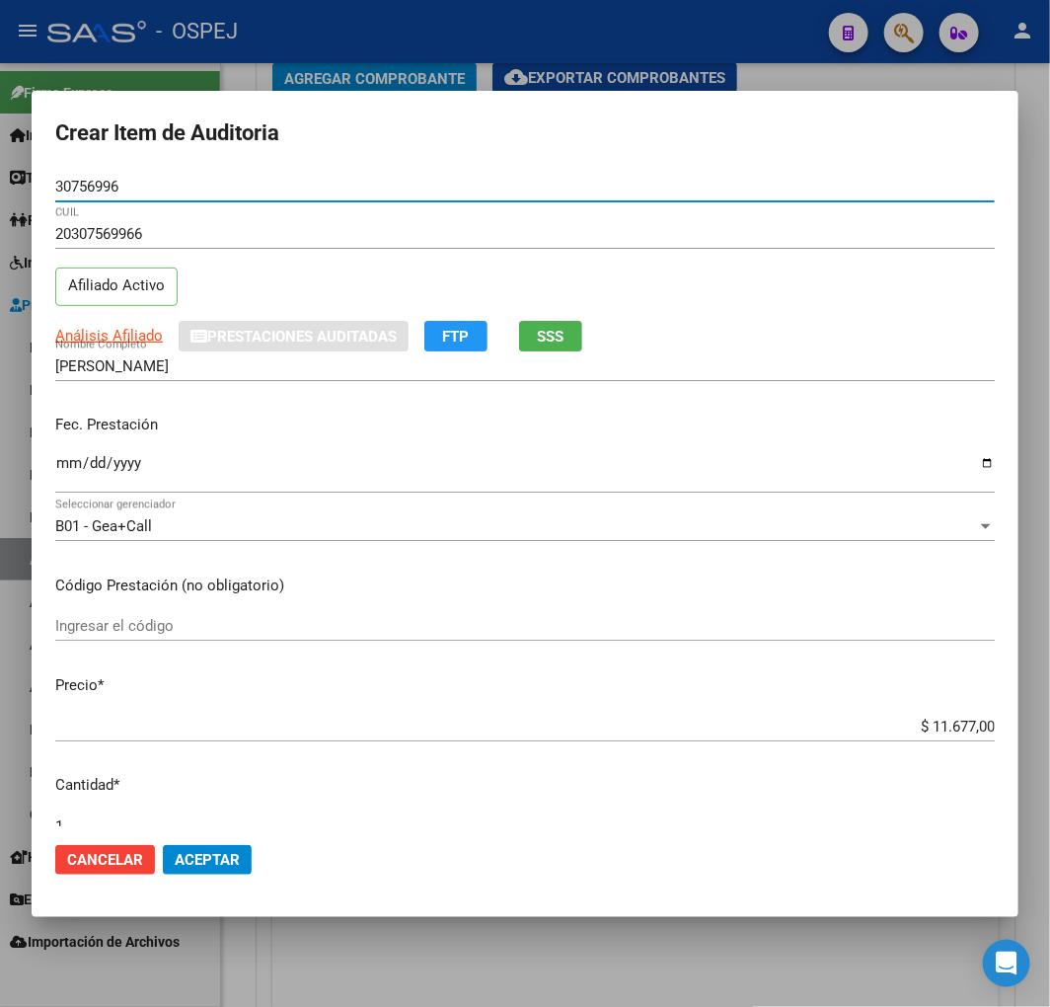
type input "30756996"
click at [945, 711] on mat-dialog-content "30756996 Nro Documento 20307569966 CUIL Afiliado Activo Análisis Afiliado Prest…" at bounding box center [525, 499] width 987 height 655
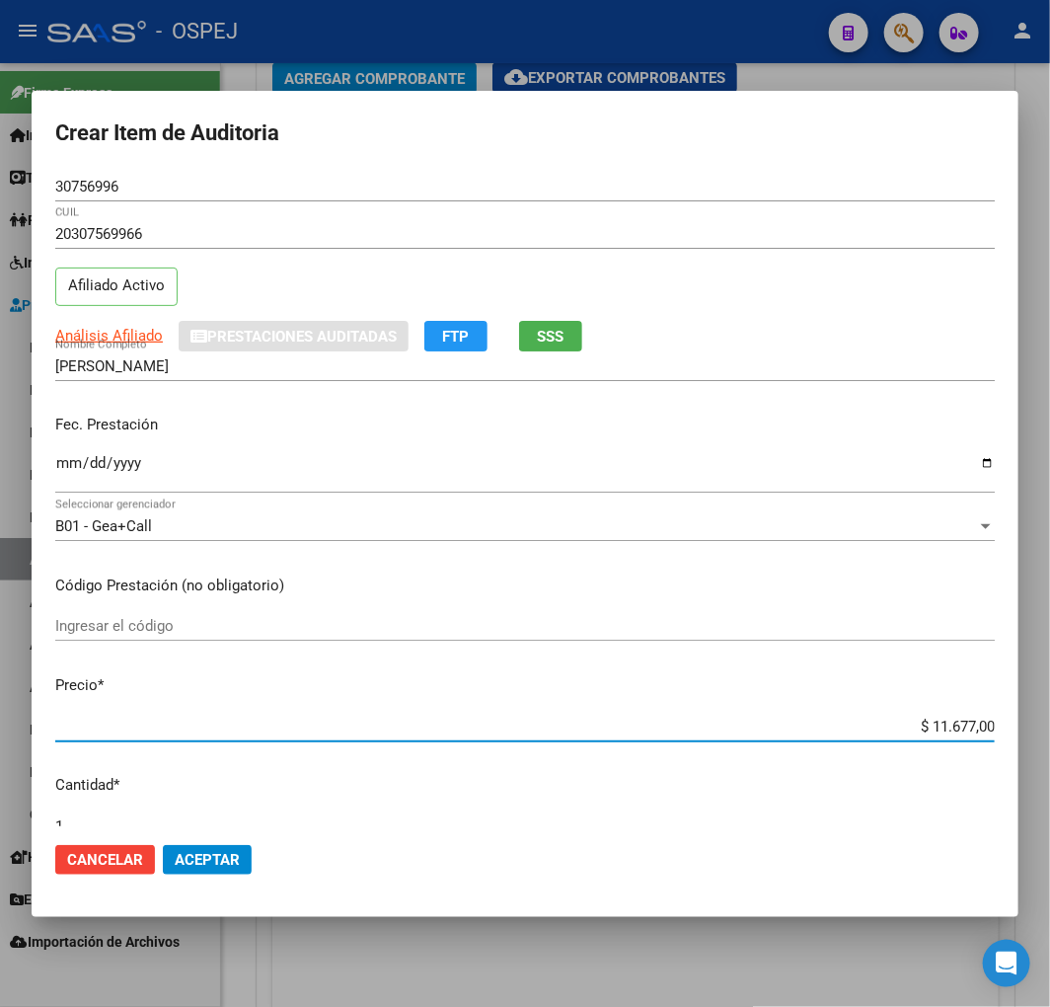
click at [945, 722] on input "$ 11.677,00" at bounding box center [525, 727] width 940 height 18
type input "$ 0,03"
type input "$ 0,39"
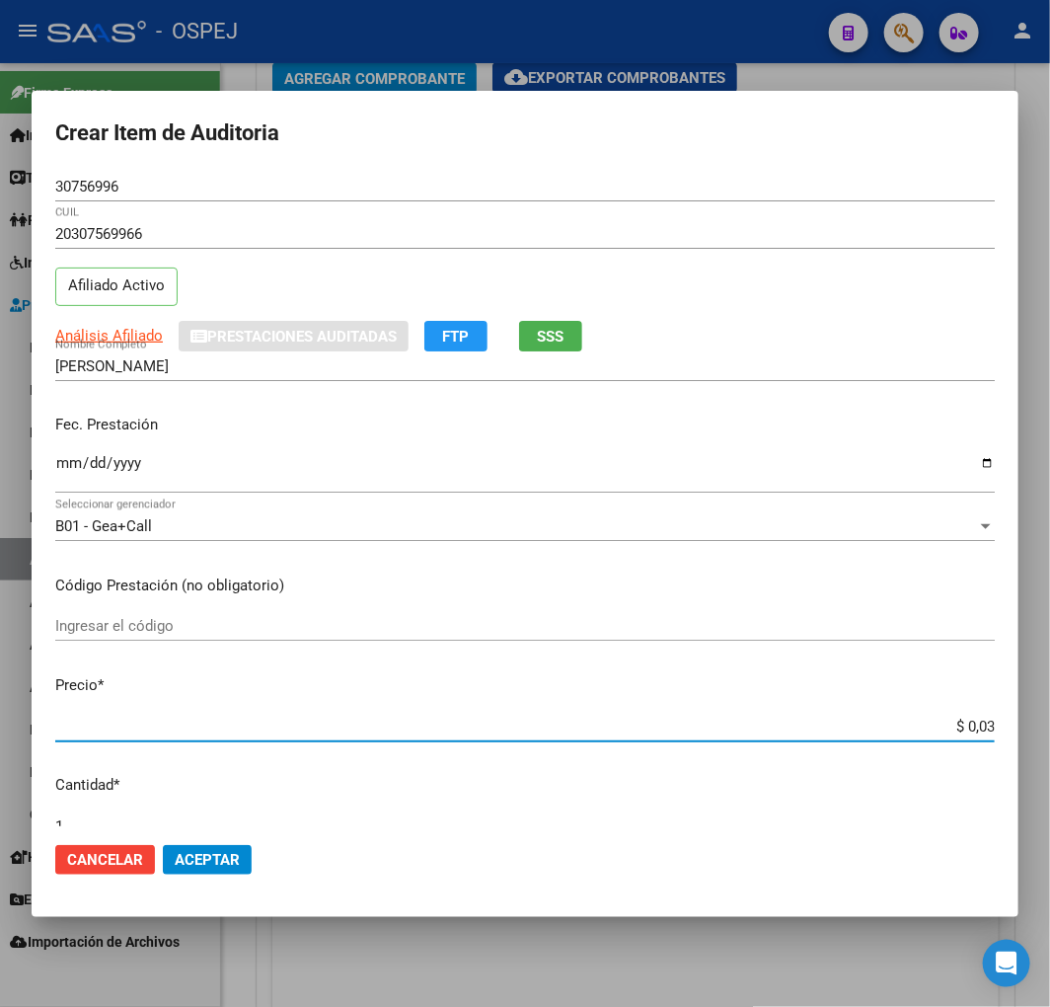
type input "$ 0,39"
type input "$ 3,90"
type input "$ 39,00"
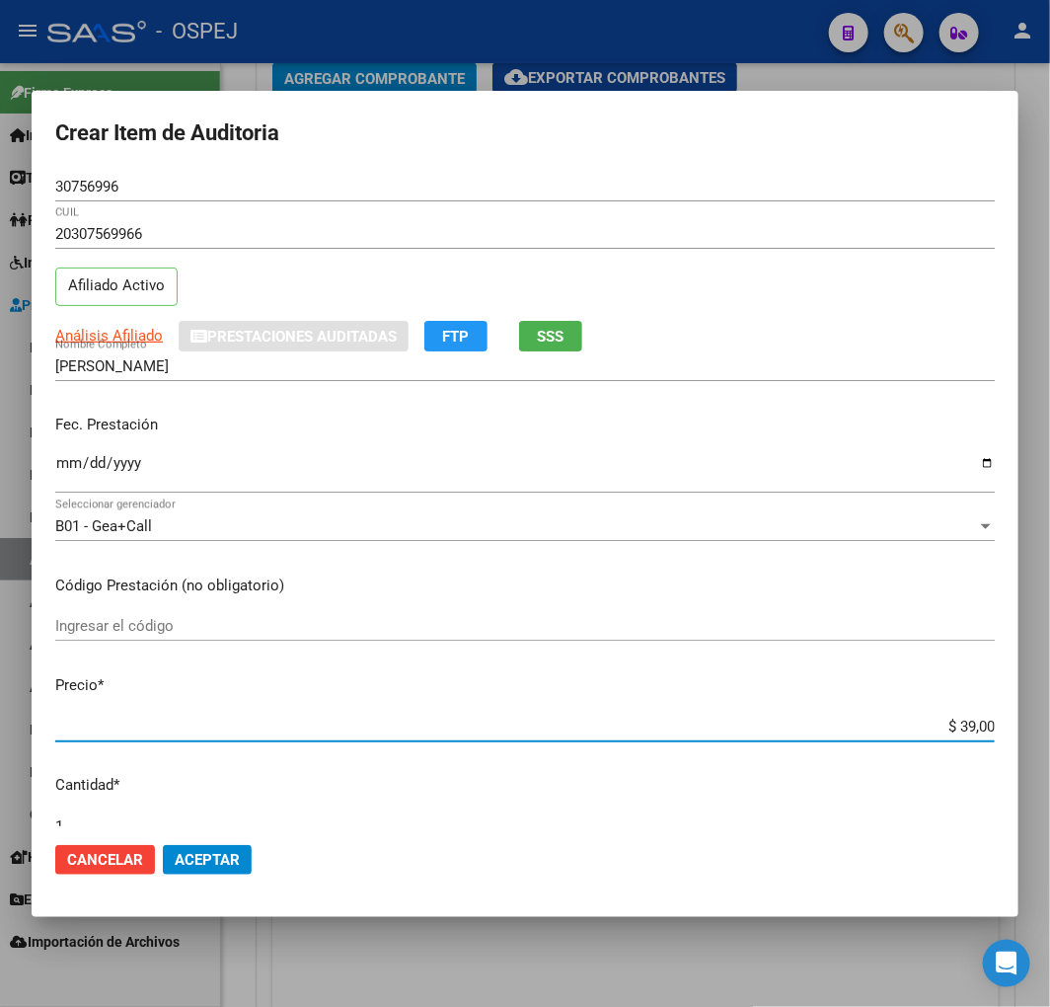
type input "$ 390,00"
type input "$ 3.900,00"
drag, startPoint x: 215, startPoint y: 835, endPoint x: 217, endPoint y: 863, distance: 27.7
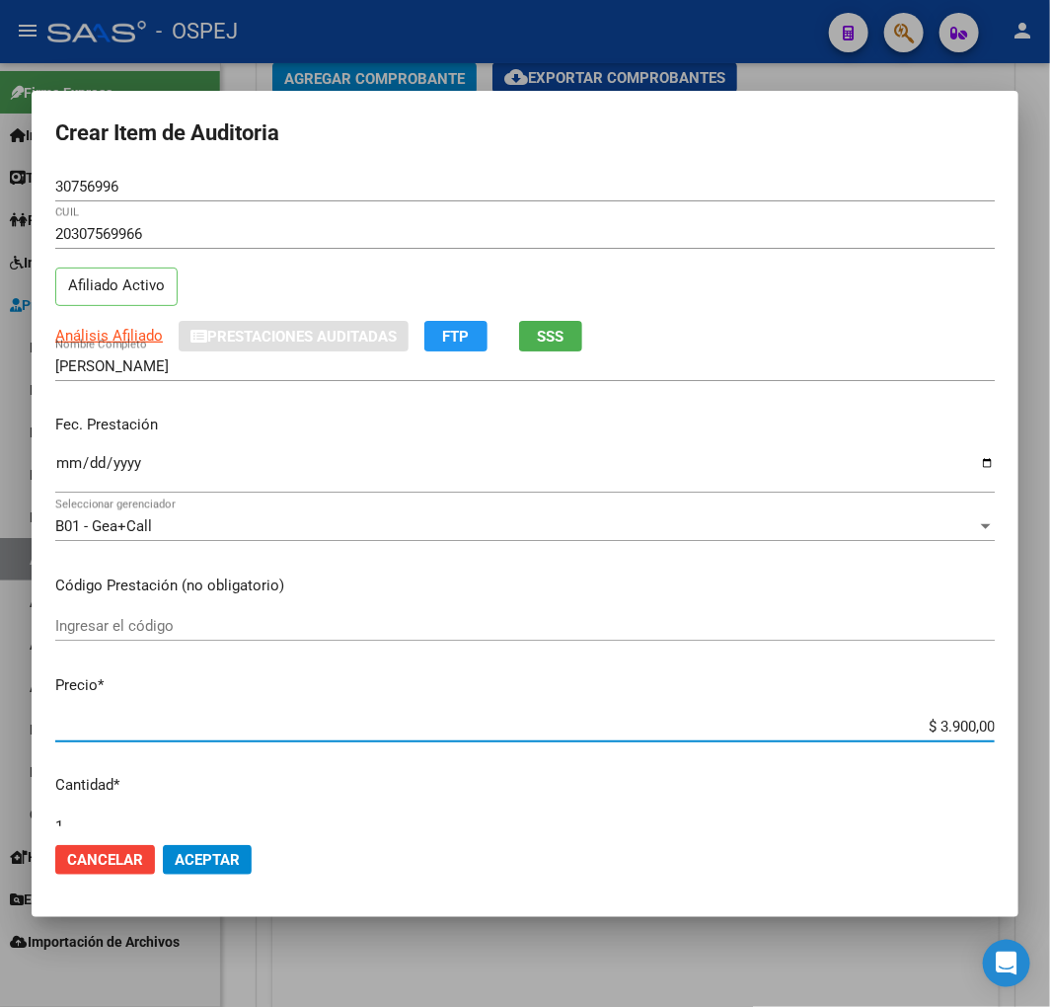
click at [215, 843] on mat-dialog-actions "Cancelar Aceptar" at bounding box center [525, 859] width 940 height 67
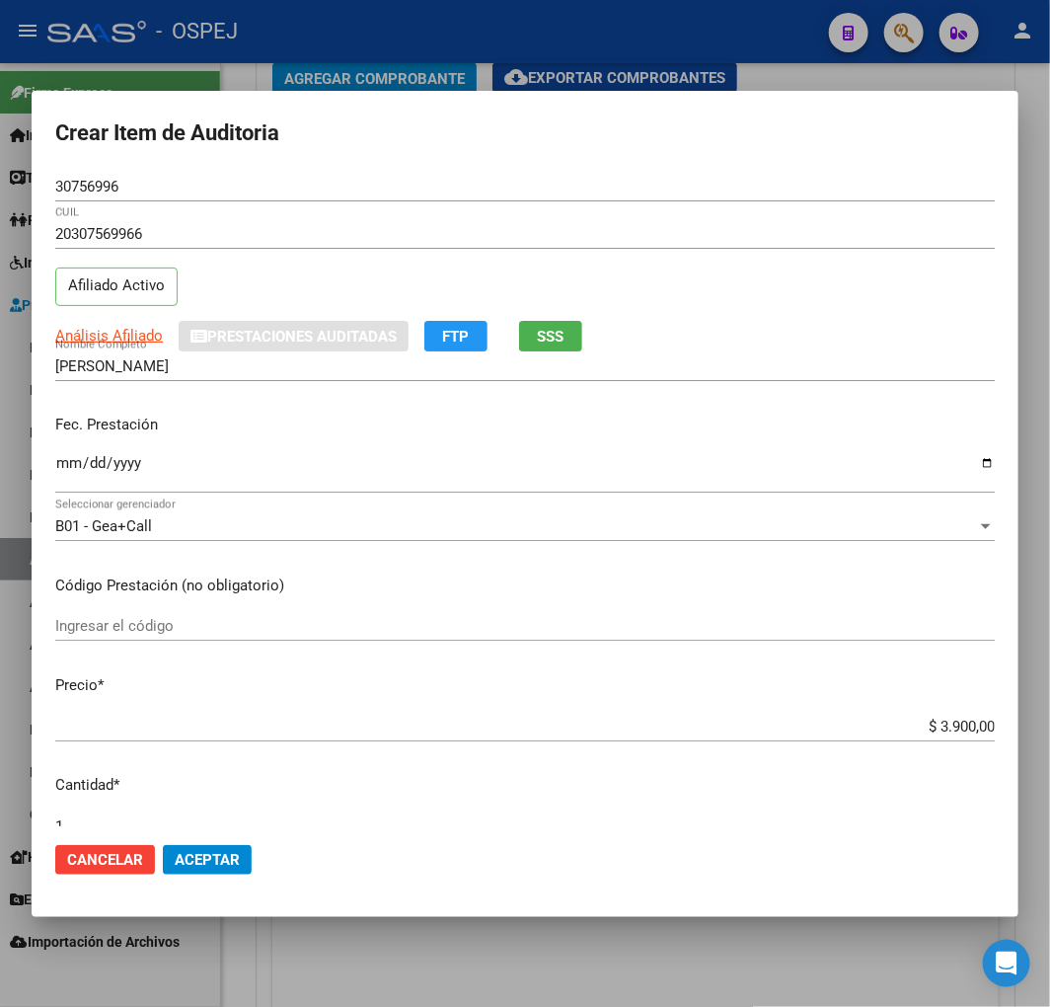
click at [218, 871] on button "Aceptar" at bounding box center [207, 860] width 89 height 30
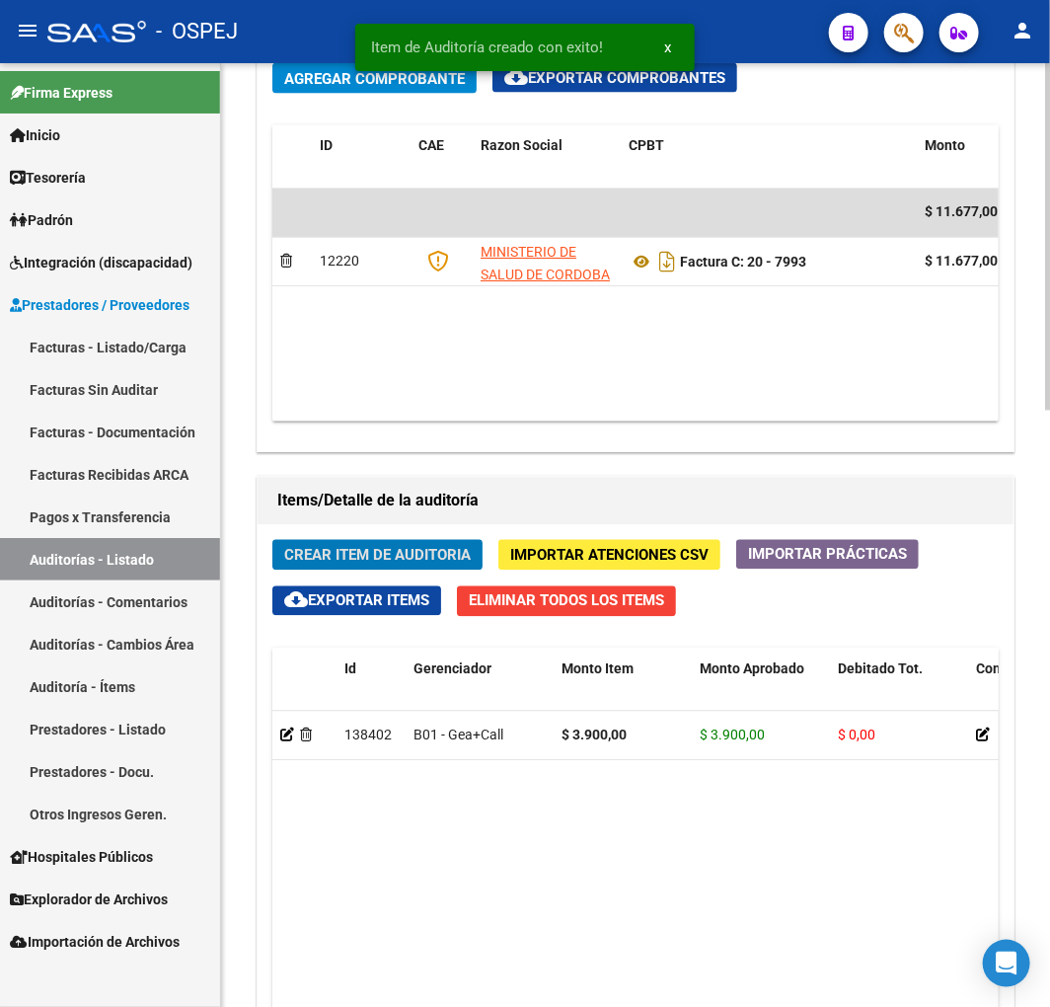
scroll to position [1334, 0]
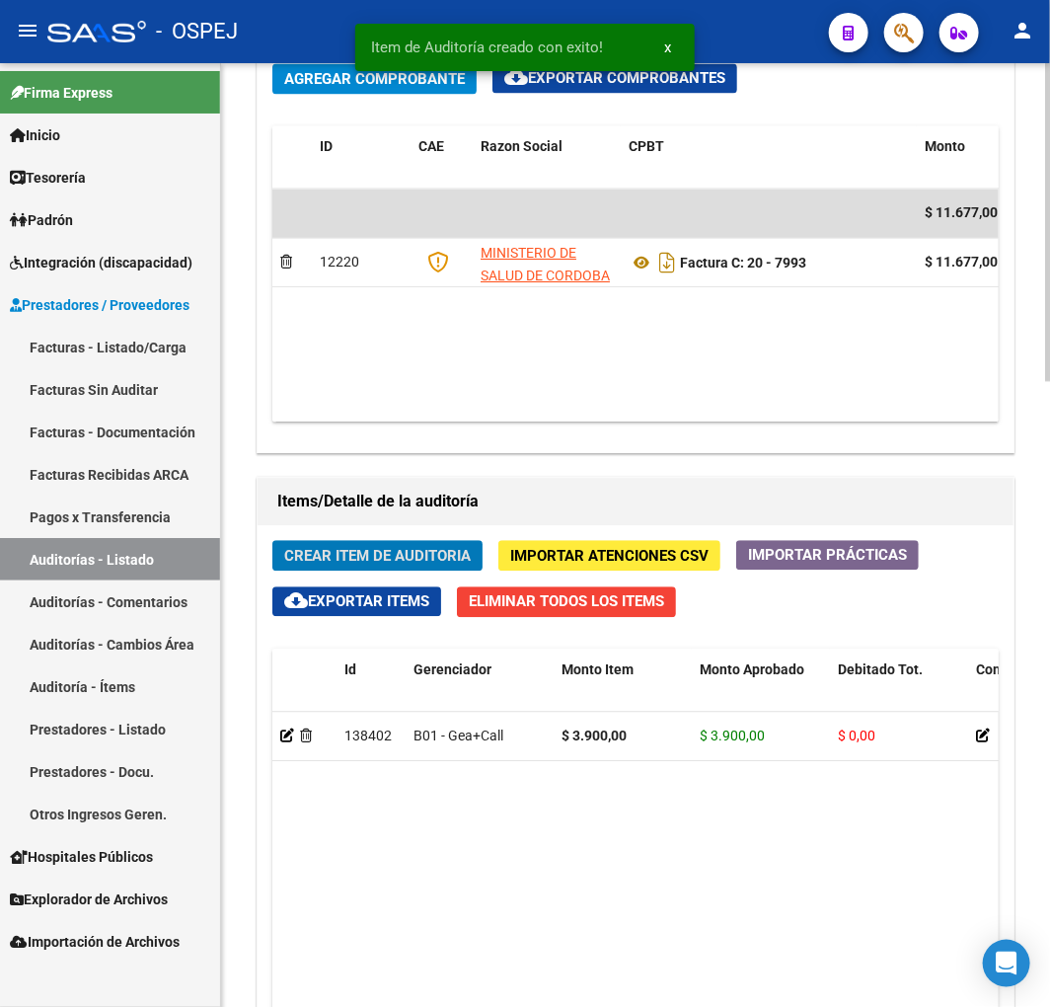
click at [389, 564] on span "Crear Item de Auditoria" at bounding box center [377, 556] width 187 height 18
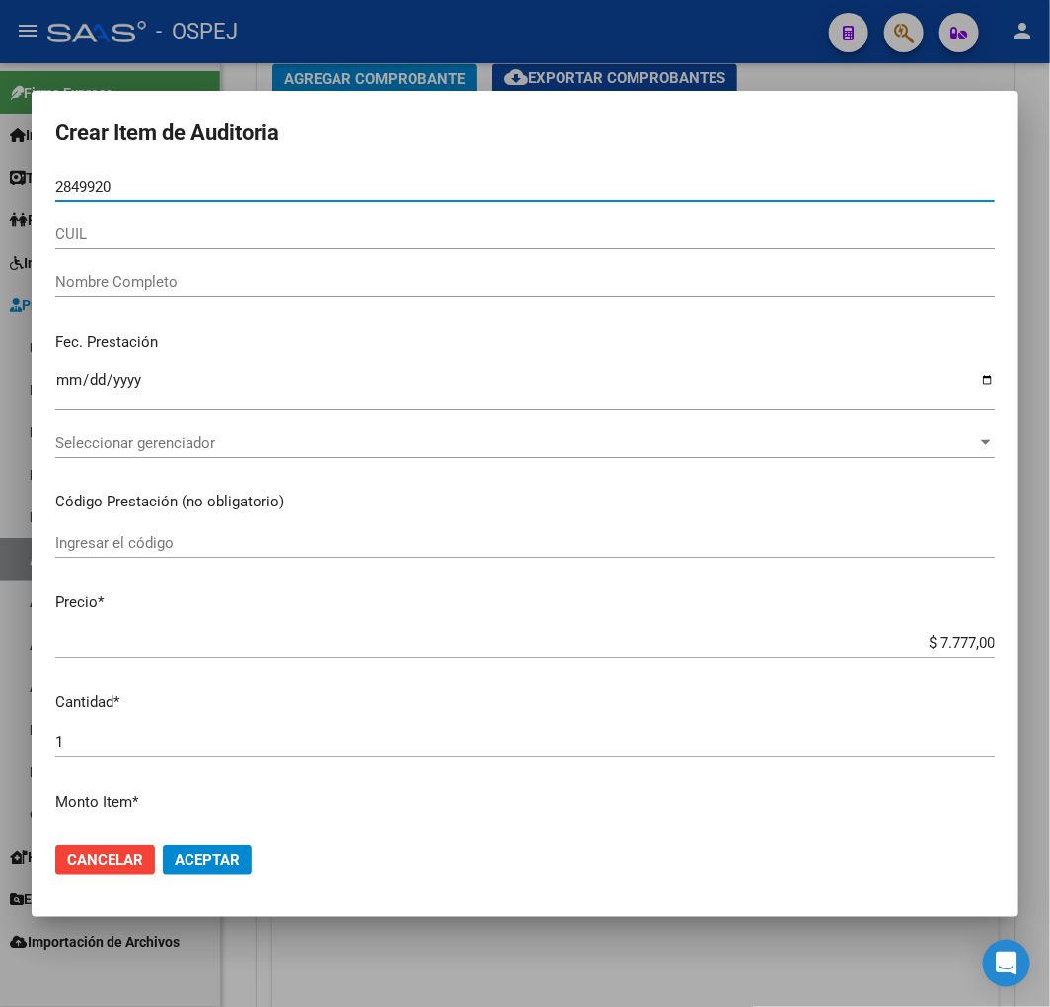
type input "28499201"
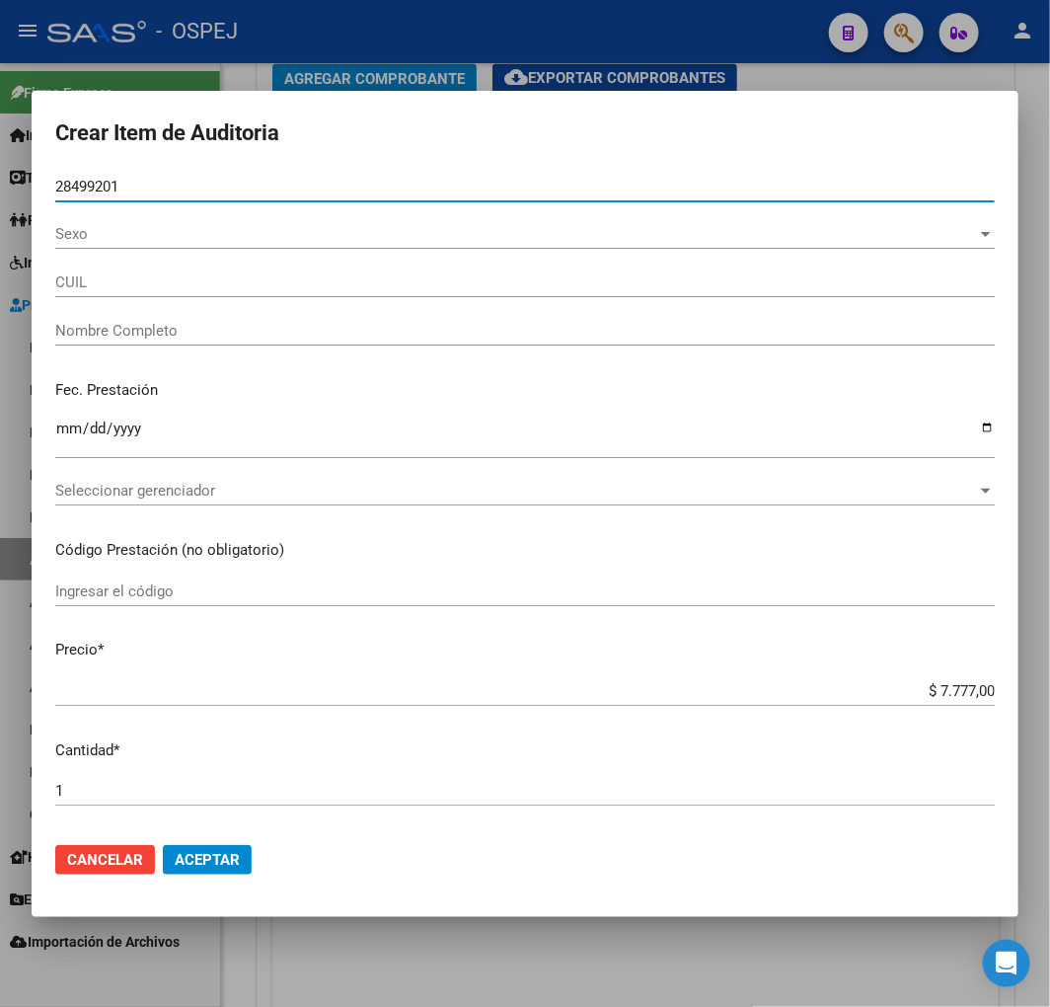
type input "27284992011"
type input "[PERSON_NAME] [PERSON_NAME]"
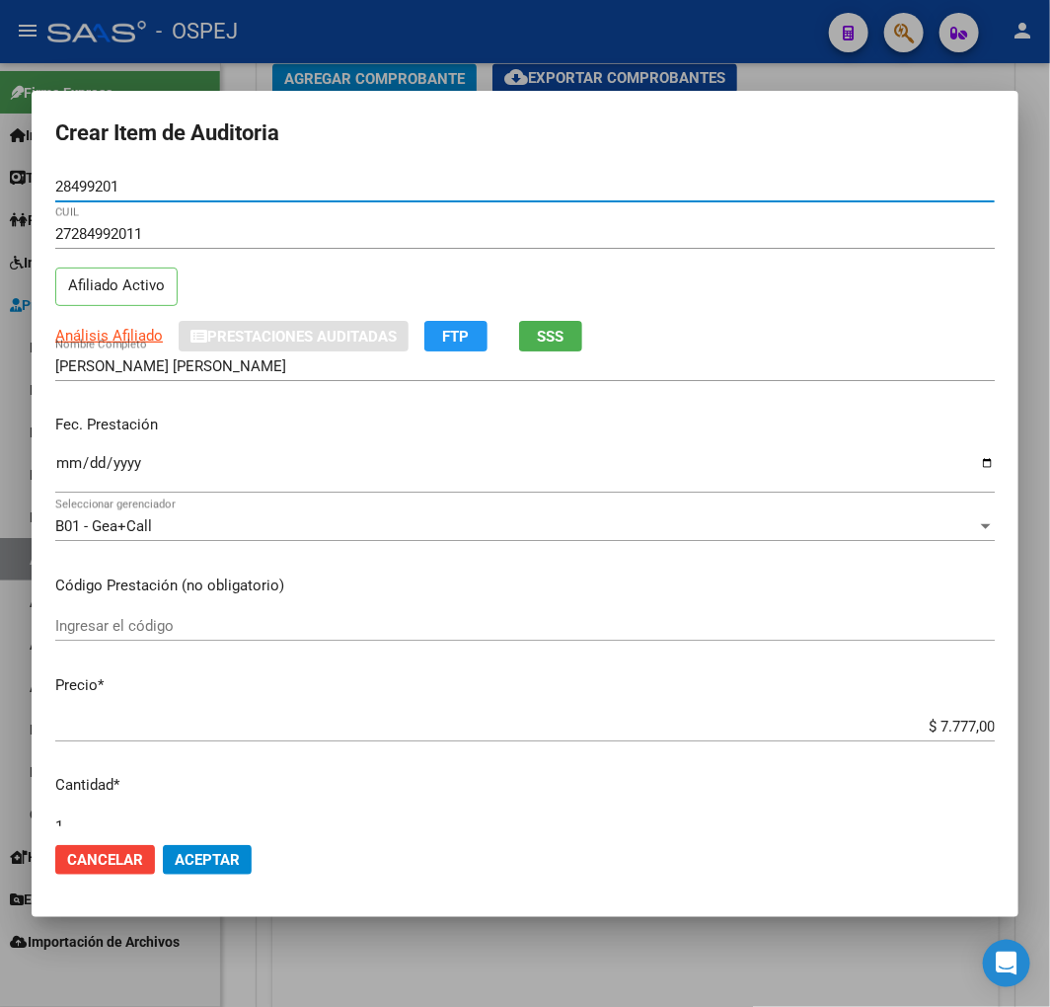
type input "28499201"
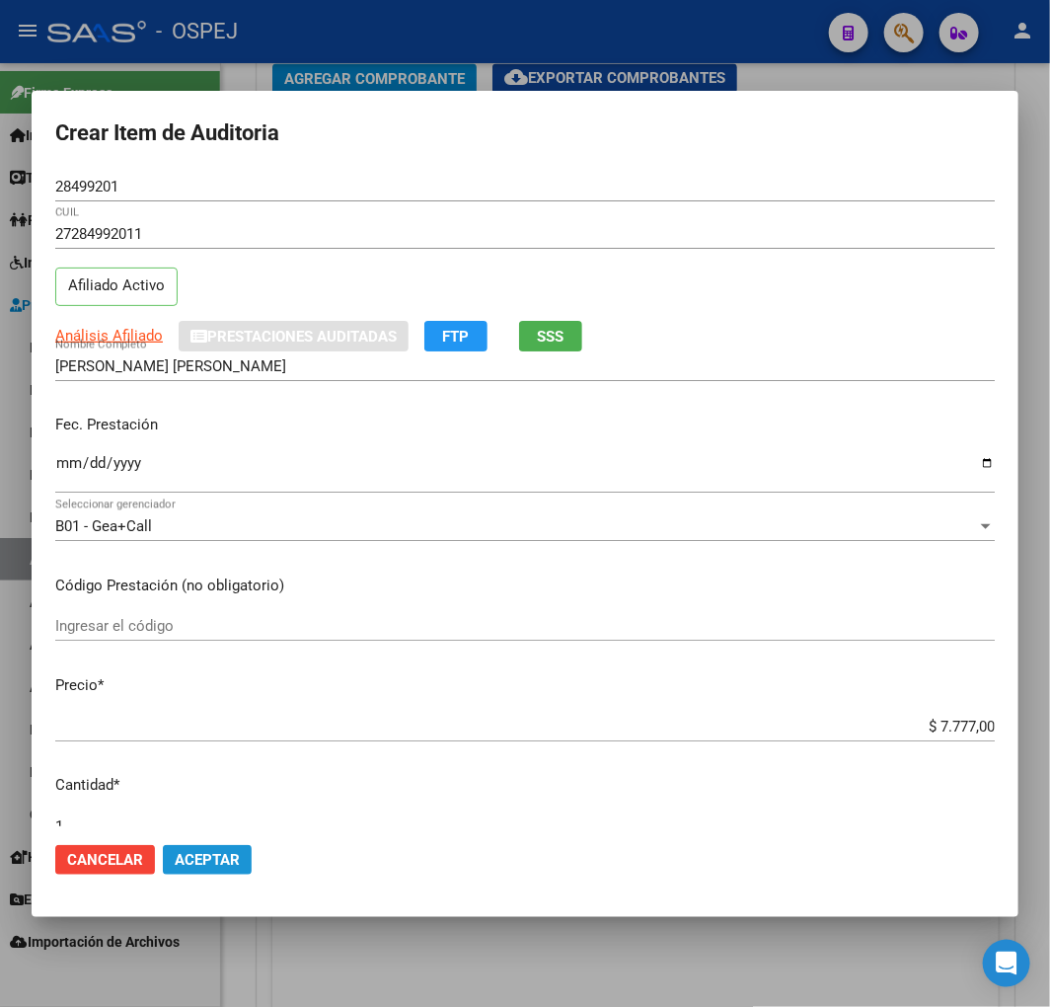
click at [222, 860] on span "Aceptar" at bounding box center [207, 860] width 65 height 18
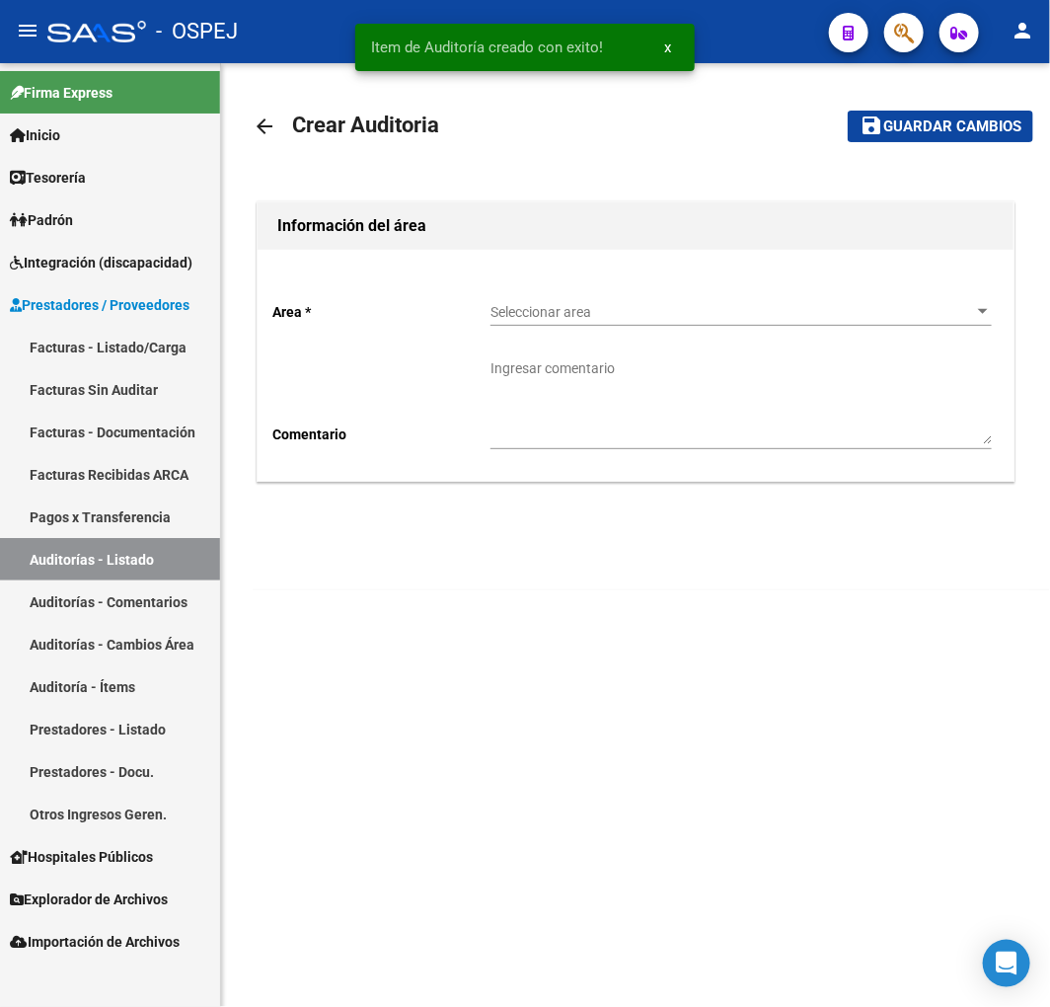
click at [701, 301] on div "Seleccionar area Seleccionar area" at bounding box center [742, 305] width 502 height 39
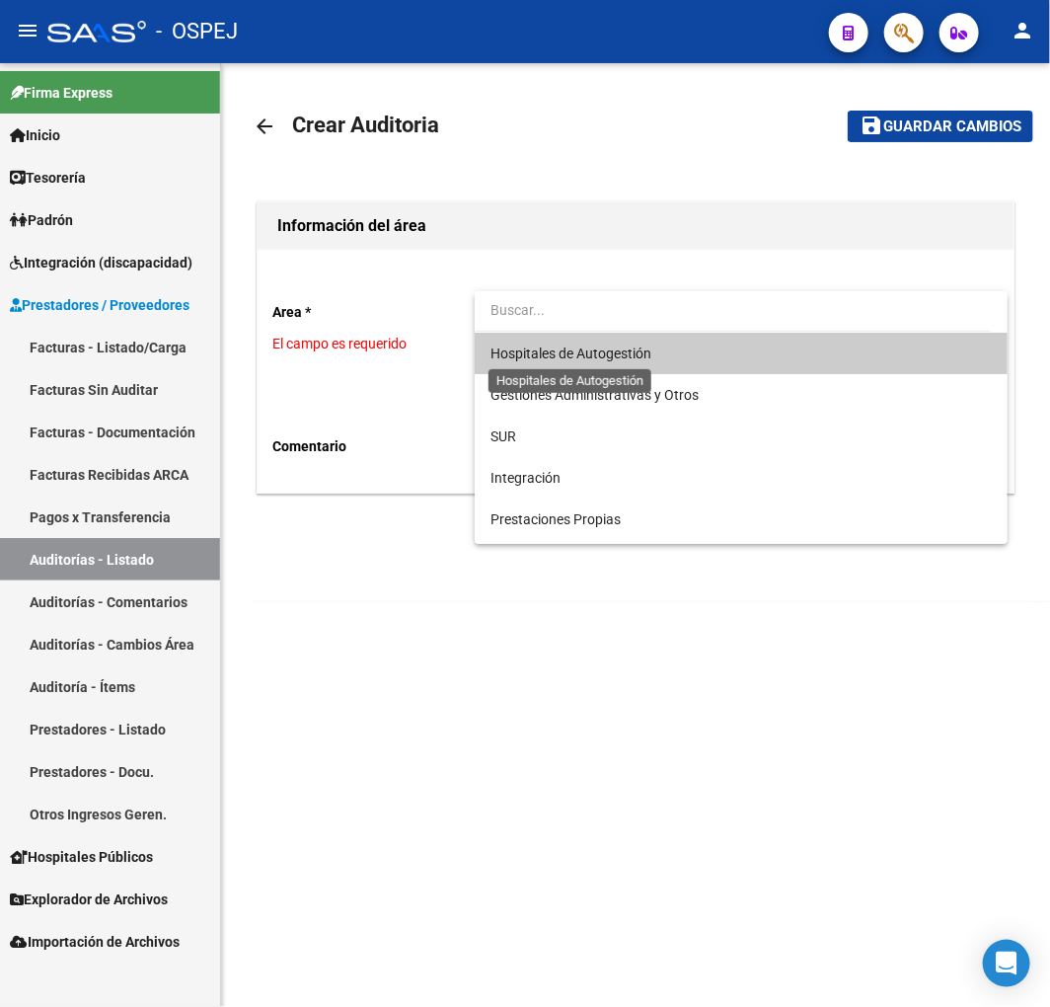
click at [612, 343] on span "Hospitales de Autogestión" at bounding box center [742, 353] width 502 height 41
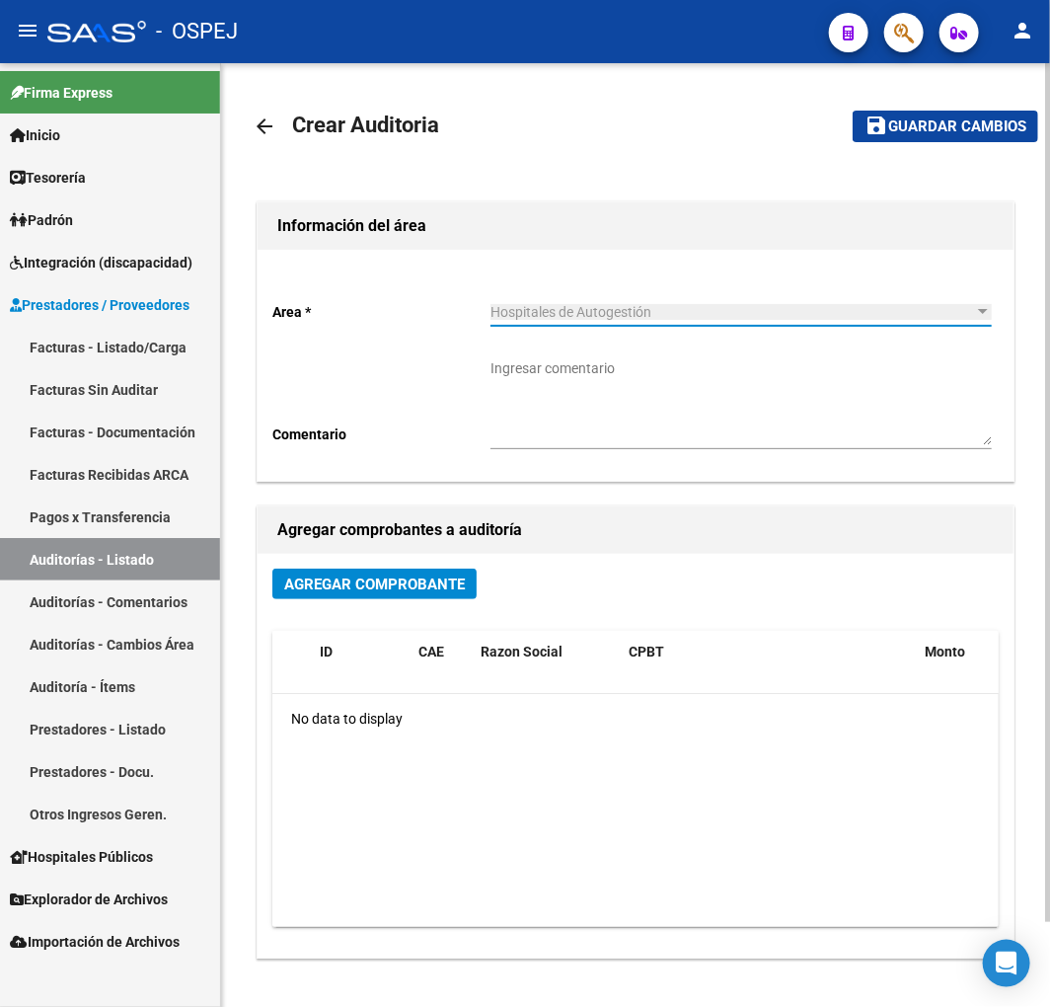
click at [348, 580] on span "Agregar Comprobante" at bounding box center [374, 585] width 181 height 18
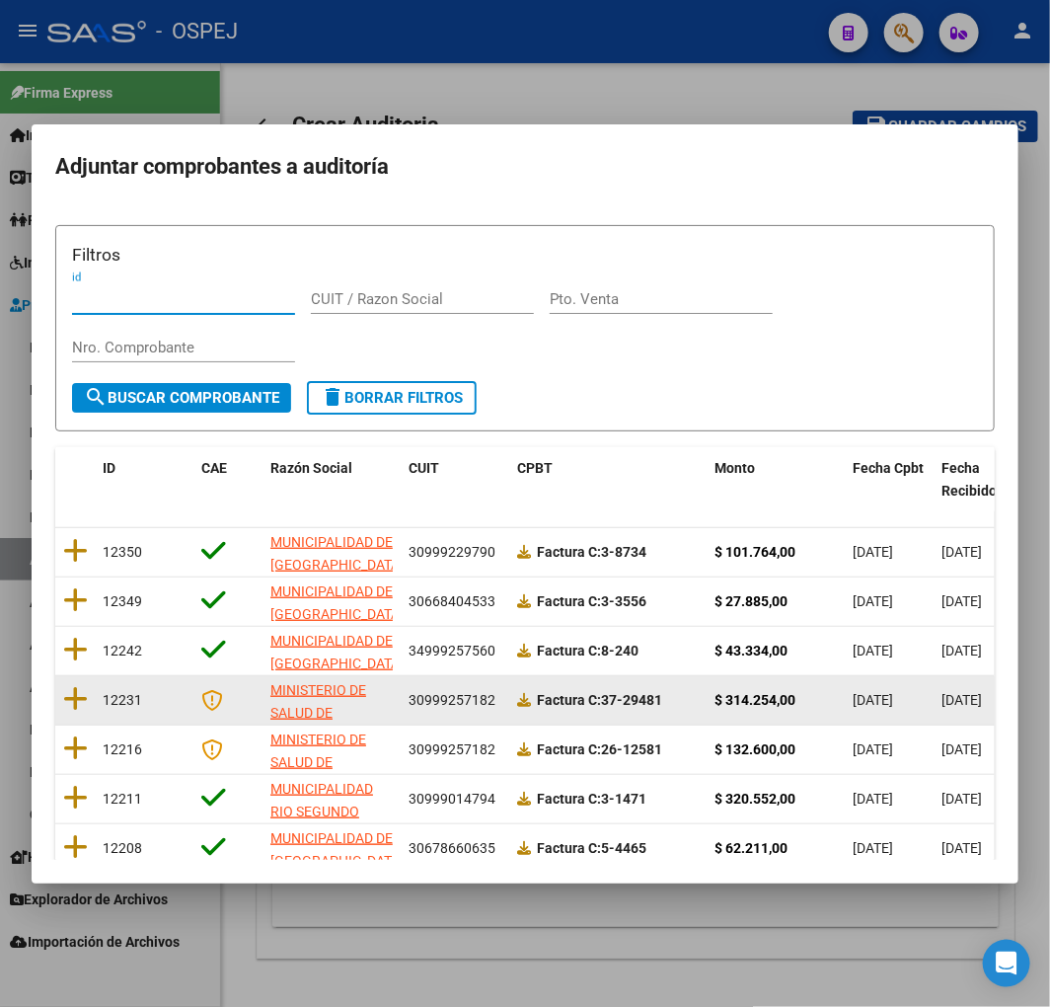
scroll to position [249, 0]
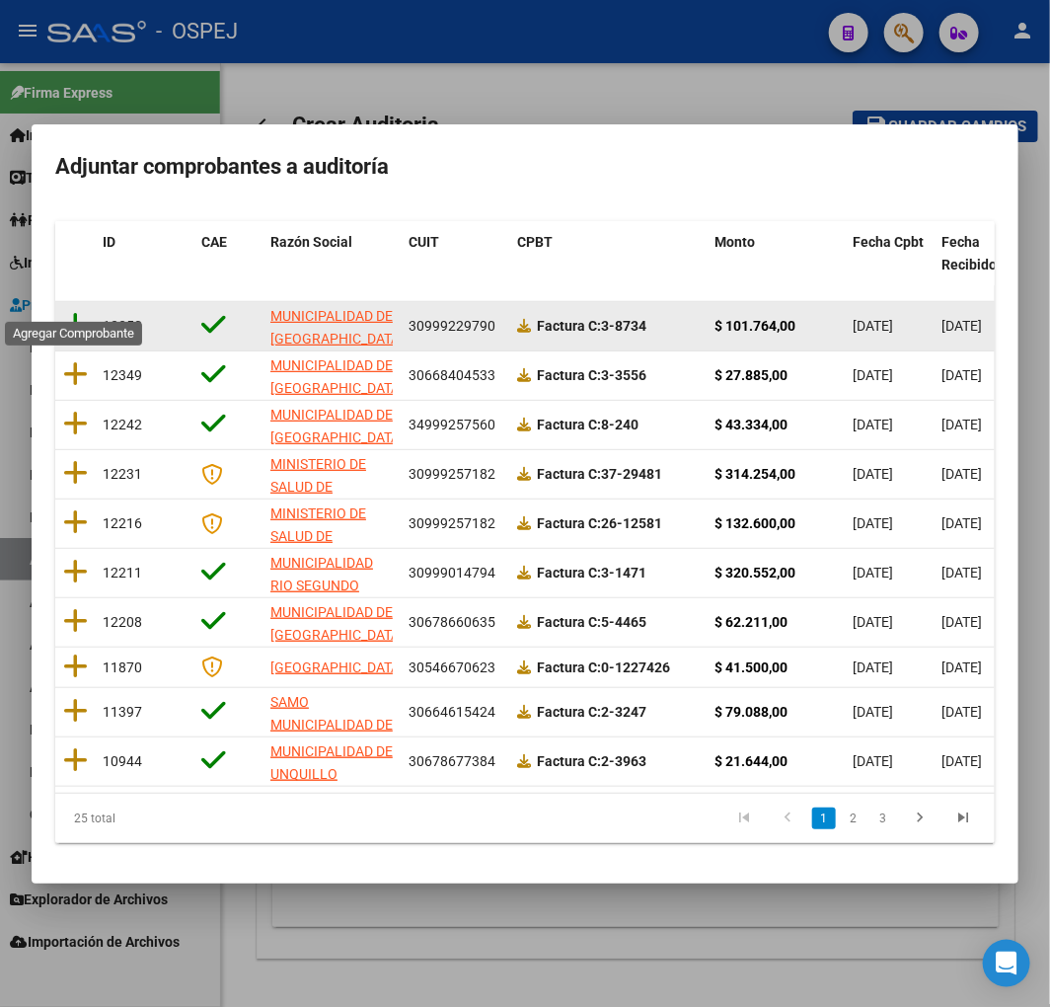
click at [71, 312] on icon at bounding box center [75, 325] width 25 height 28
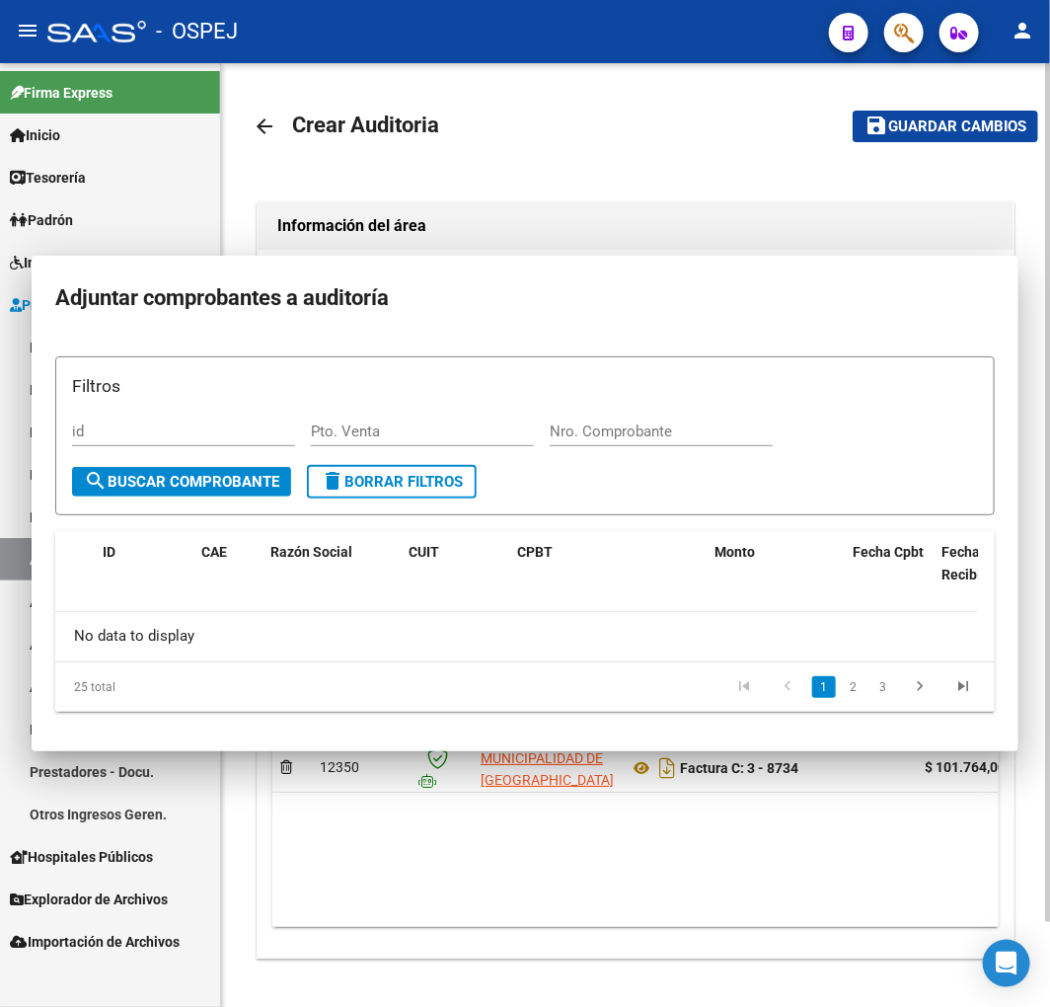
scroll to position [0, 0]
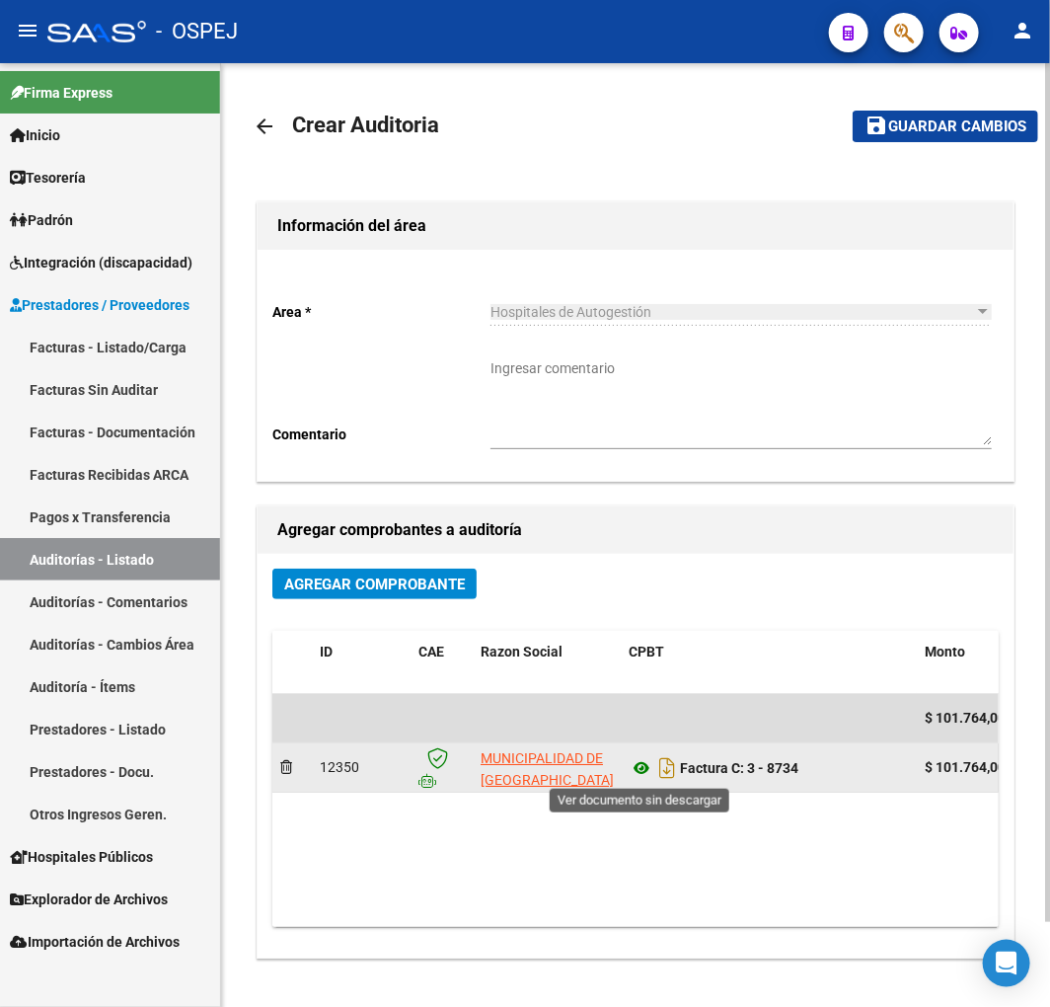
click at [639, 773] on icon at bounding box center [642, 768] width 26 height 24
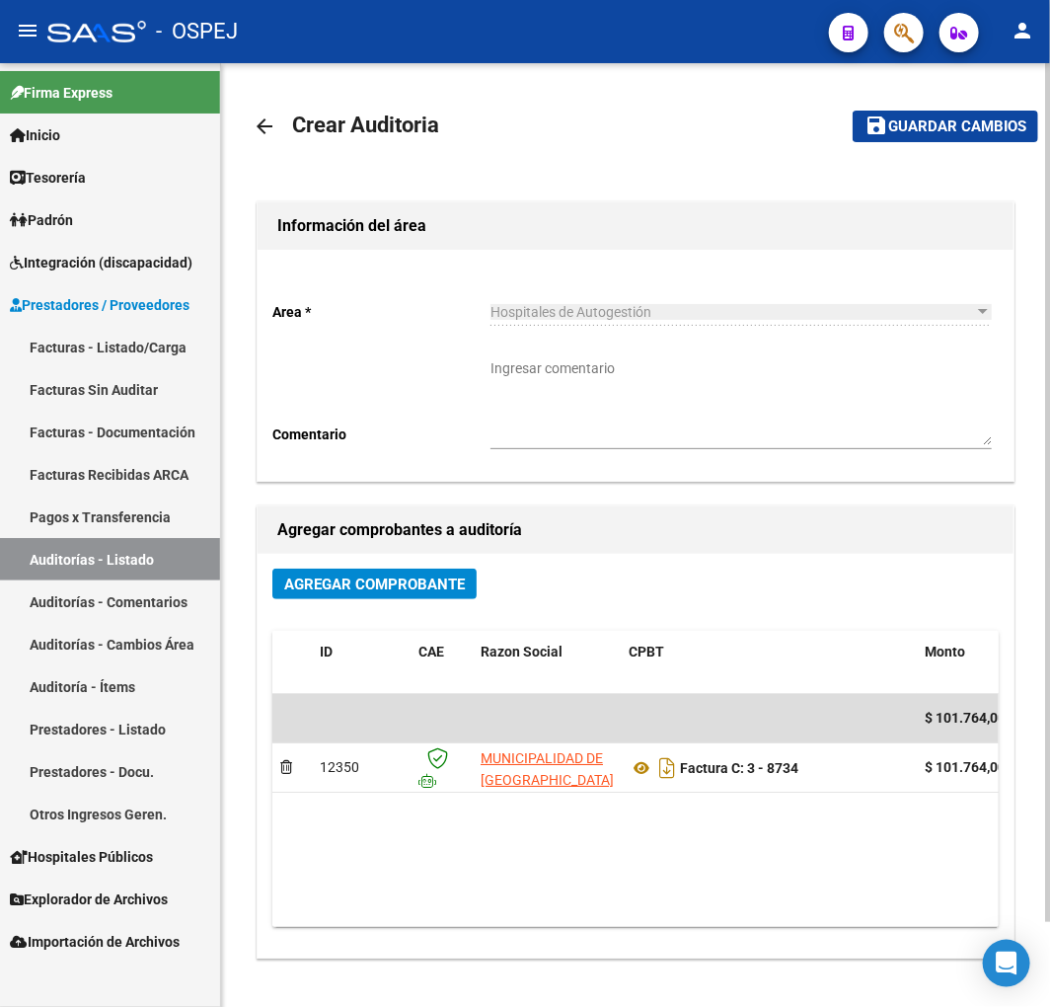
drag, startPoint x: 908, startPoint y: 121, endPoint x: 922, endPoint y: 148, distance: 30.0
click at [908, 121] on span "Guardar cambios" at bounding box center [958, 127] width 138 height 18
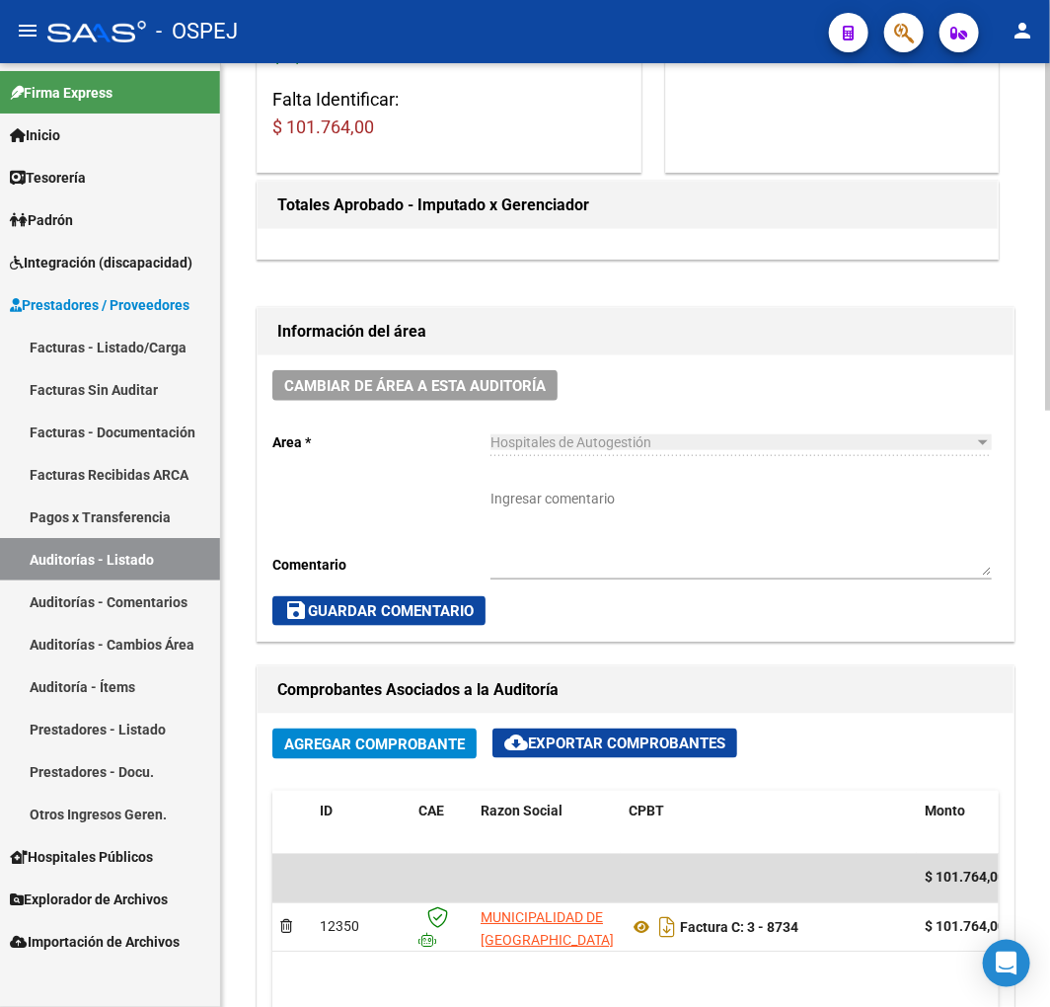
scroll to position [767, 0]
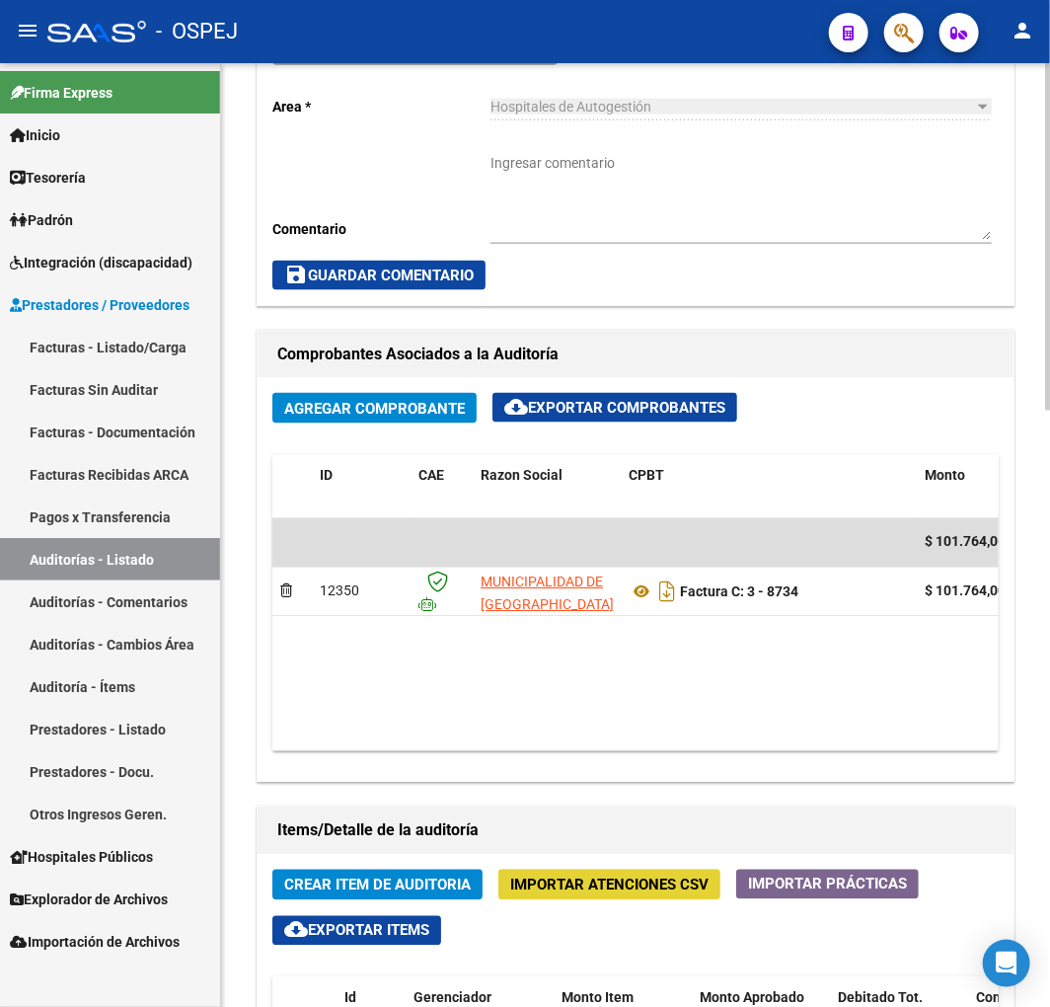
click at [586, 879] on span "Importar Atenciones CSV" at bounding box center [609, 886] width 198 height 18
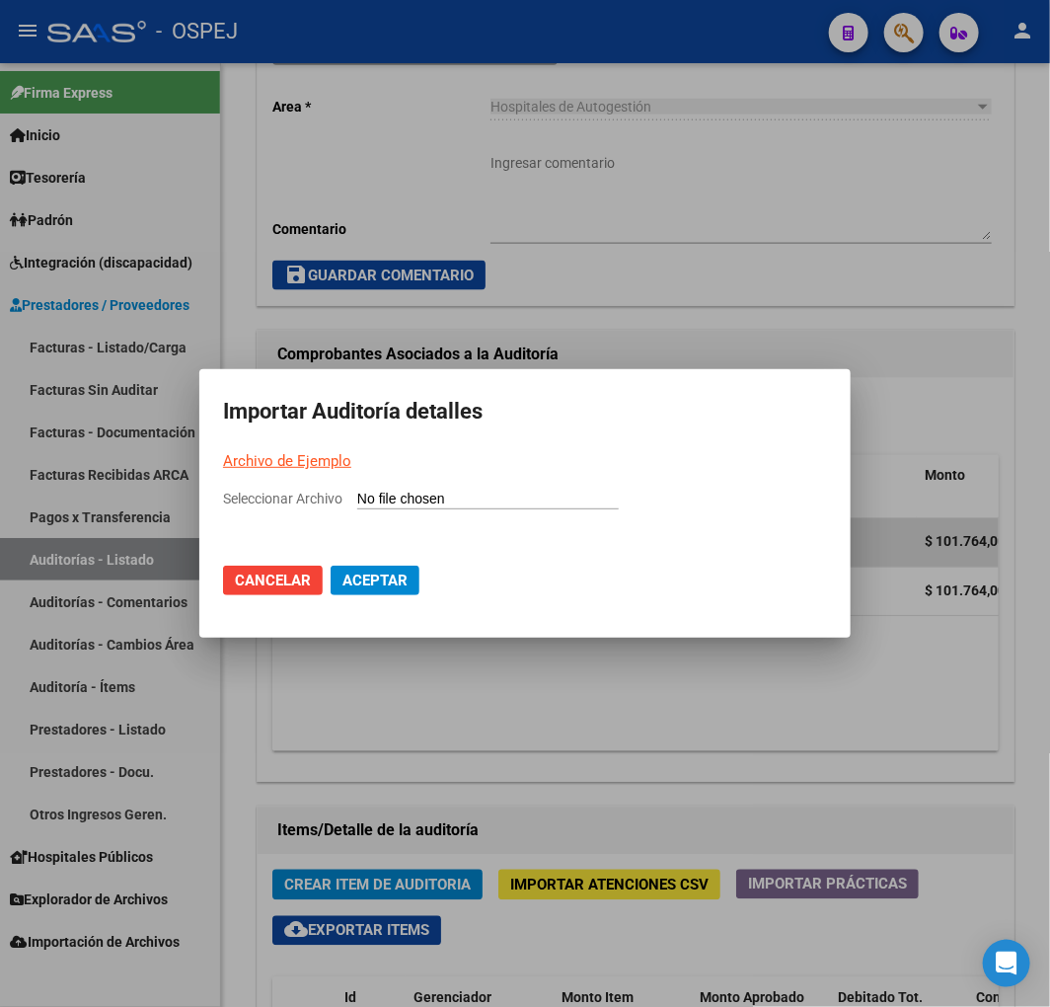
click at [498, 498] on input "Seleccionar Archivo" at bounding box center [488, 500] width 262 height 19
type input "C:\fakepath\Auditoria-demo-saas rio [PERSON_NAME] 8734.csv"
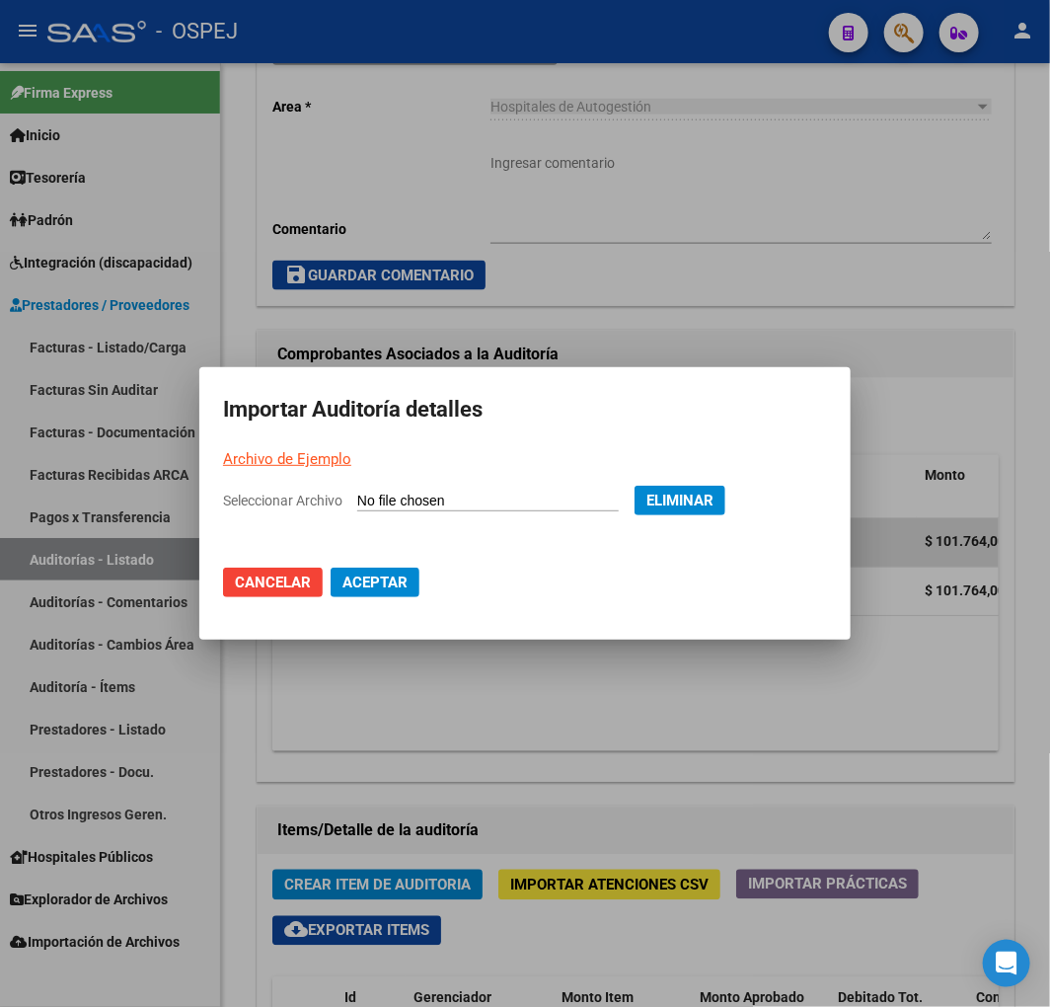
click at [368, 583] on span "Aceptar" at bounding box center [375, 583] width 65 height 18
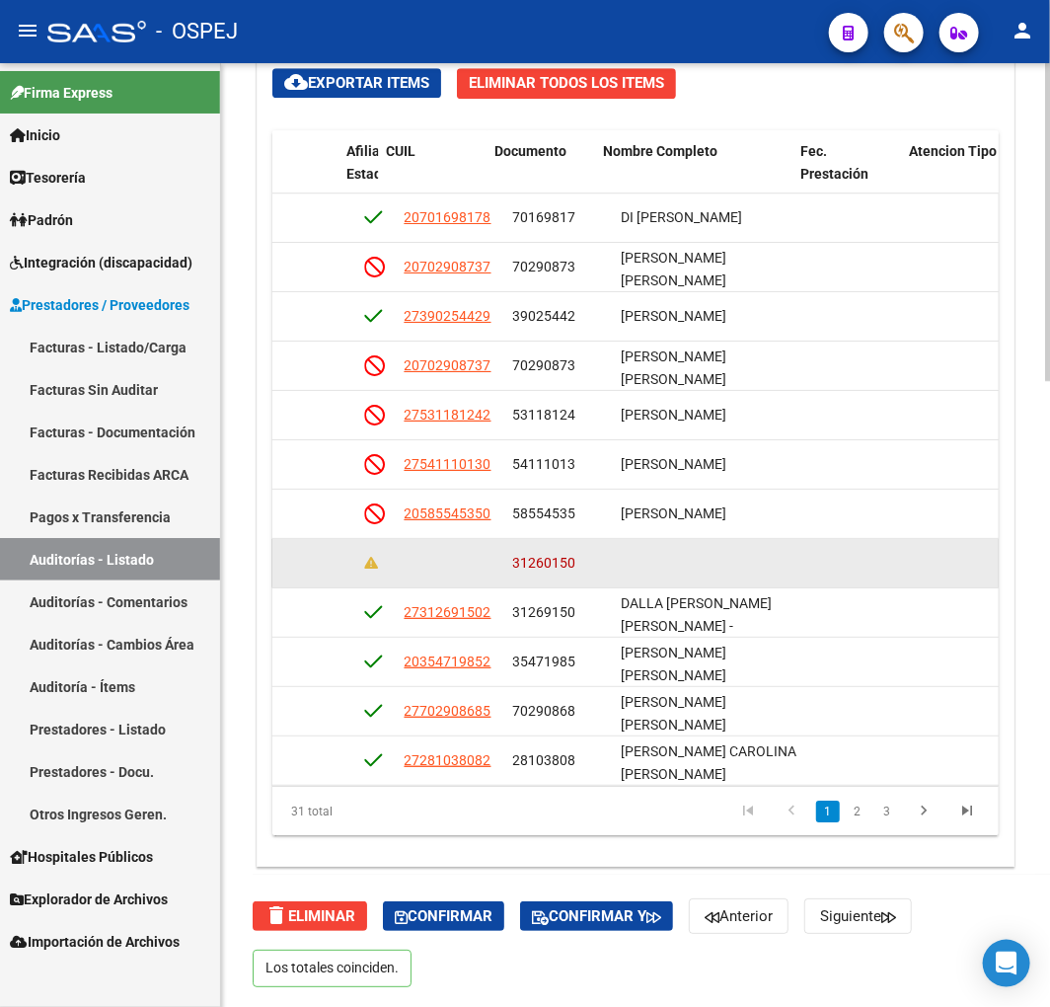
scroll to position [0, 1419]
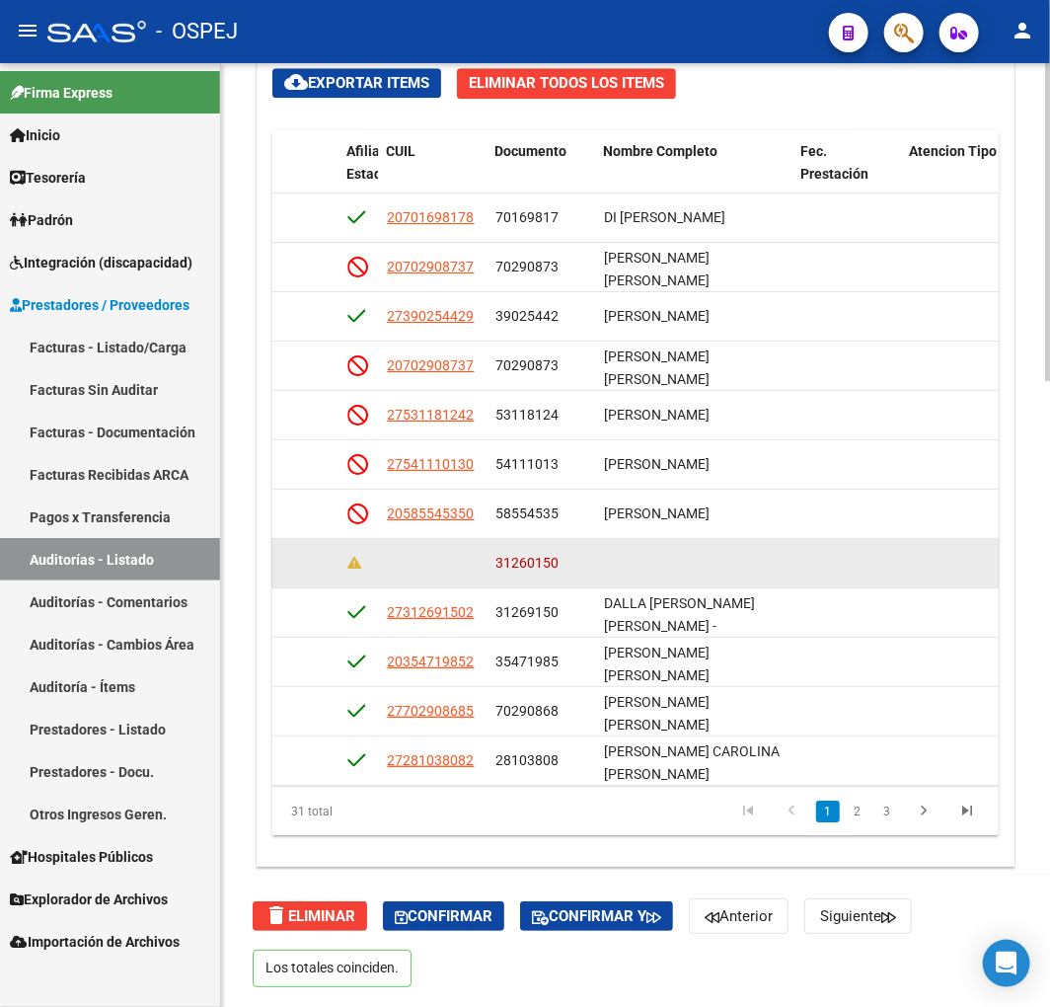
click at [536, 566] on span "31260150" at bounding box center [527, 563] width 63 height 16
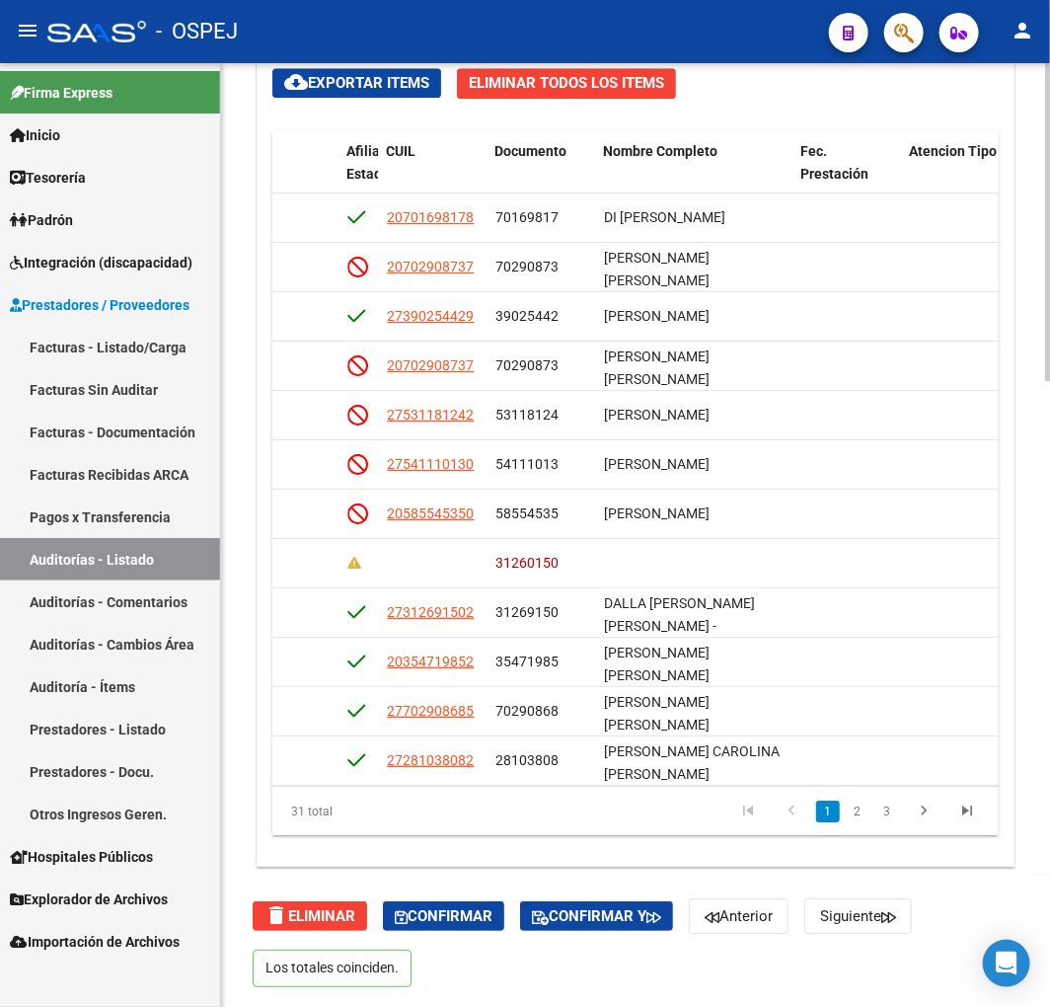
copy span "31260150"
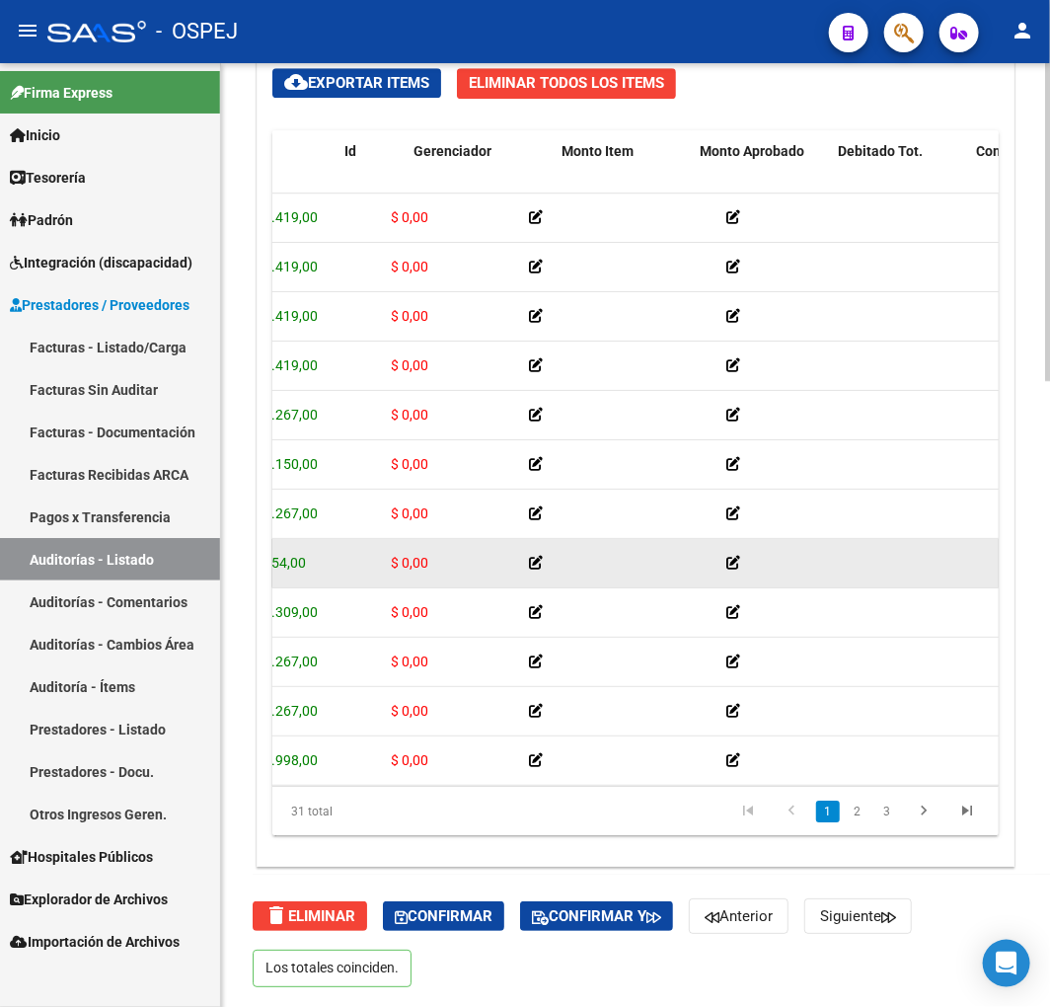
scroll to position [0, 0]
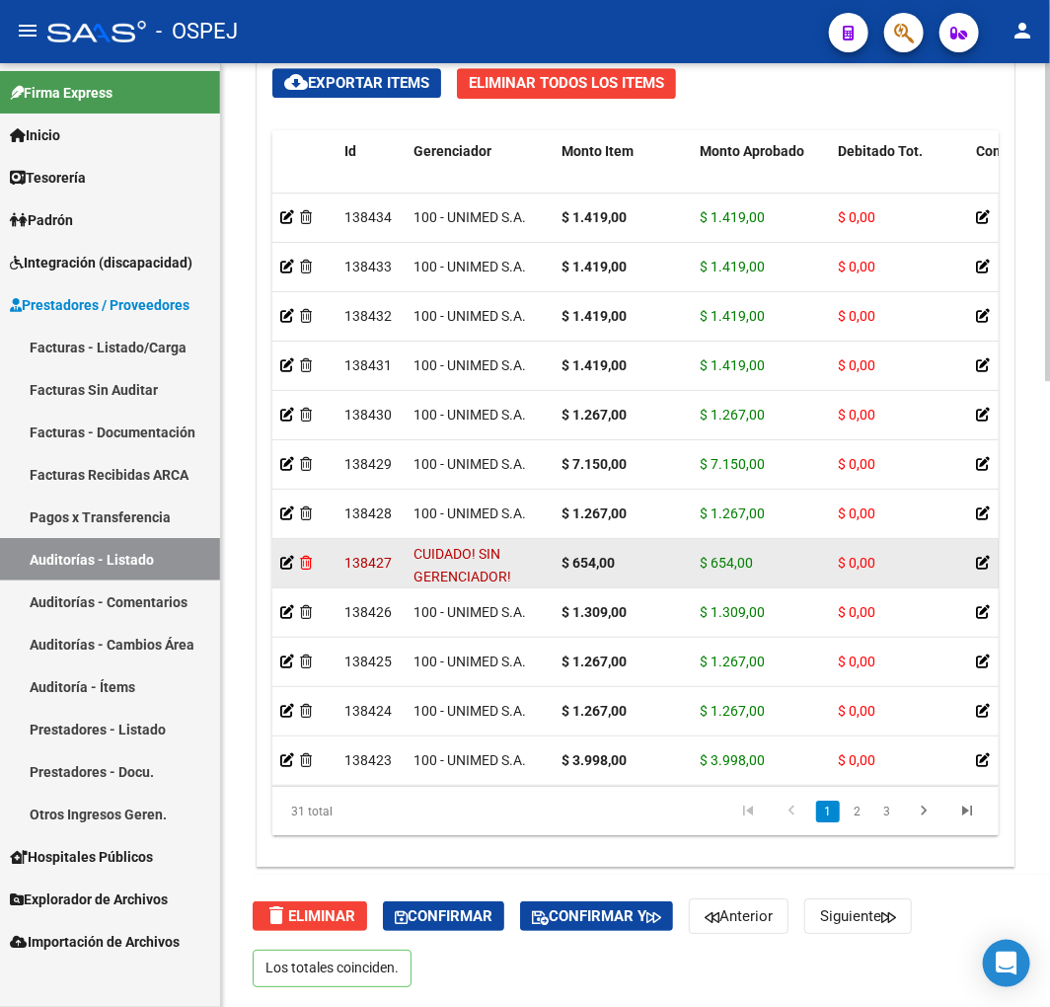
click at [304, 564] on icon at bounding box center [306, 563] width 12 height 14
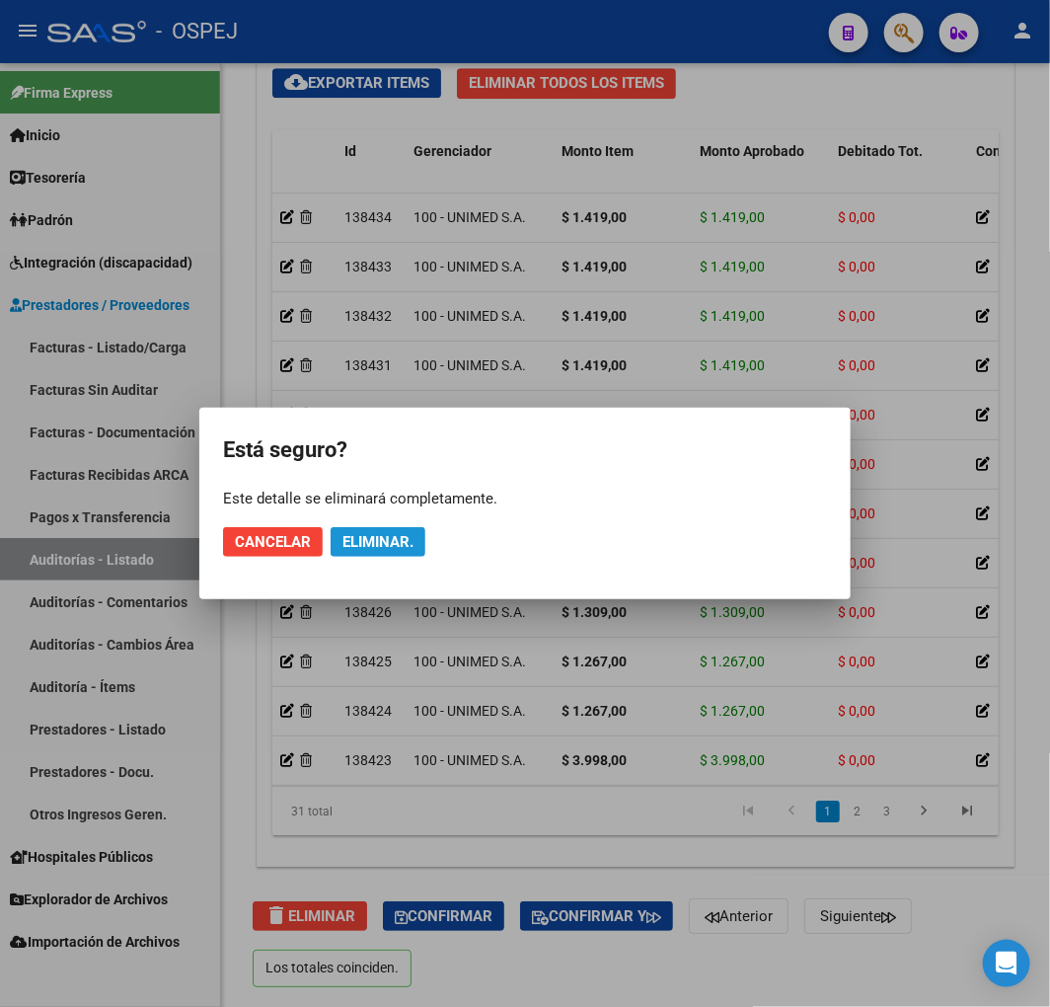
click at [388, 540] on span "Eliminar." at bounding box center [378, 542] width 71 height 18
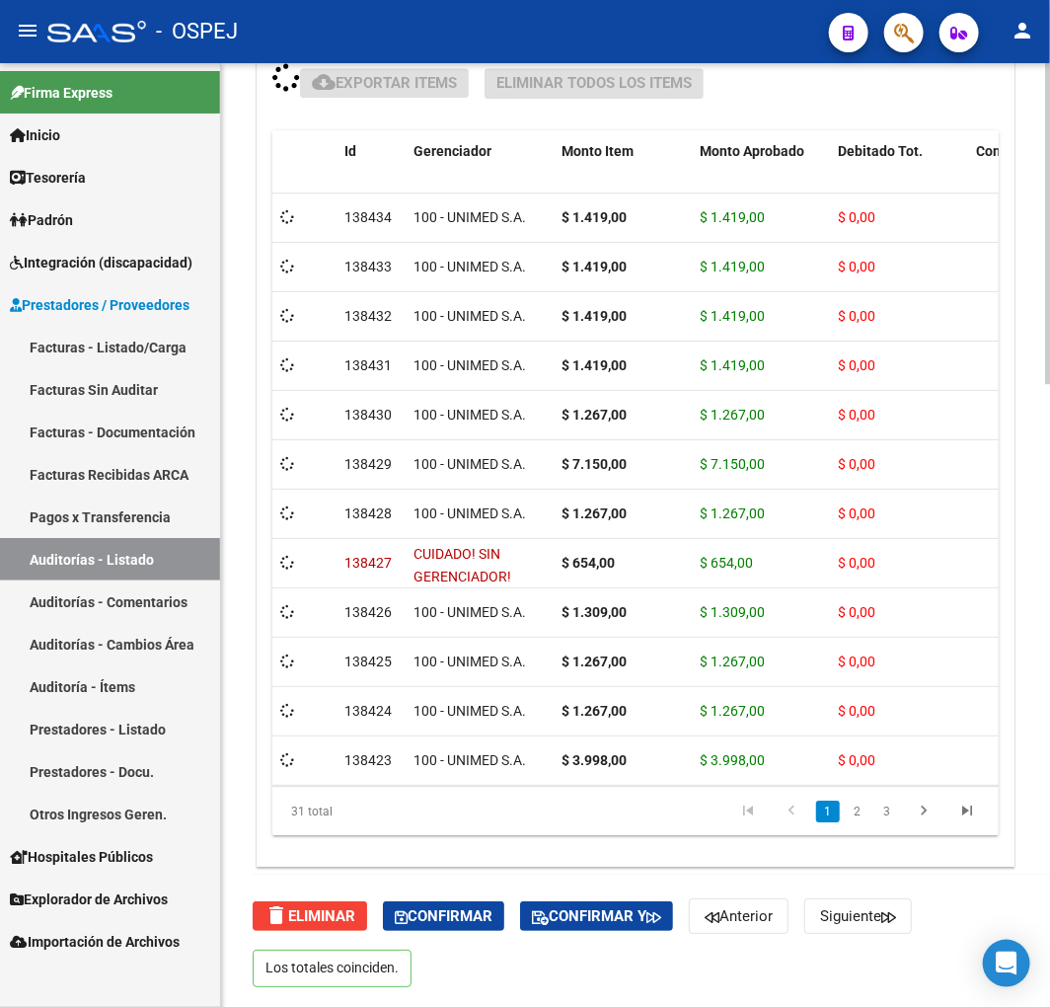
scroll to position [1795, 0]
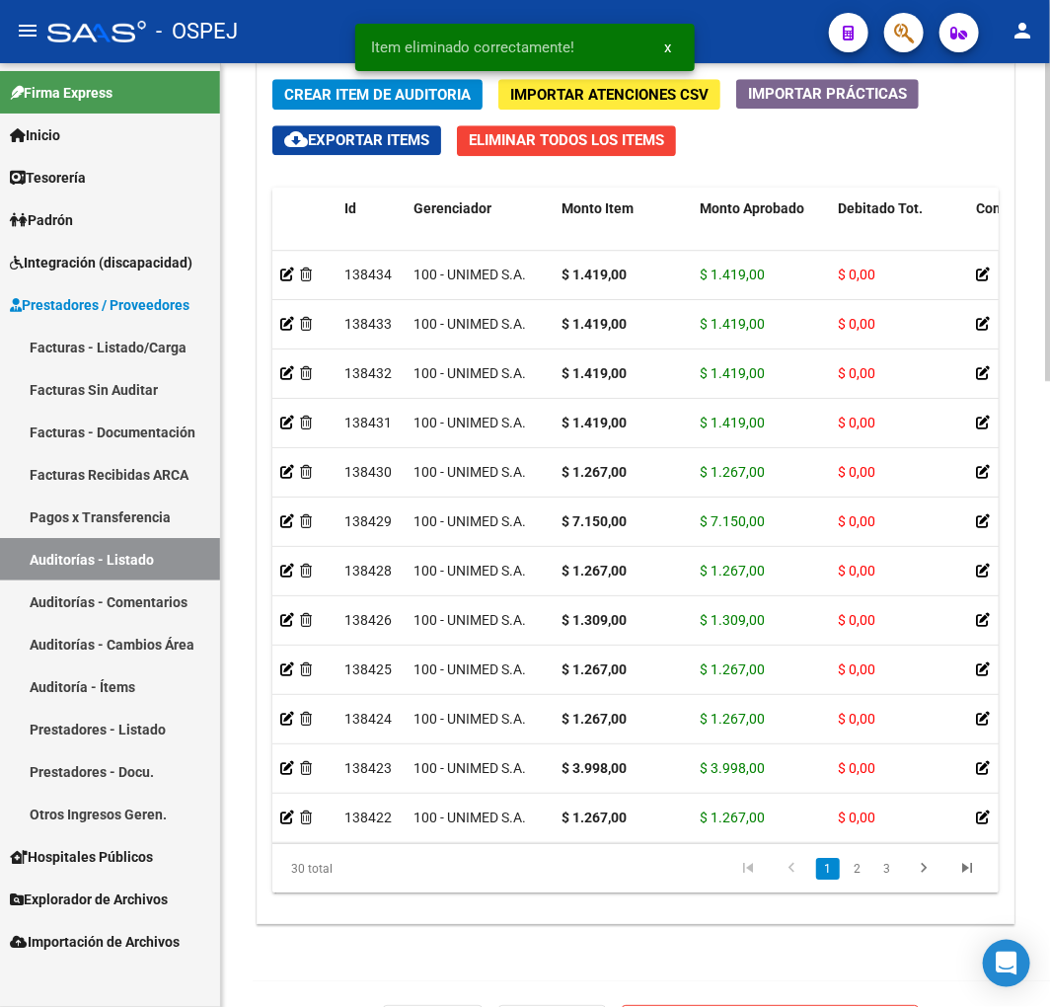
click at [324, 102] on span "Crear Item de Auditoria" at bounding box center [377, 95] width 187 height 18
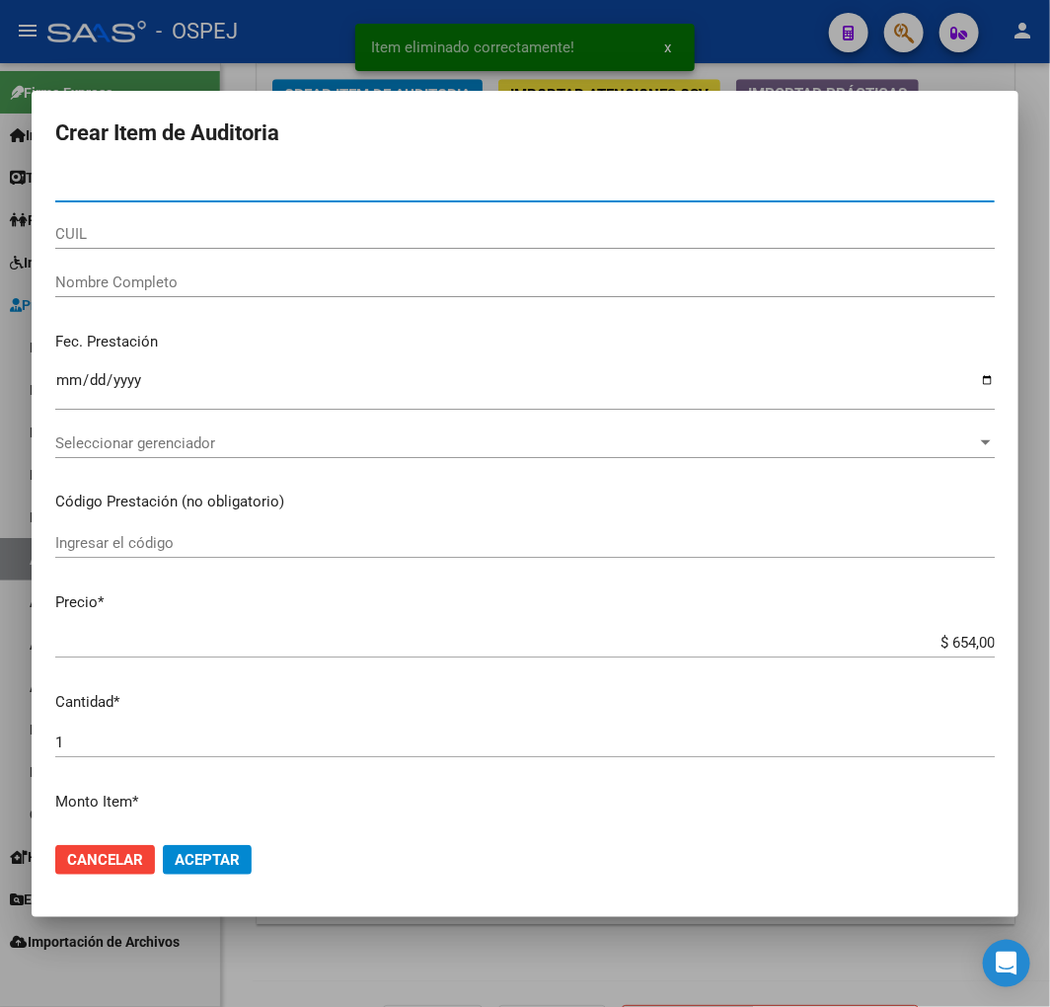
paste input "31260150"
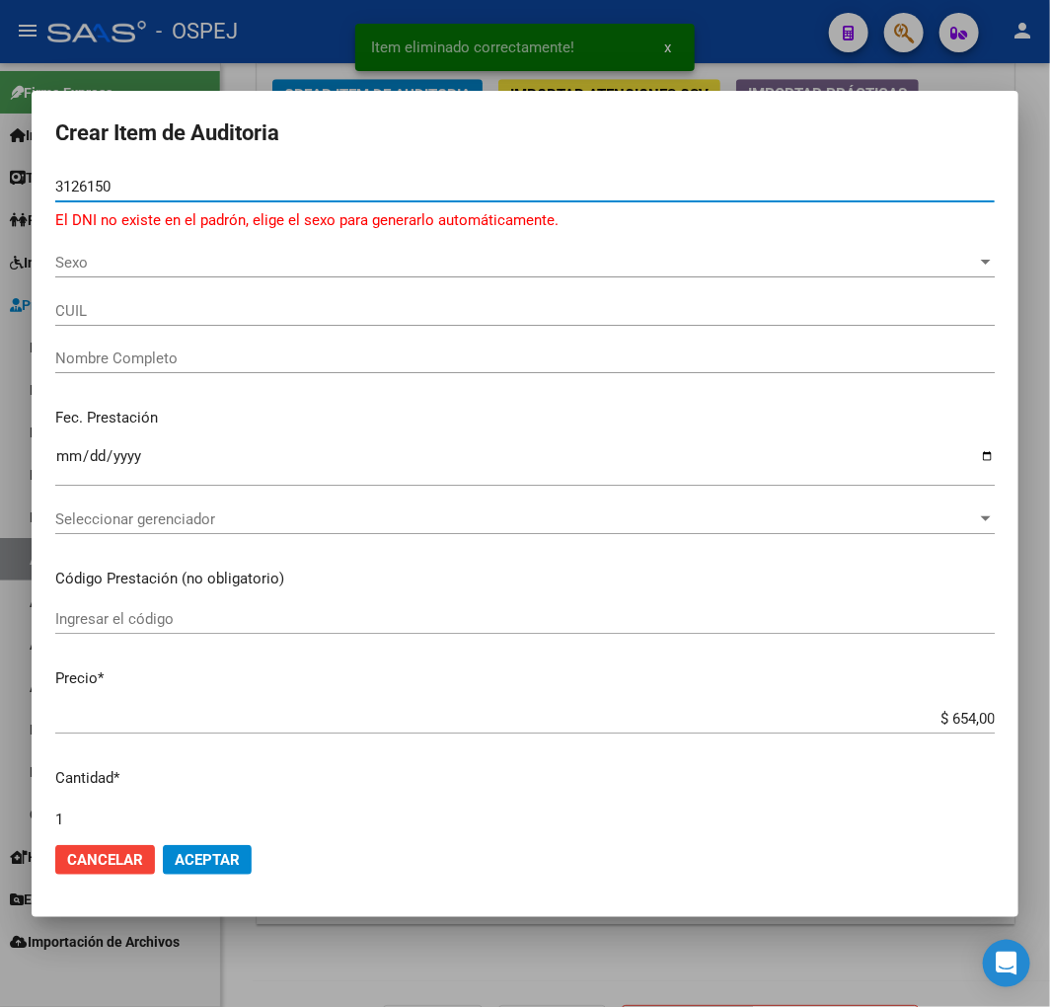
type input "31269150"
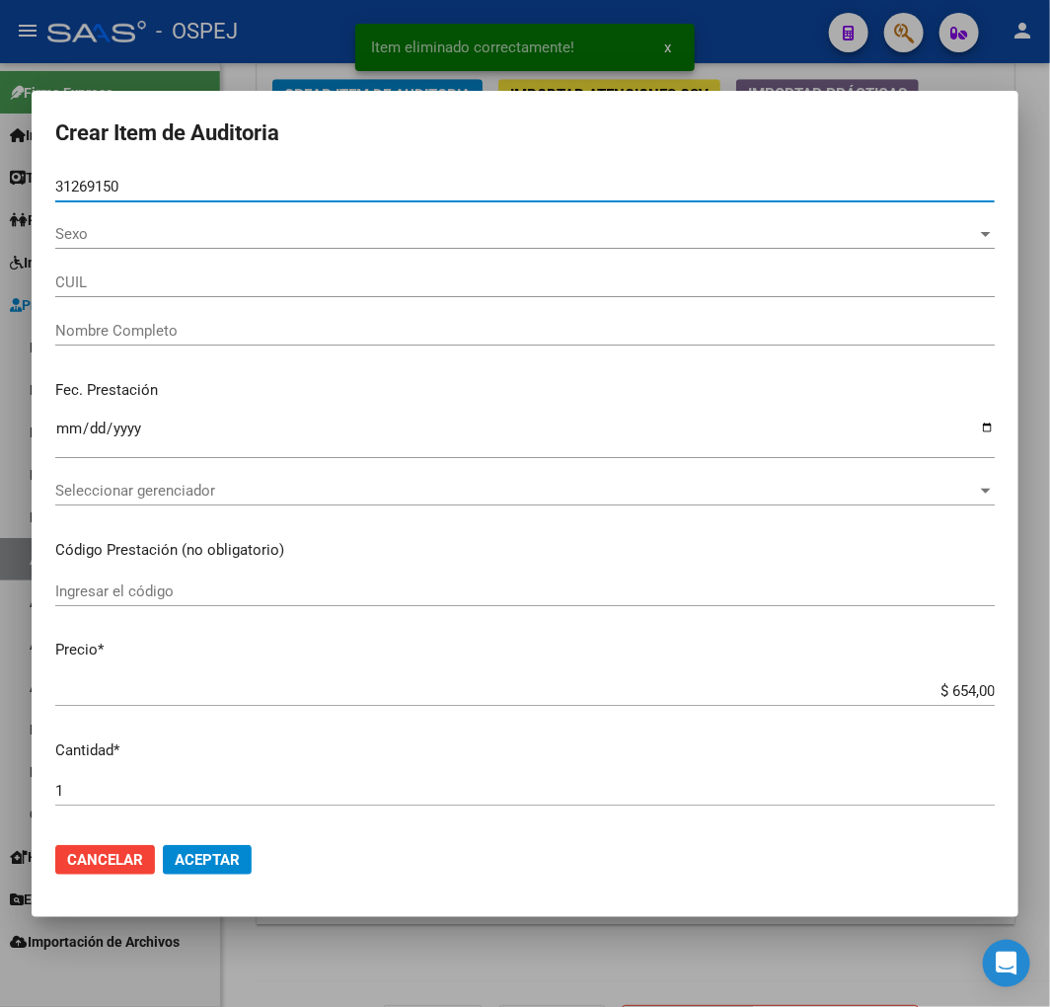
type input "27312691502"
type input "DALLA [PERSON_NAME] [PERSON_NAME] -"
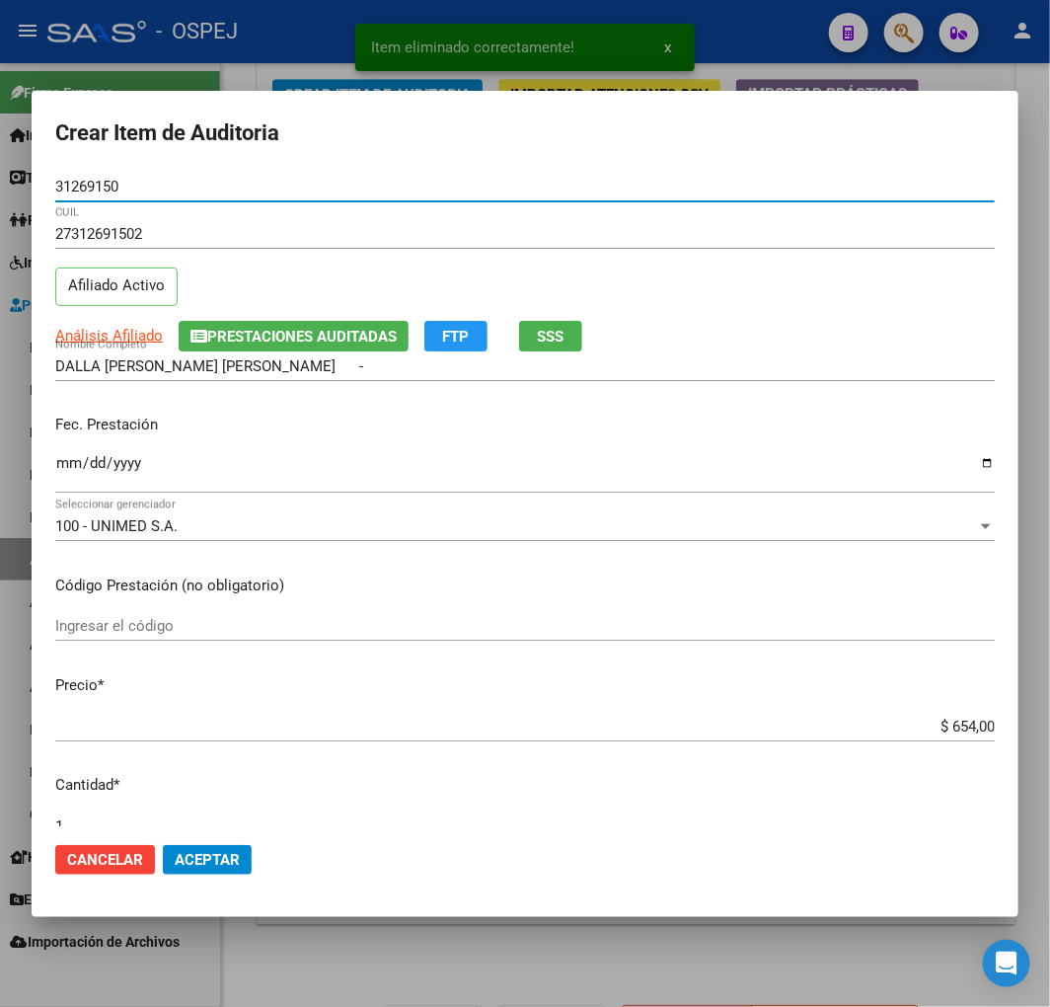
type input "31269150"
click at [193, 866] on span "Aceptar" at bounding box center [207, 860] width 65 height 18
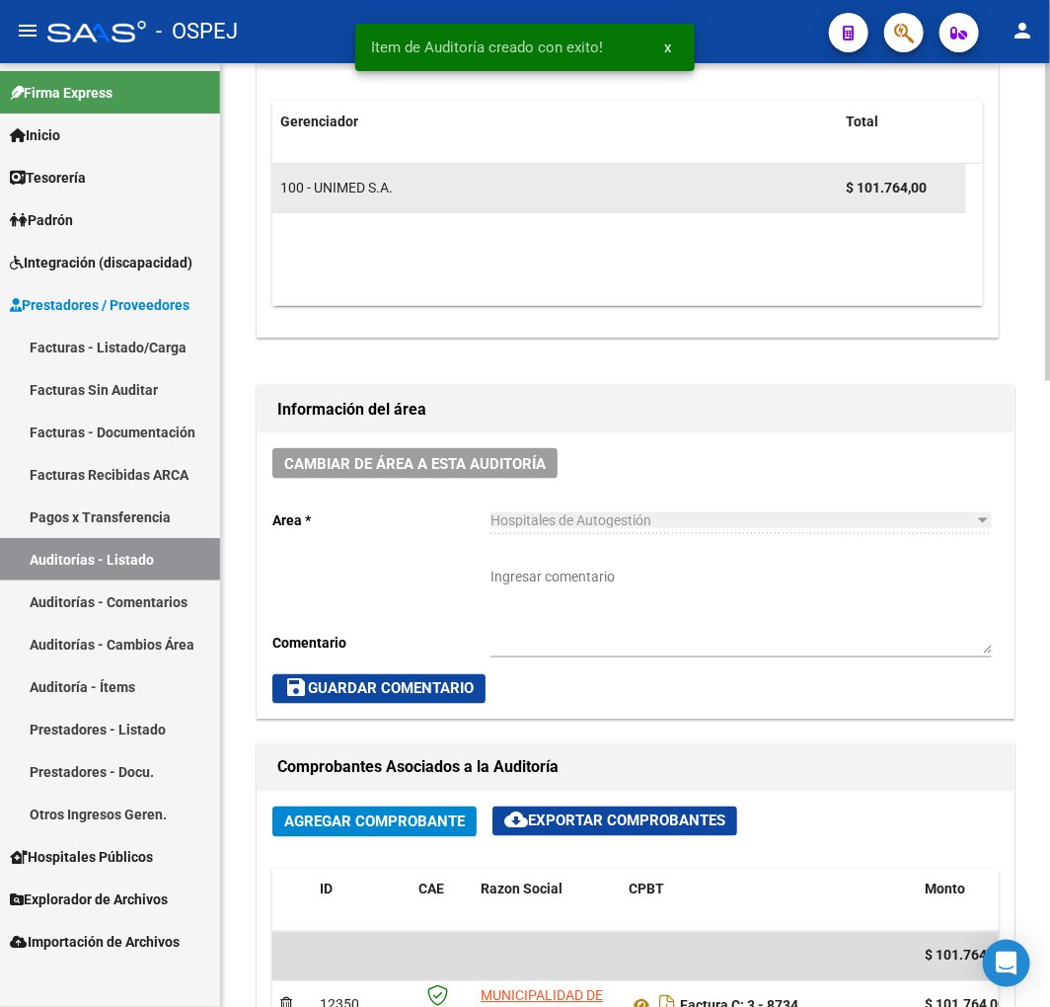
scroll to position [369, 0]
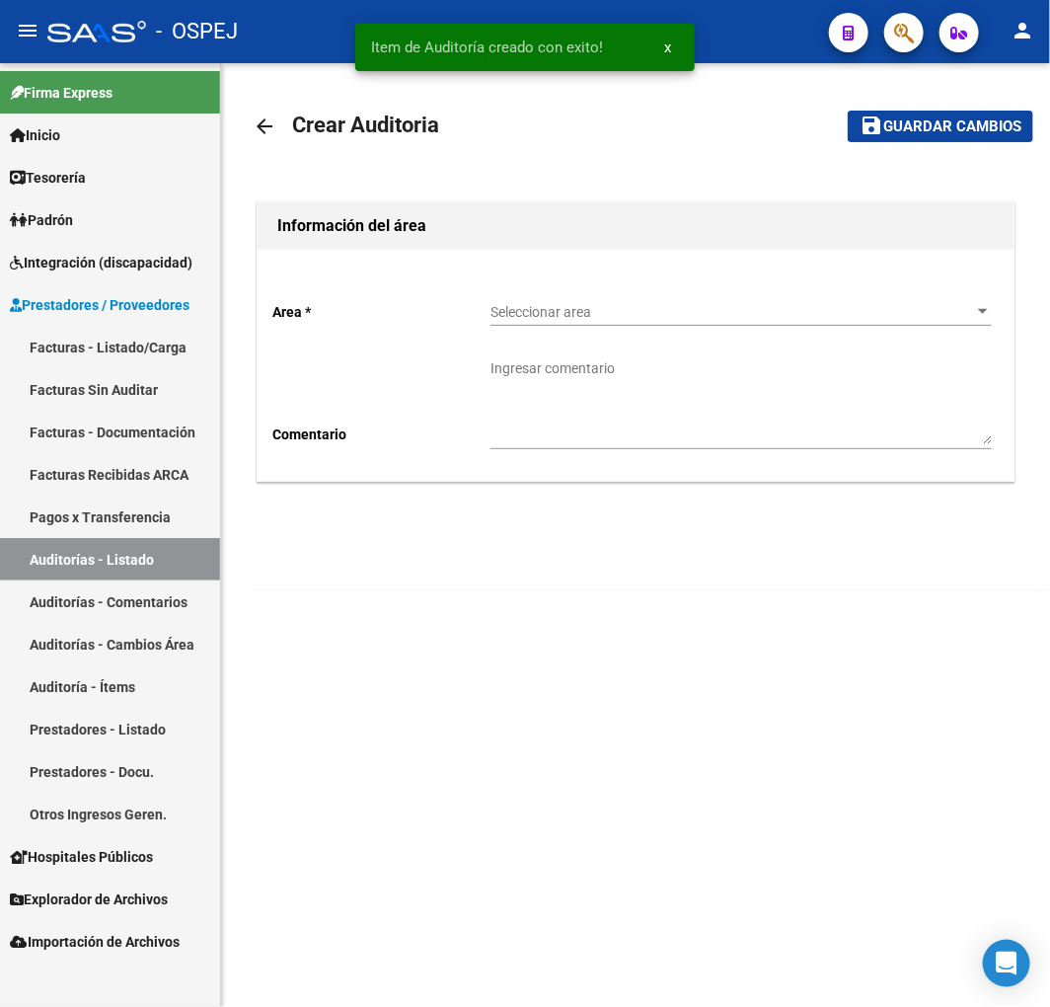
click at [652, 306] on span "Seleccionar area" at bounding box center [733, 312] width 484 height 17
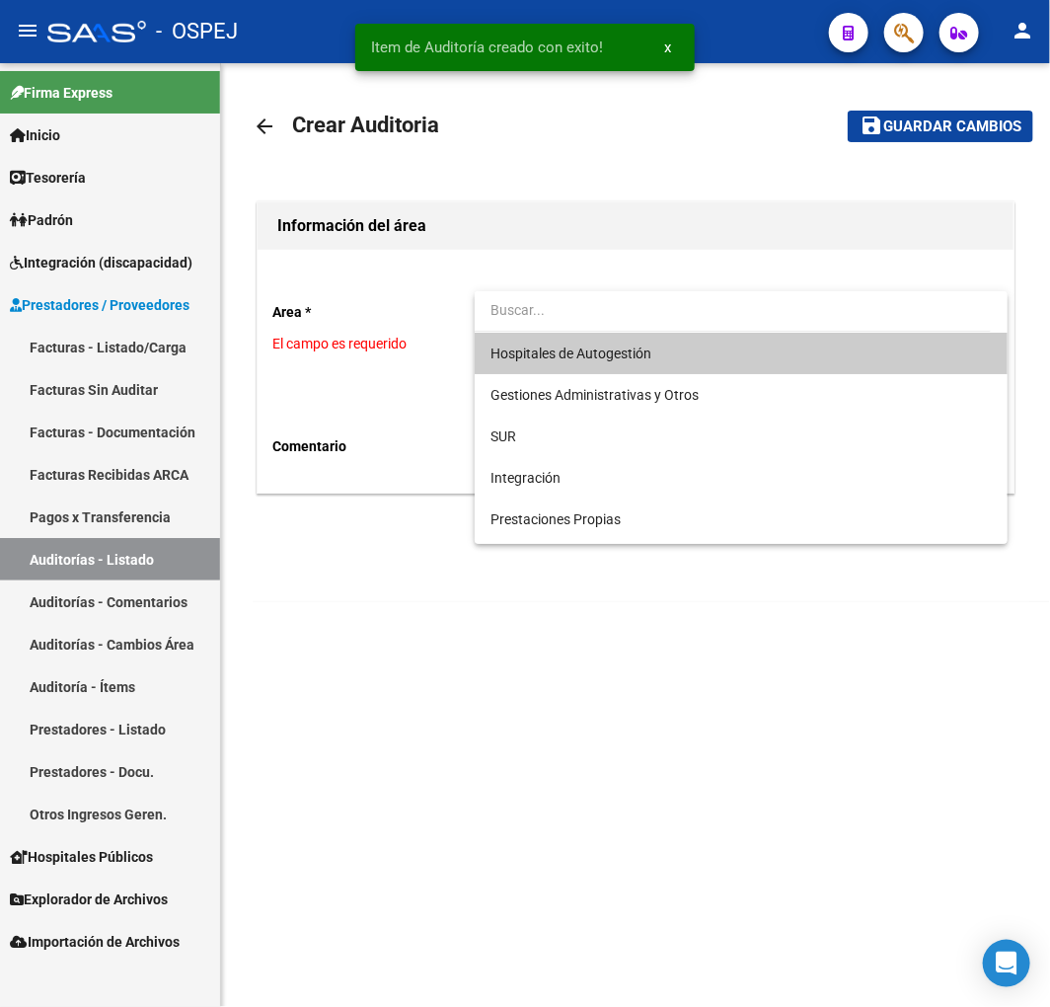
click at [628, 358] on span "Hospitales de Autogestión" at bounding box center [571, 354] width 161 height 16
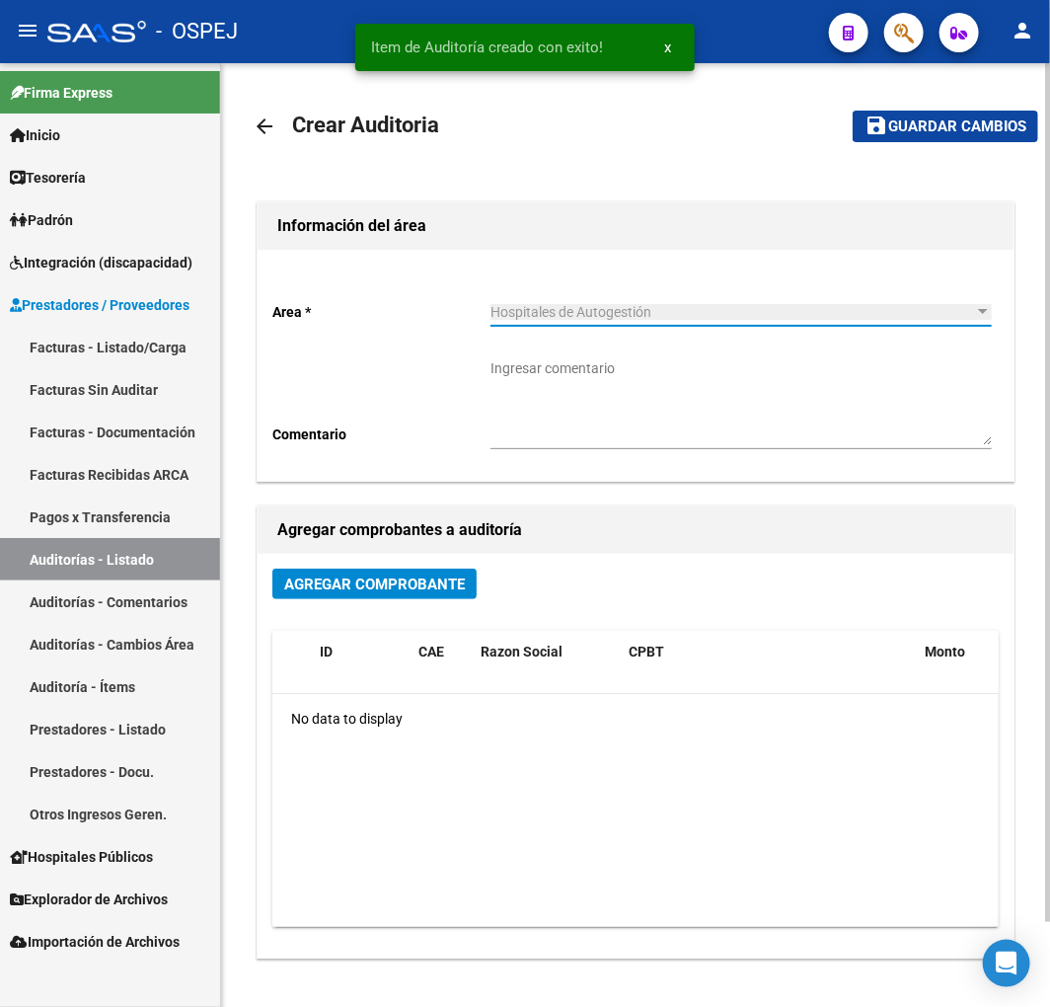
click at [366, 590] on span "Agregar Comprobante" at bounding box center [374, 585] width 181 height 18
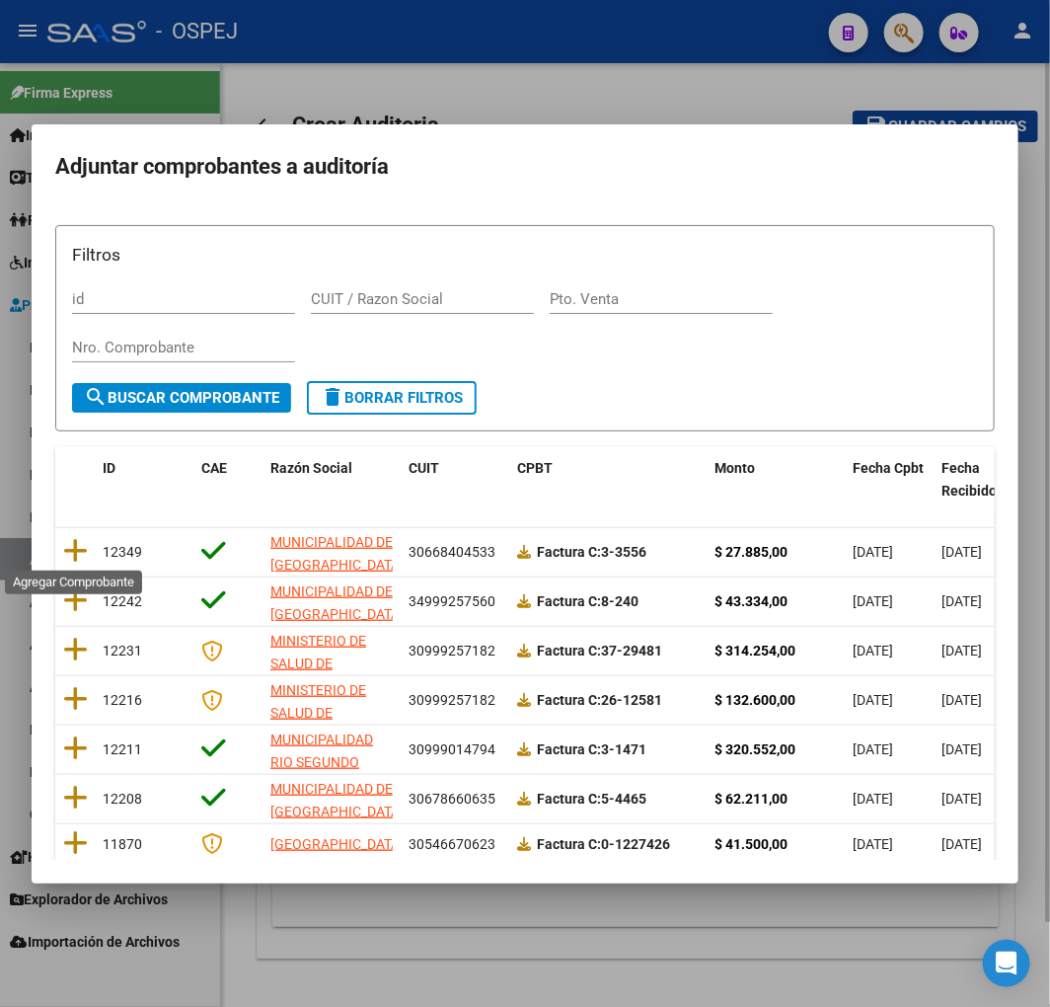
drag, startPoint x: 71, startPoint y: 559, endPoint x: 314, endPoint y: 650, distance: 259.3
click at [72, 559] on icon at bounding box center [75, 551] width 25 height 28
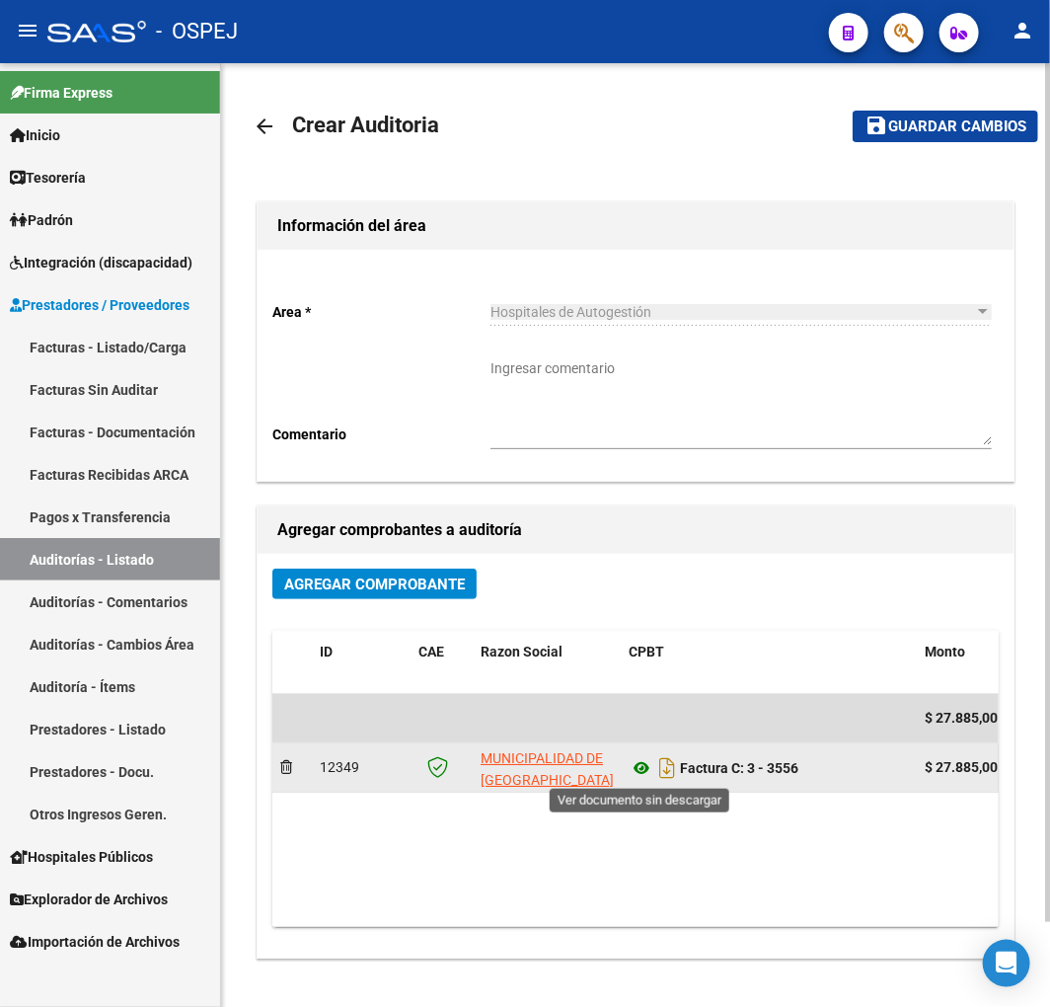
click at [635, 774] on icon at bounding box center [642, 768] width 26 height 24
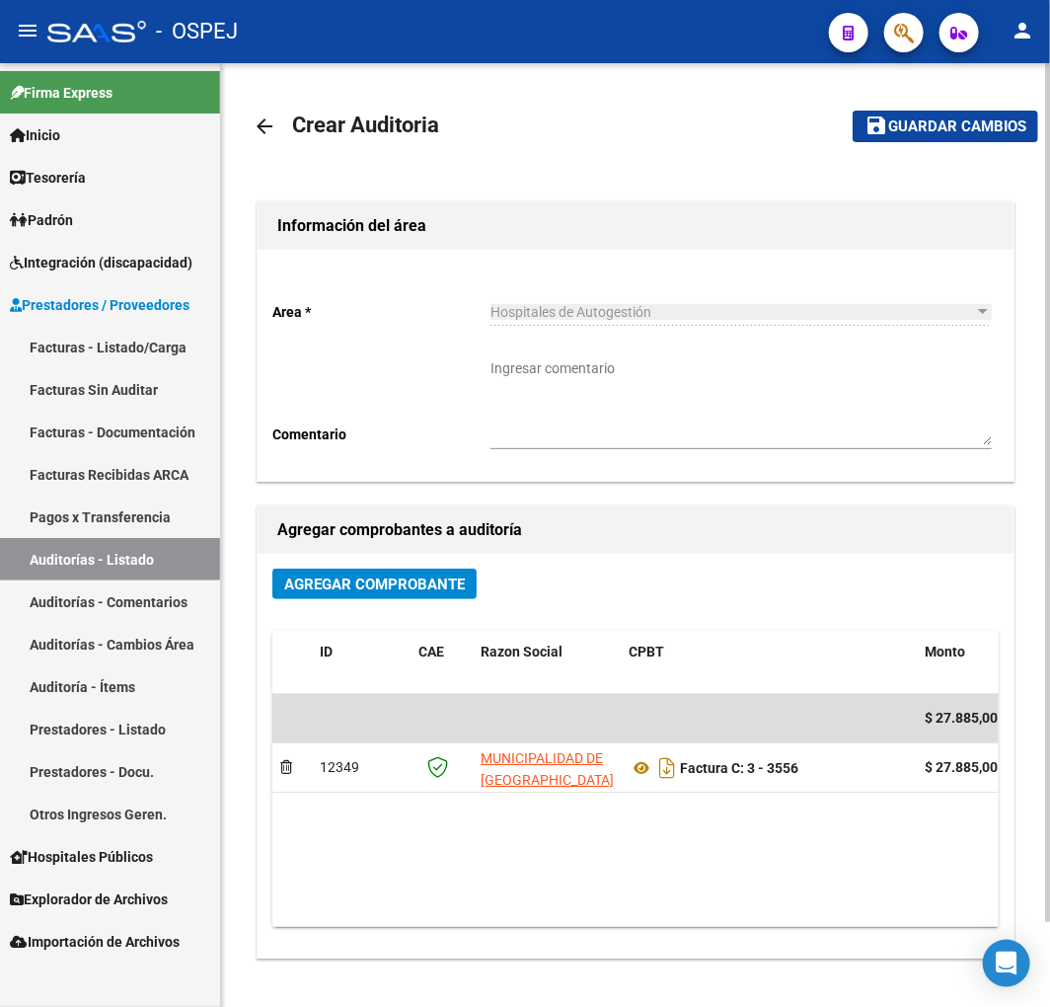
click at [966, 119] on span "Guardar cambios" at bounding box center [958, 127] width 138 height 18
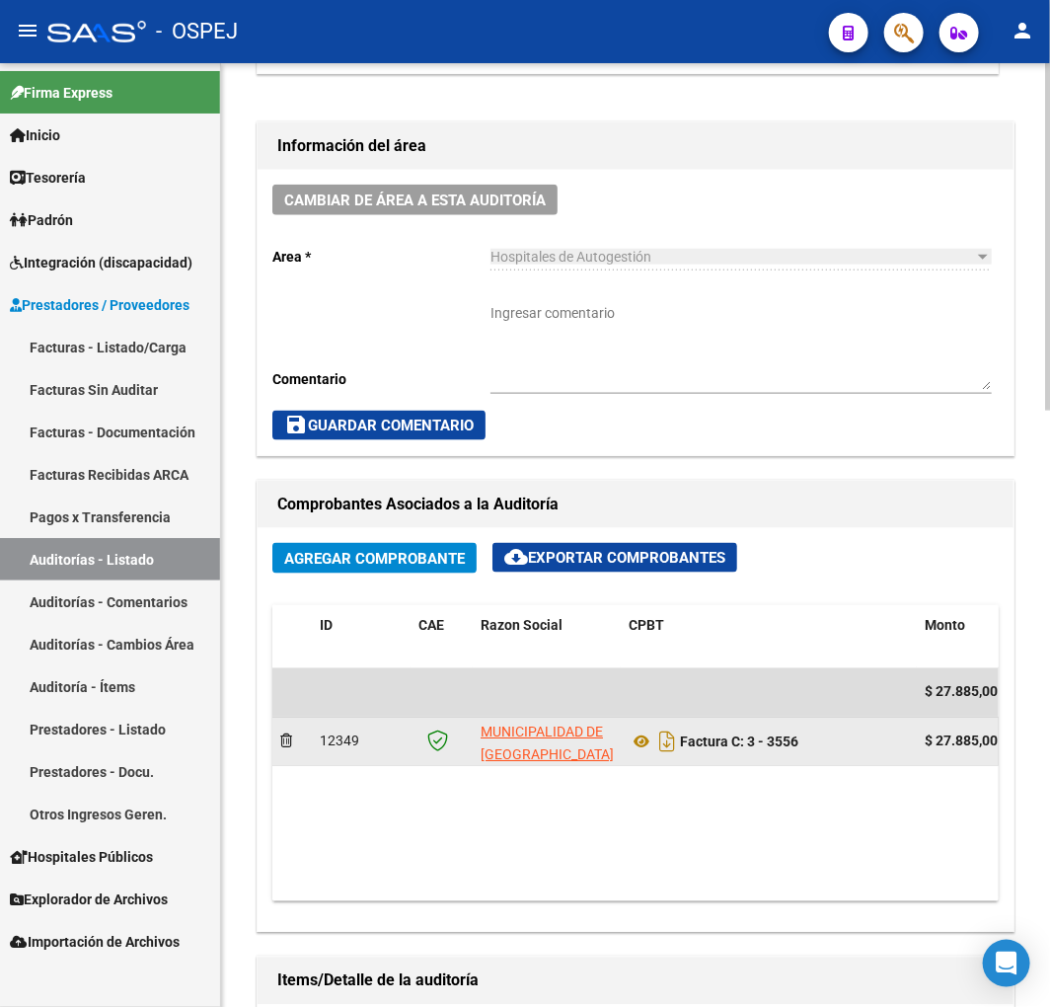
scroll to position [877, 0]
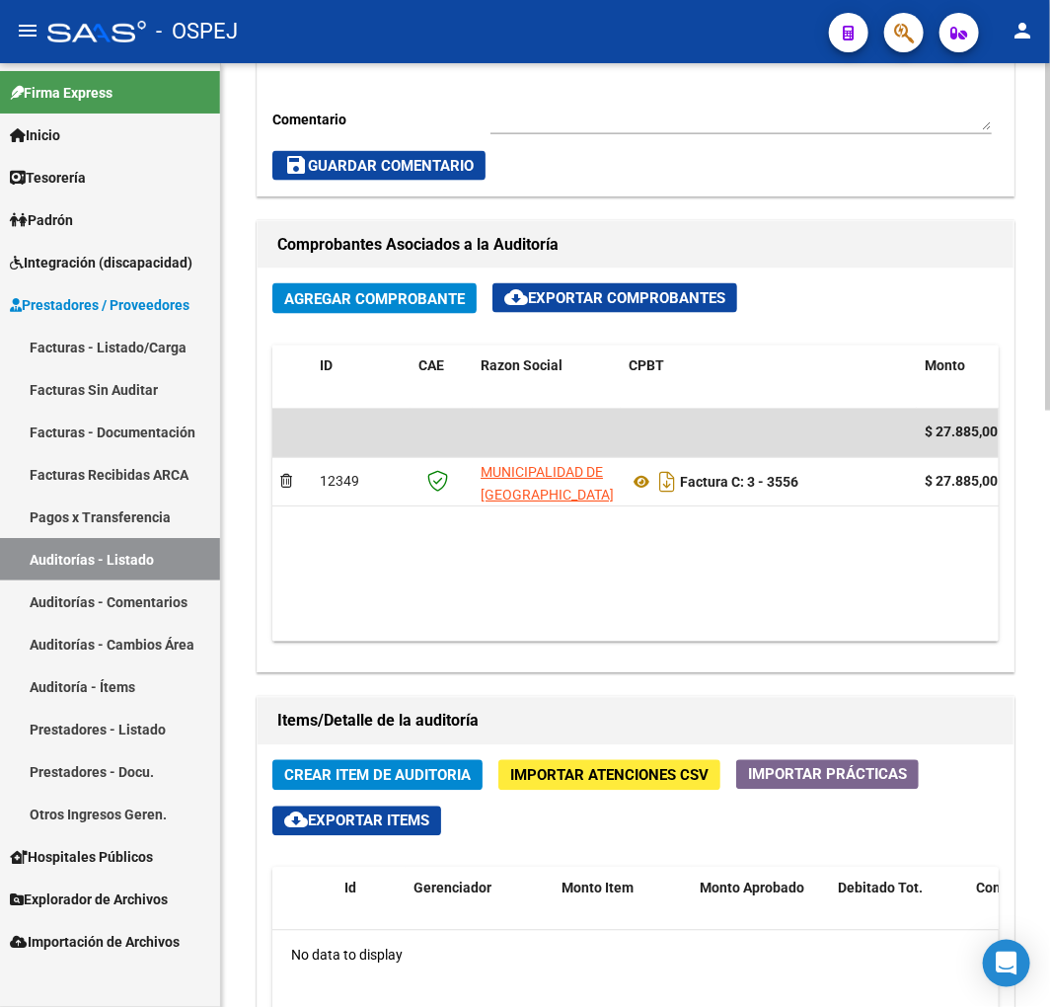
click at [639, 785] on span "Importar Atenciones CSV" at bounding box center [609, 776] width 198 height 18
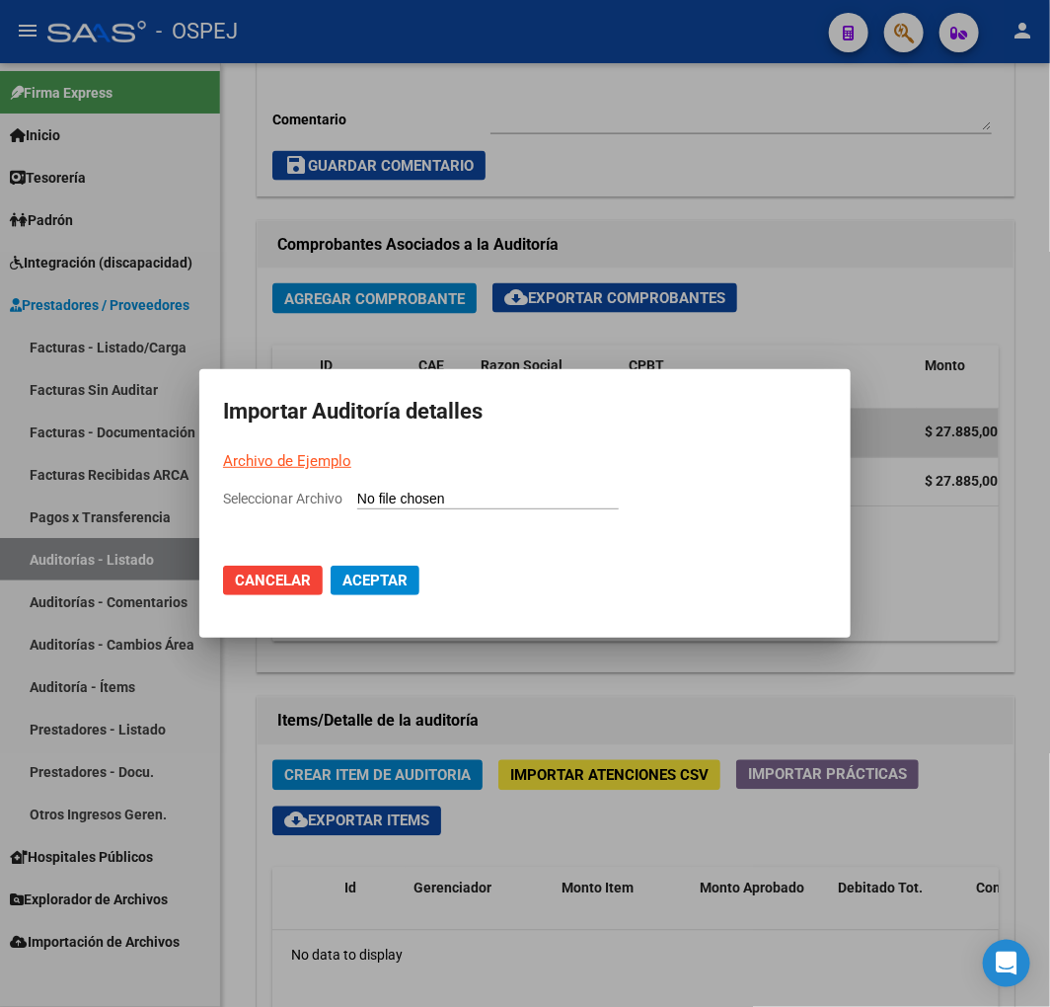
click at [564, 503] on input "Seleccionar Archivo" at bounding box center [488, 500] width 262 height 19
type input "C:\fakepath\Auditoria-demo-saas municipalidad de [GEOGRAPHIC_DATA] 3556.csv"
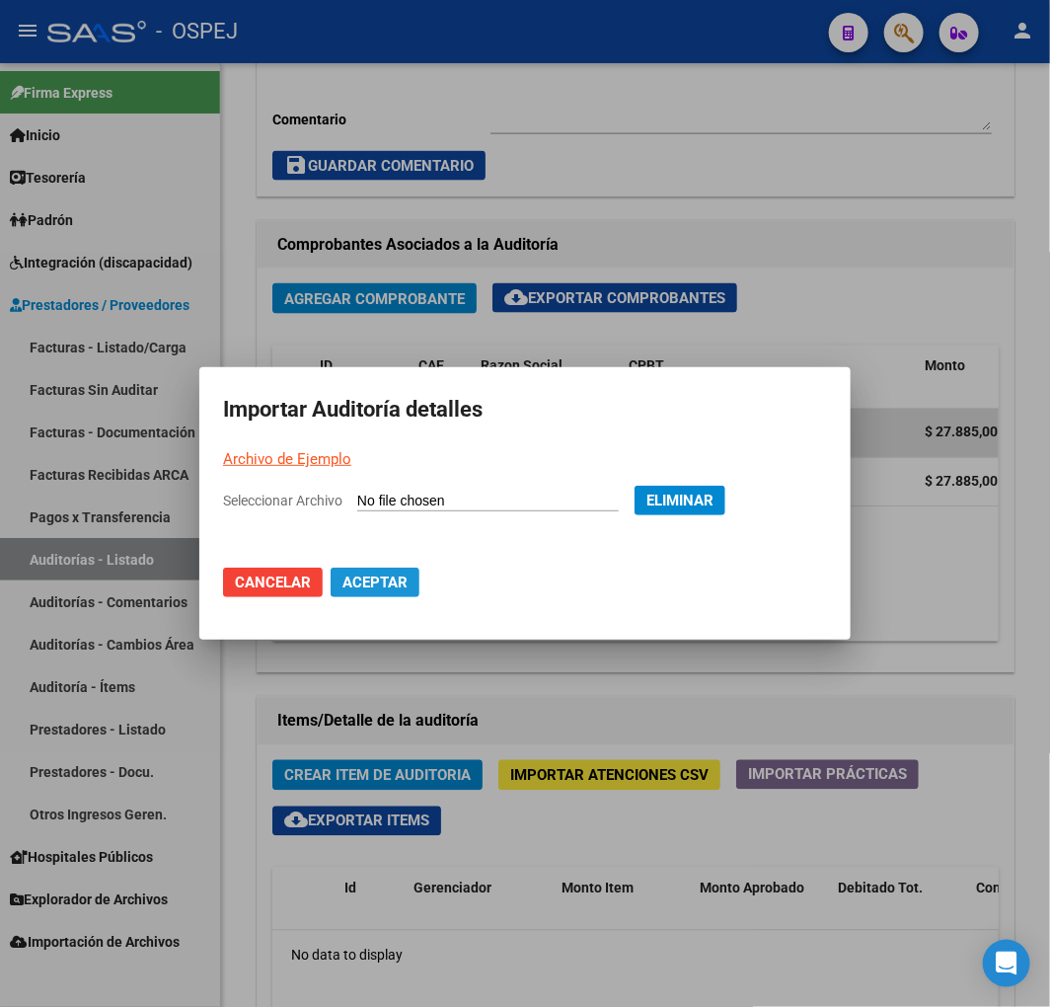
click at [386, 592] on button "Aceptar" at bounding box center [375, 583] width 89 height 30
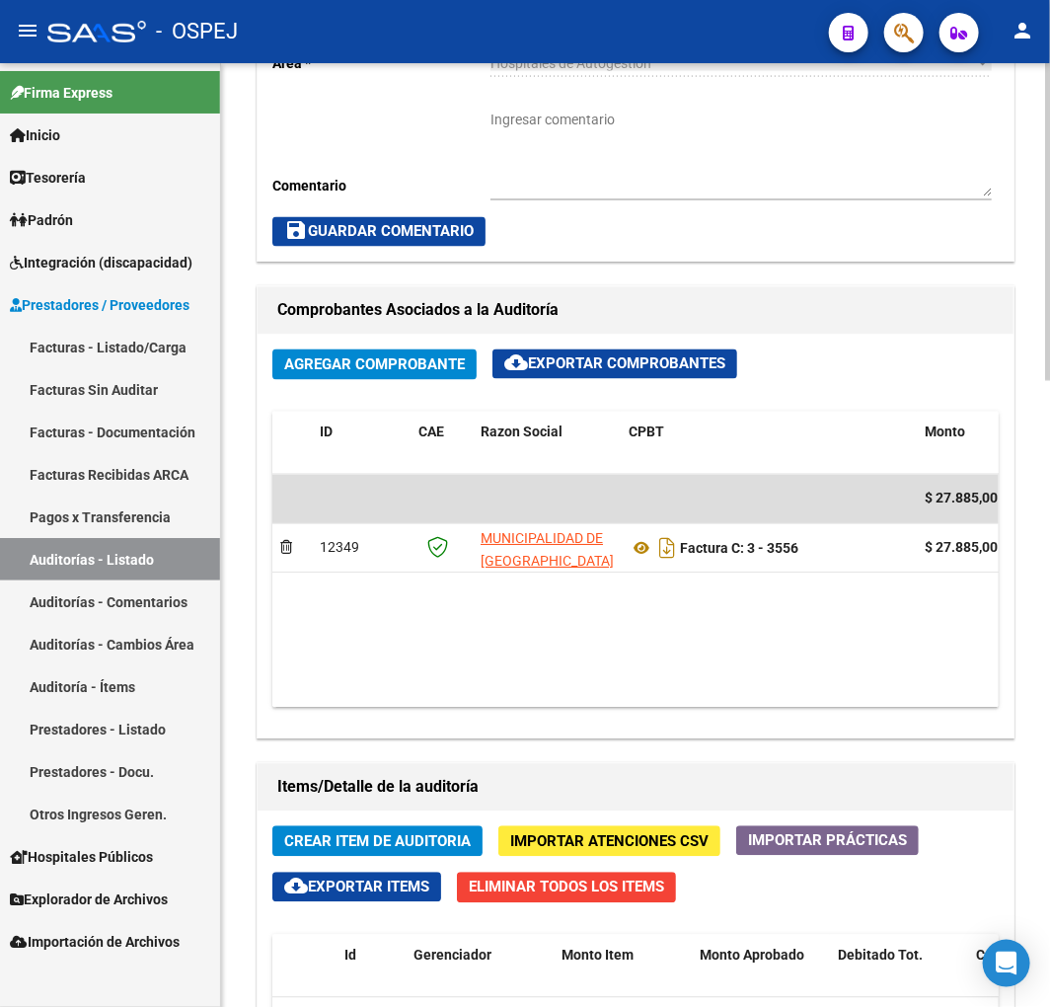
scroll to position [1316, 0]
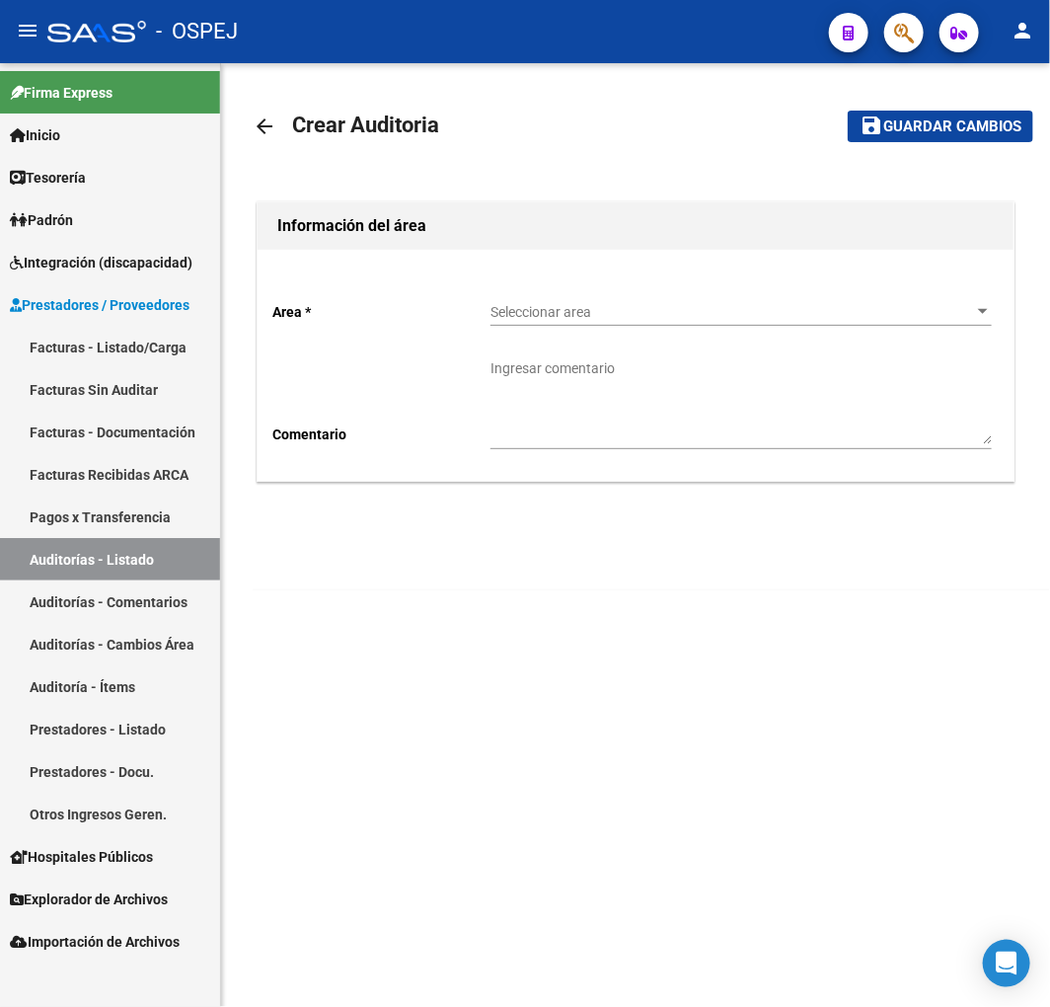
click at [199, 555] on link "Auditorías - Listado" at bounding box center [110, 559] width 220 height 42
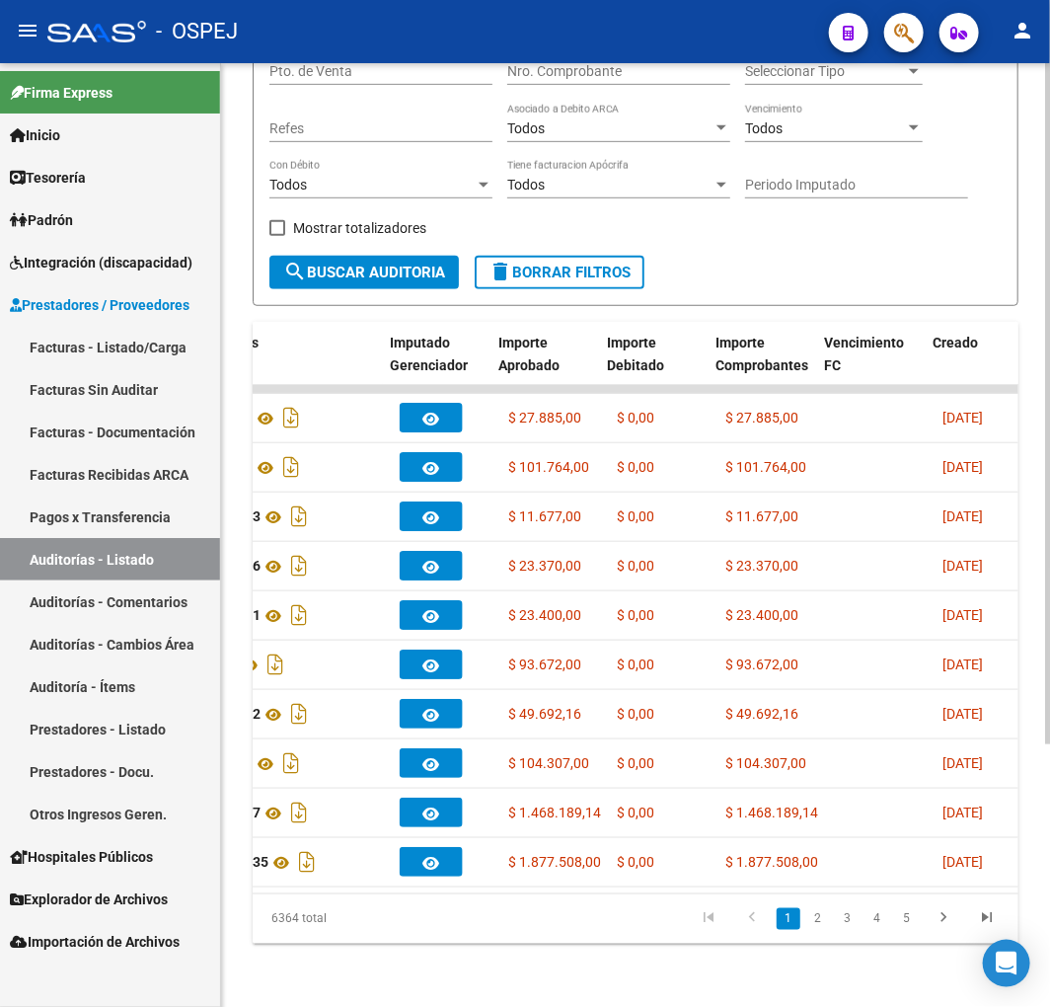
scroll to position [0, 745]
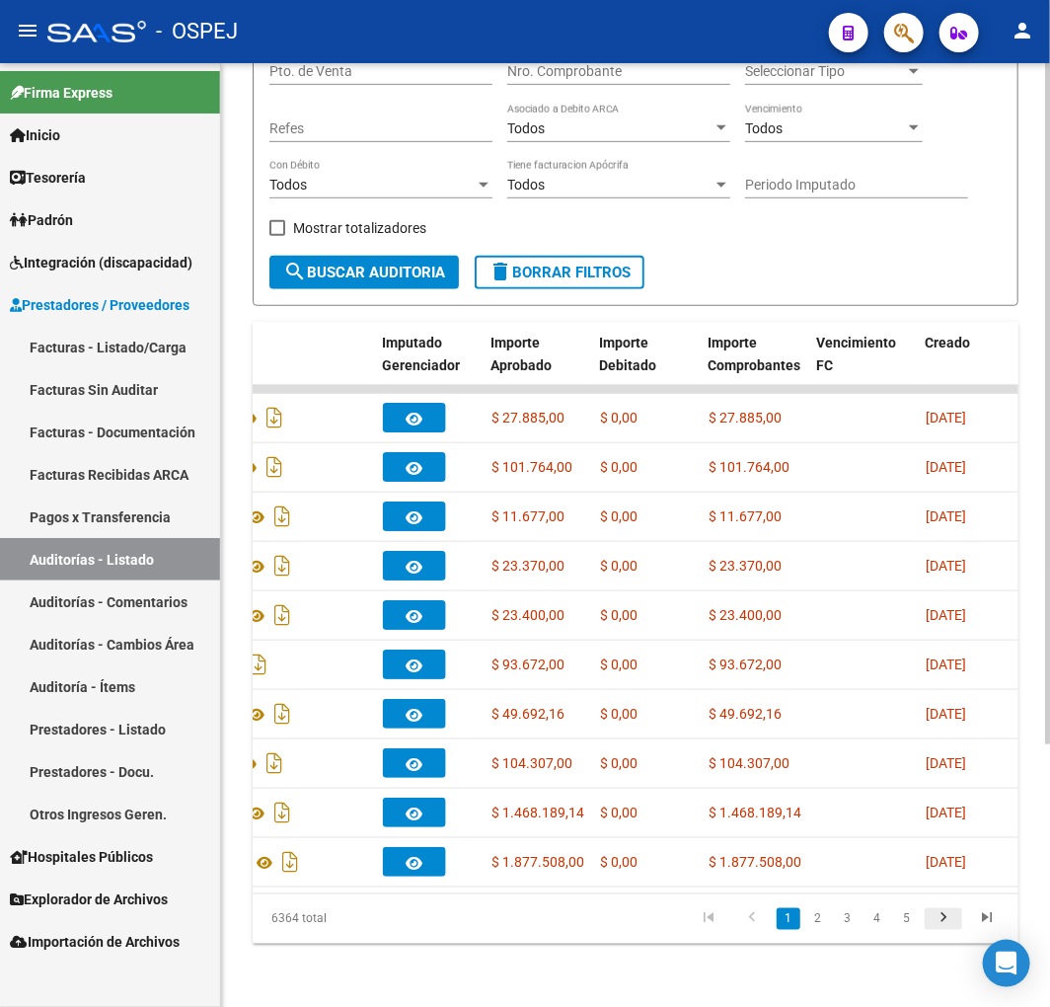
click at [945, 909] on icon "go to next page" at bounding box center [944, 921] width 26 height 24
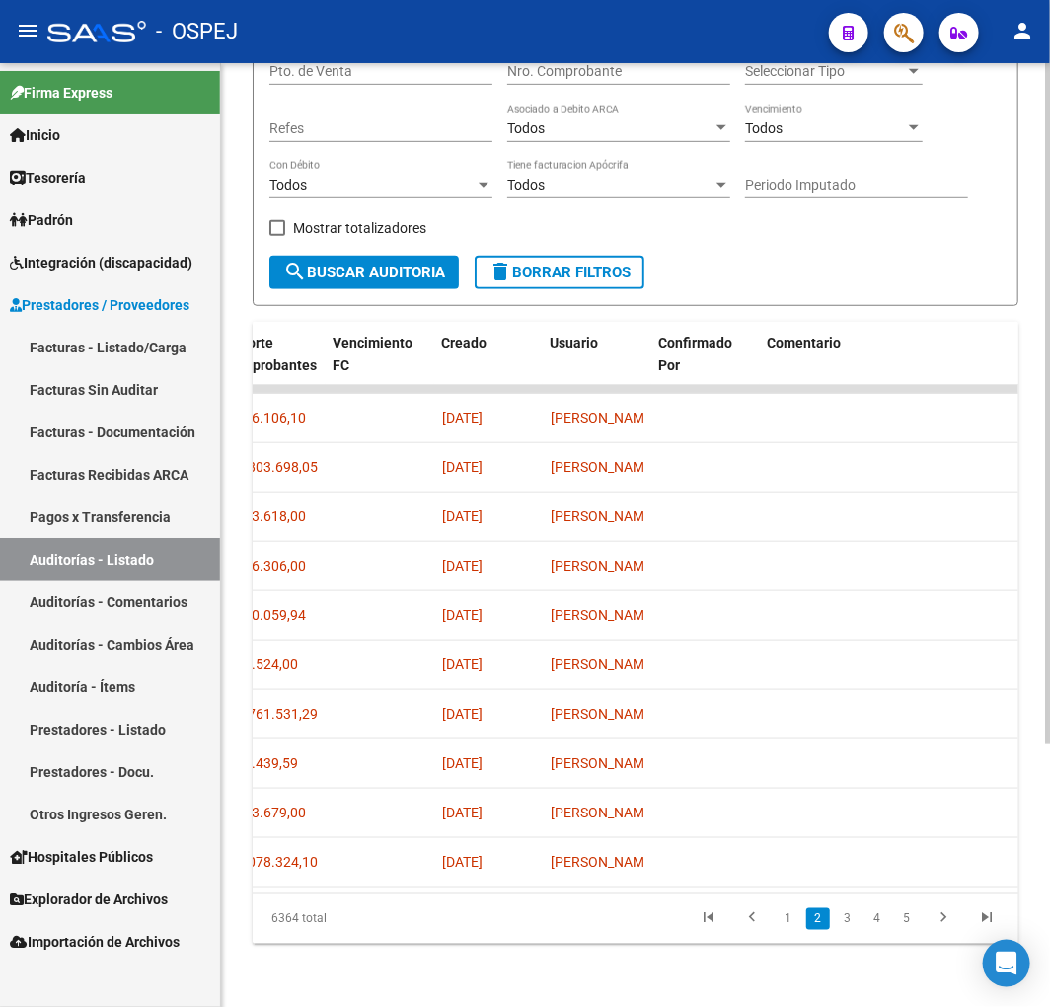
scroll to position [0, 1226]
click at [942, 921] on icon "go to next page" at bounding box center [944, 921] width 26 height 24
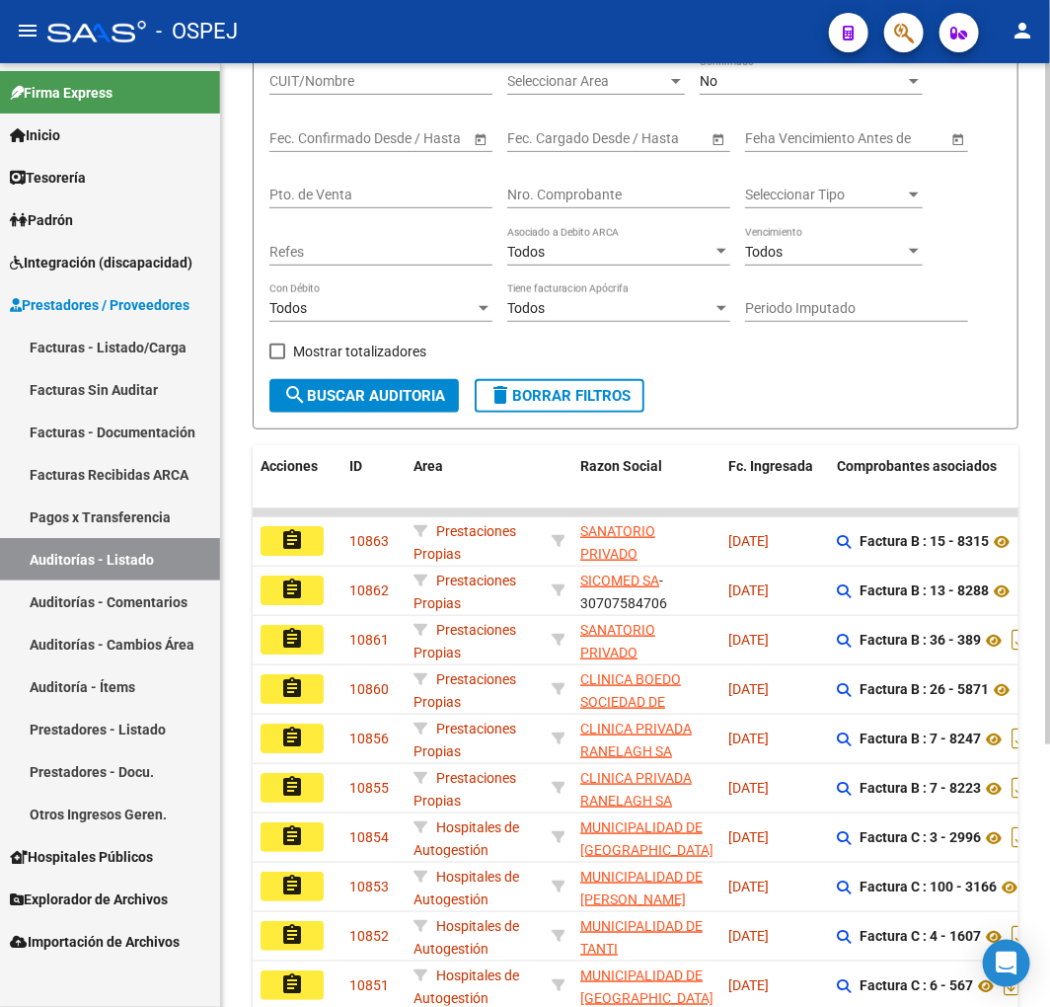
scroll to position [0, 0]
